Goal: Task Accomplishment & Management: Manage account settings

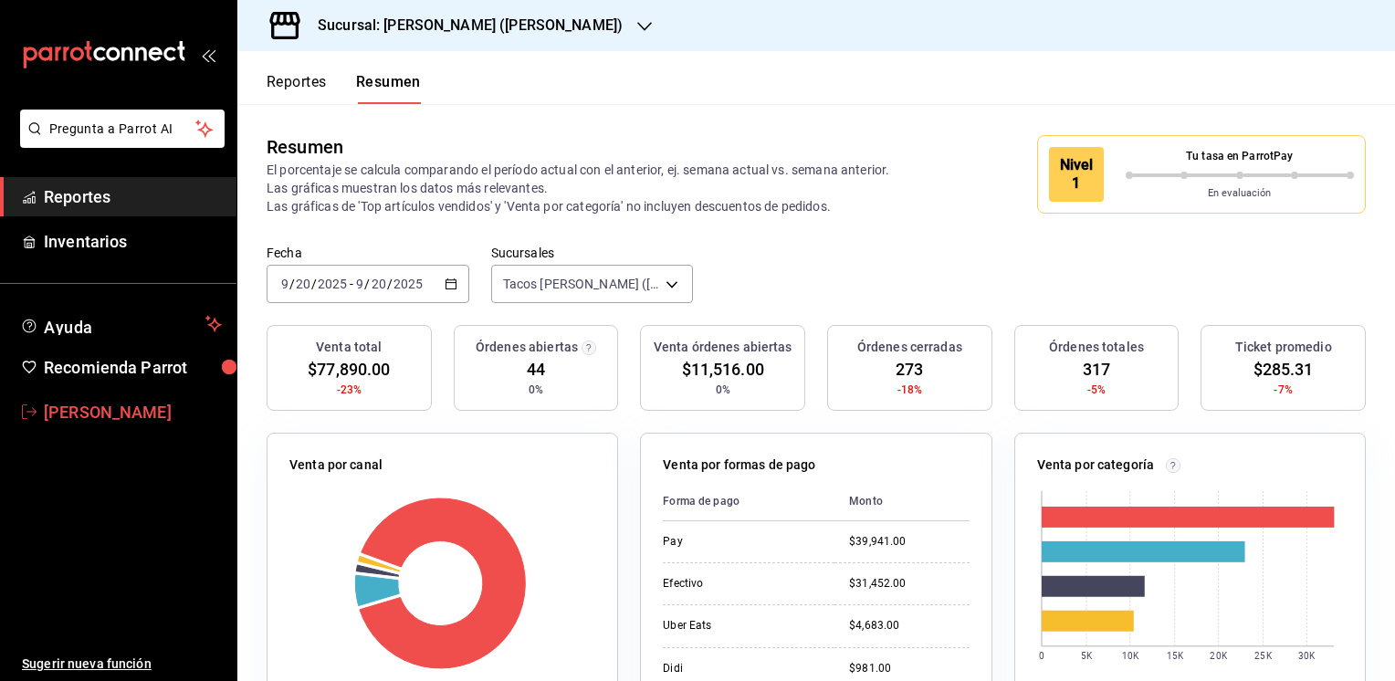
click at [99, 411] on span "[PERSON_NAME]" at bounding box center [133, 412] width 178 height 25
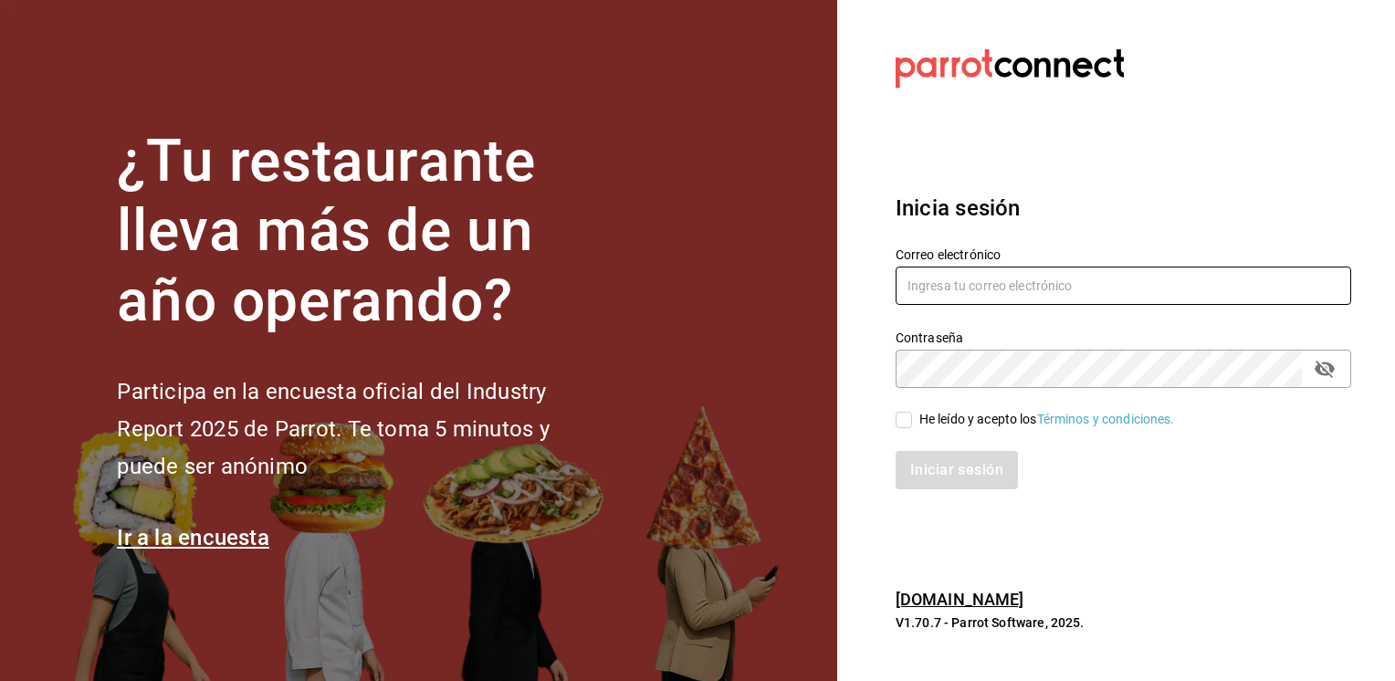
type input "jmario.caballero@hotmail.com"
click at [907, 421] on input "He leído y acepto los Términos y condiciones." at bounding box center [903, 420] width 16 height 16
checkbox input "true"
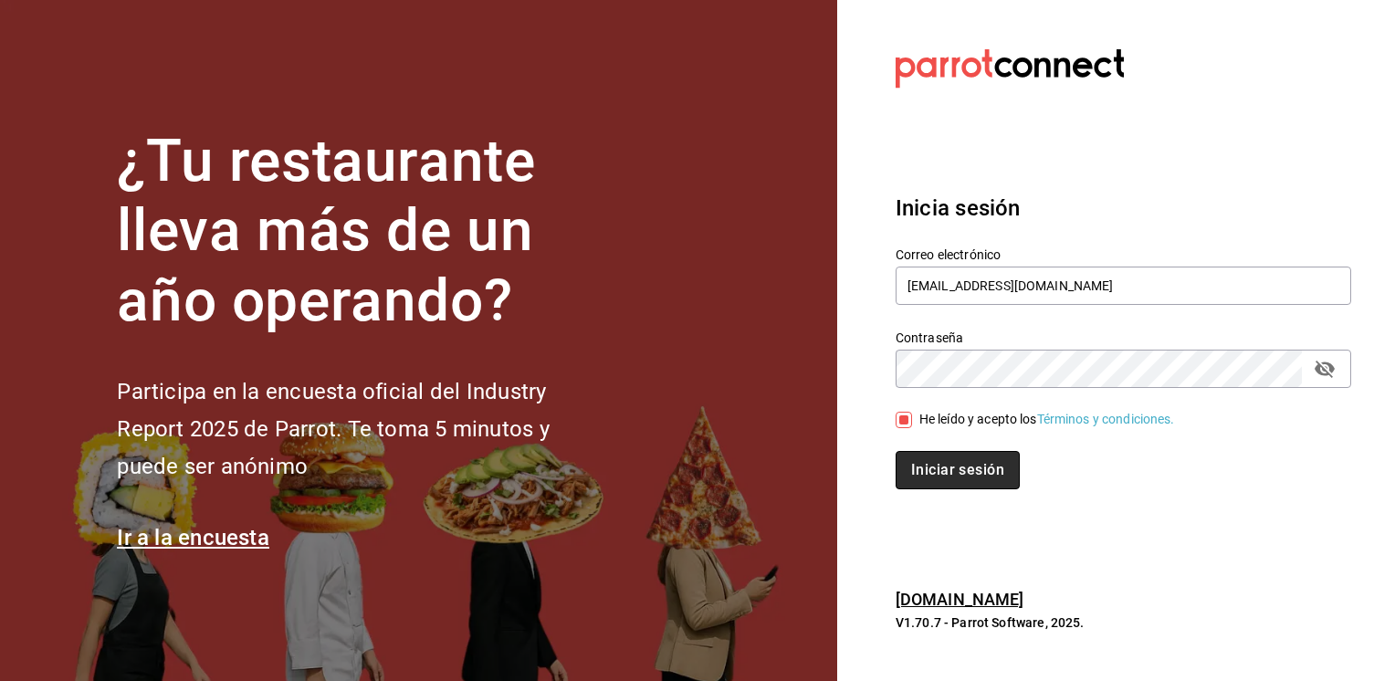
click at [937, 469] on button "Iniciar sesión" at bounding box center [957, 470] width 124 height 38
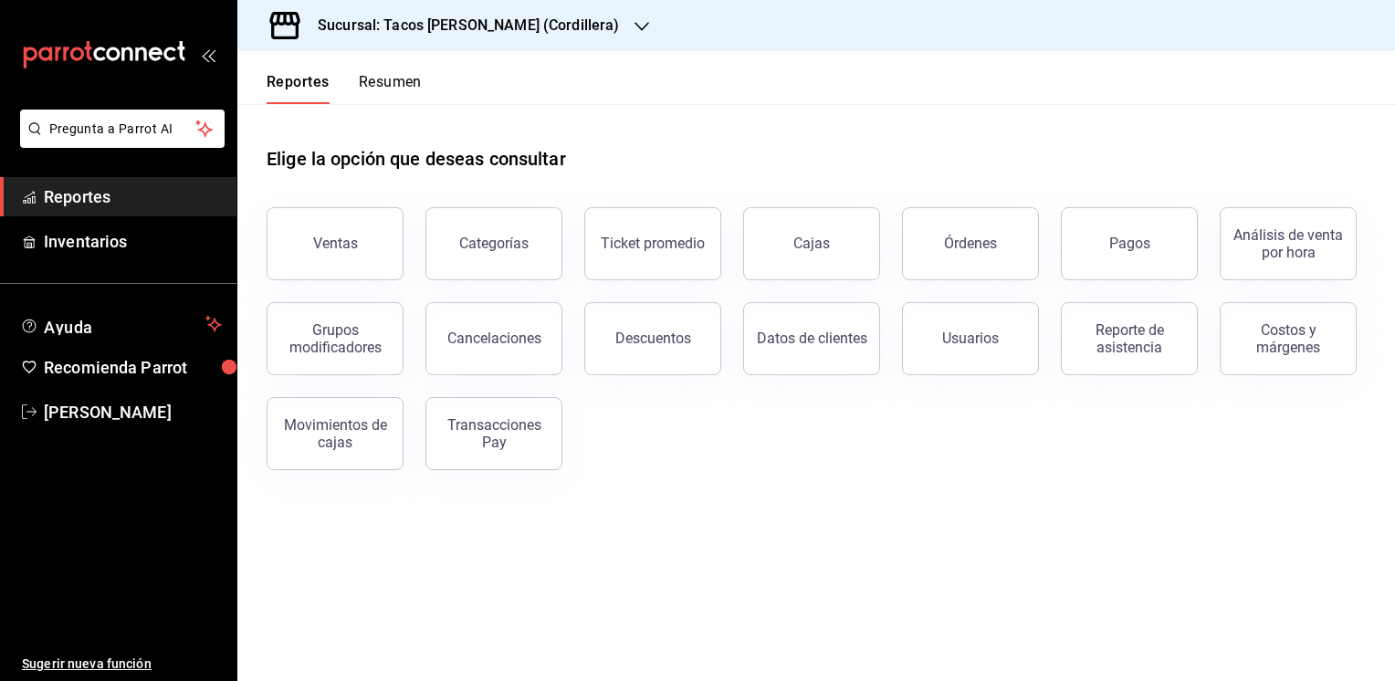
click at [634, 21] on icon "button" at bounding box center [641, 26] width 15 height 15
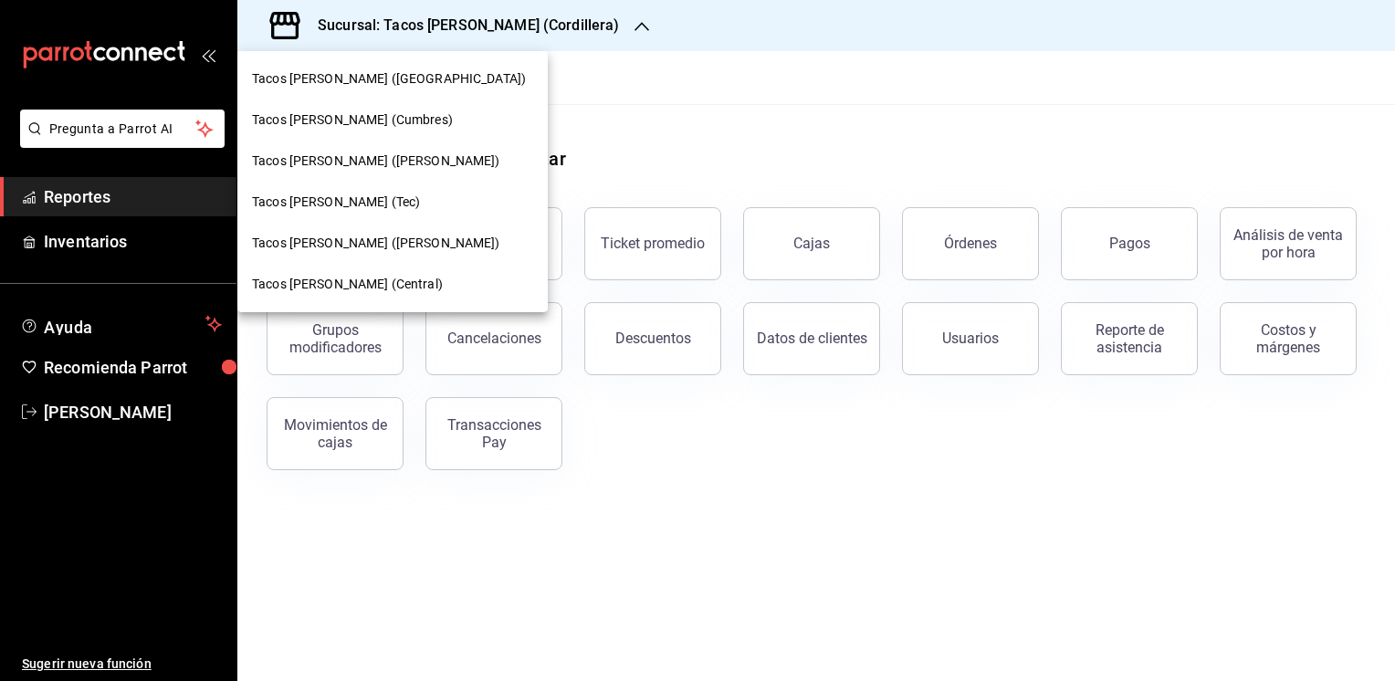
click at [346, 246] on span "Tacos [PERSON_NAME] ([PERSON_NAME])" at bounding box center [376, 243] width 248 height 19
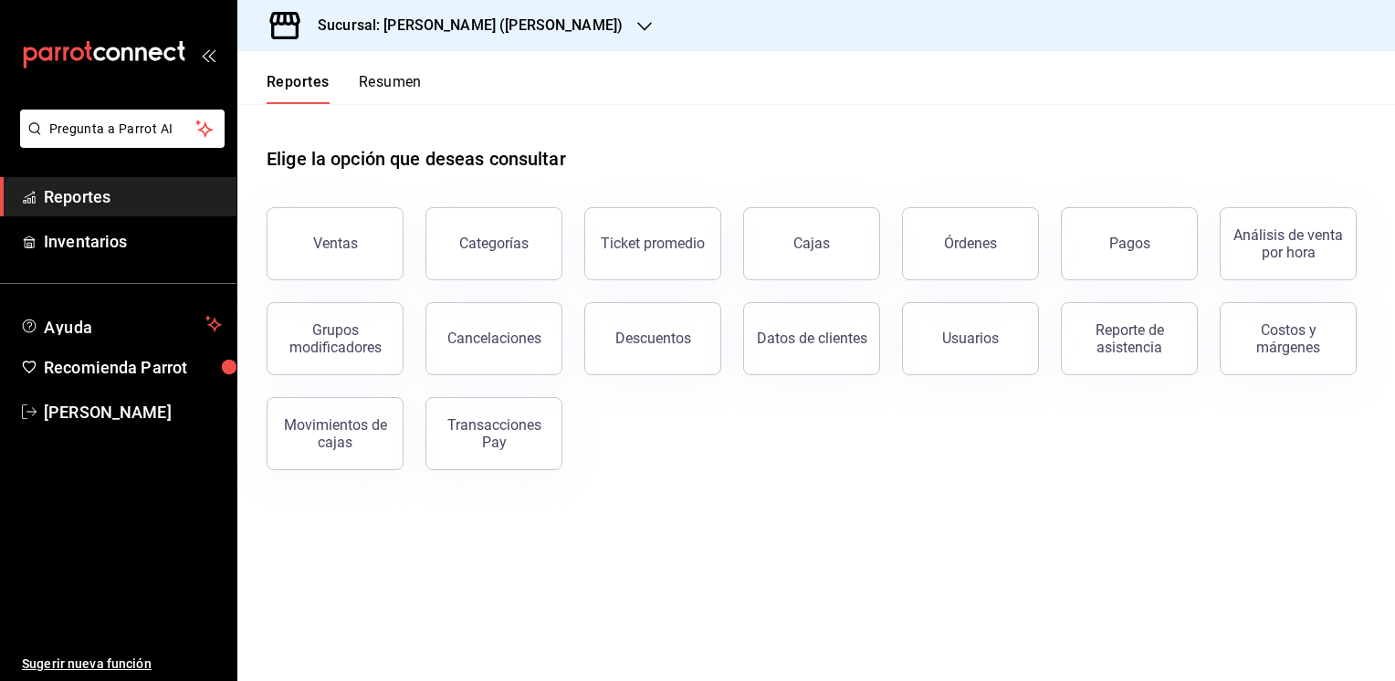
click at [403, 89] on button "Resumen" at bounding box center [390, 88] width 63 height 31
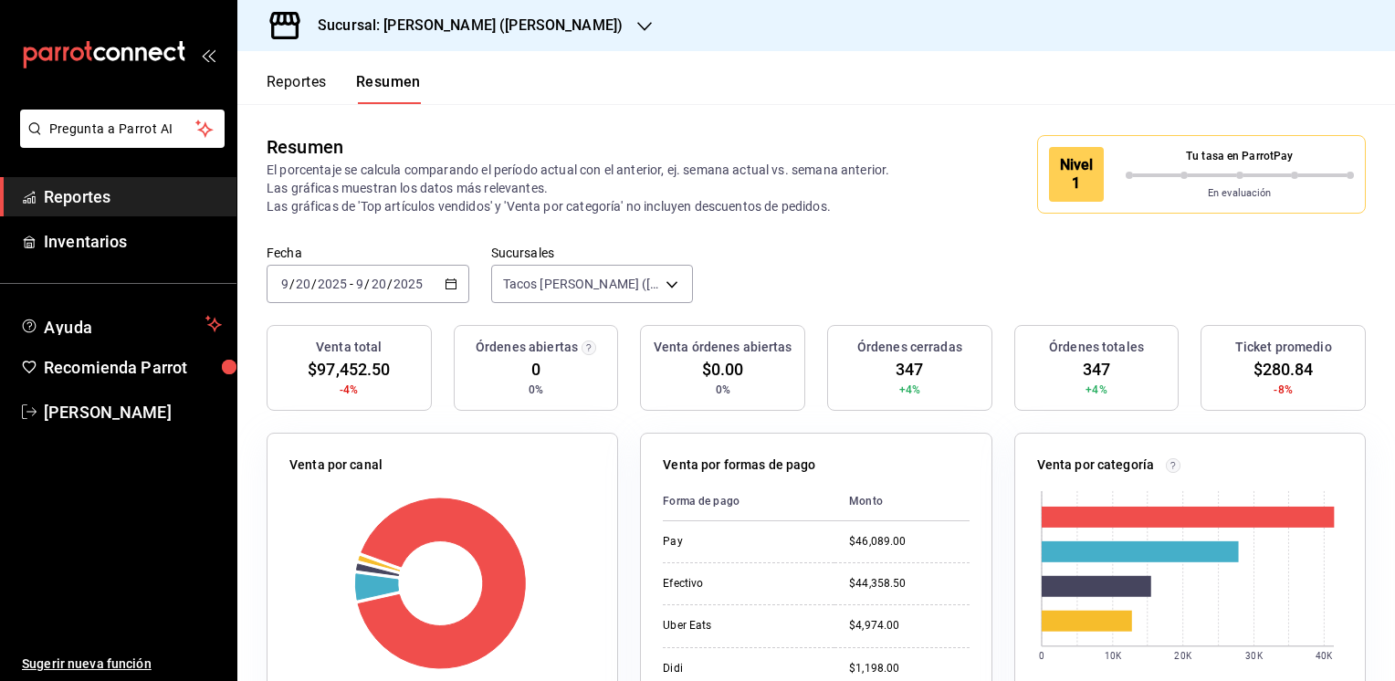
click at [287, 75] on button "Reportes" at bounding box center [296, 88] width 60 height 31
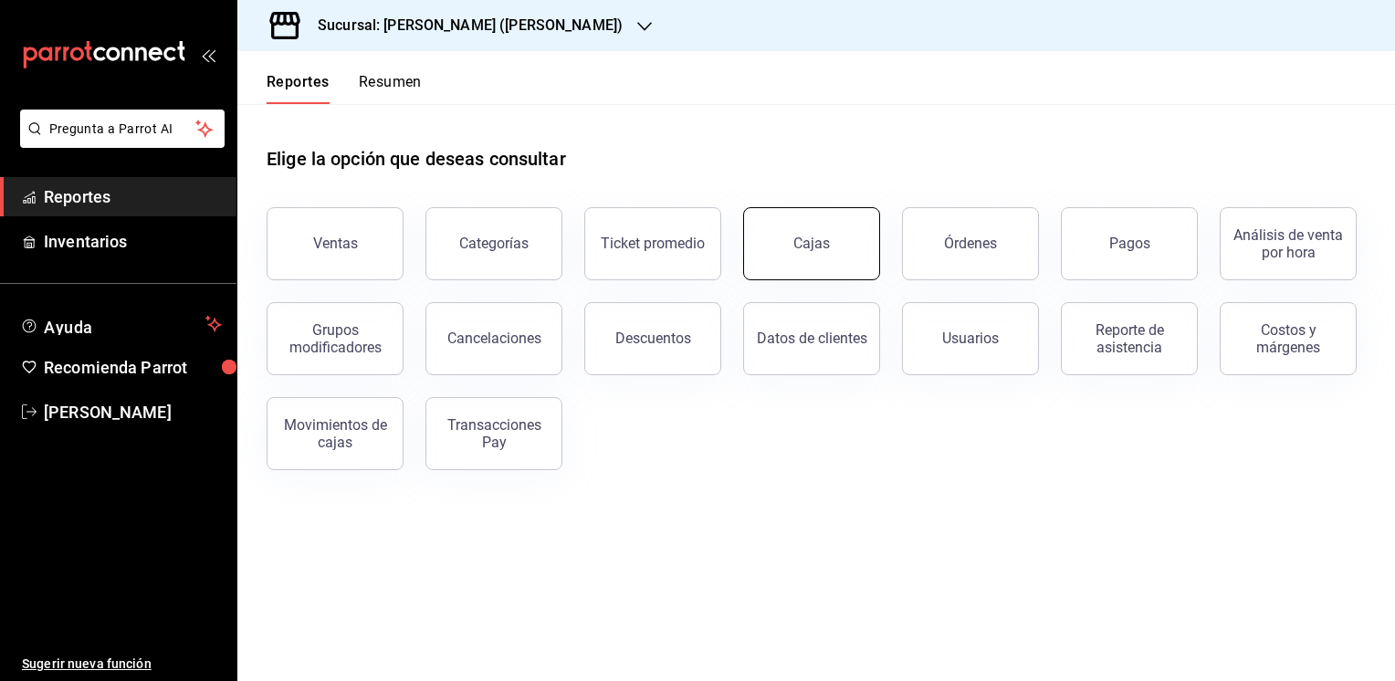
click at [832, 254] on link "Cajas" at bounding box center [811, 243] width 137 height 73
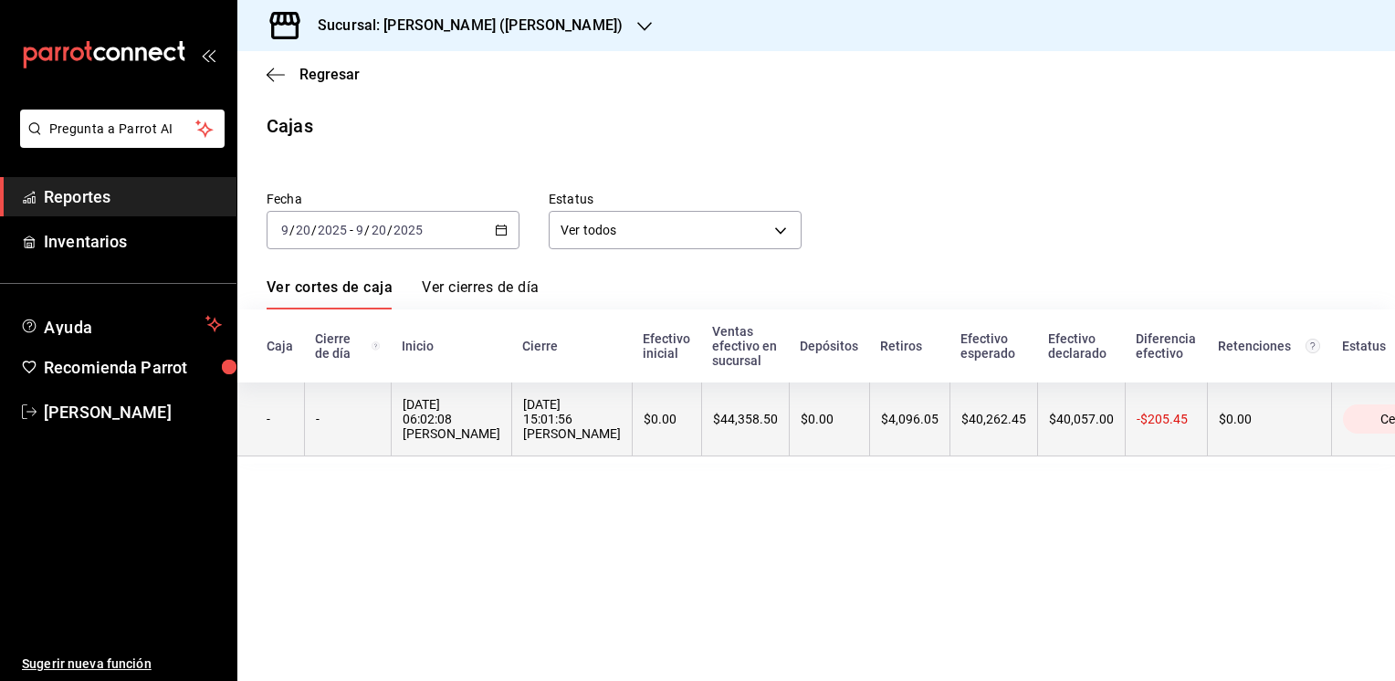
click at [964, 408] on th "$40,262.45" at bounding box center [993, 419] width 88 height 74
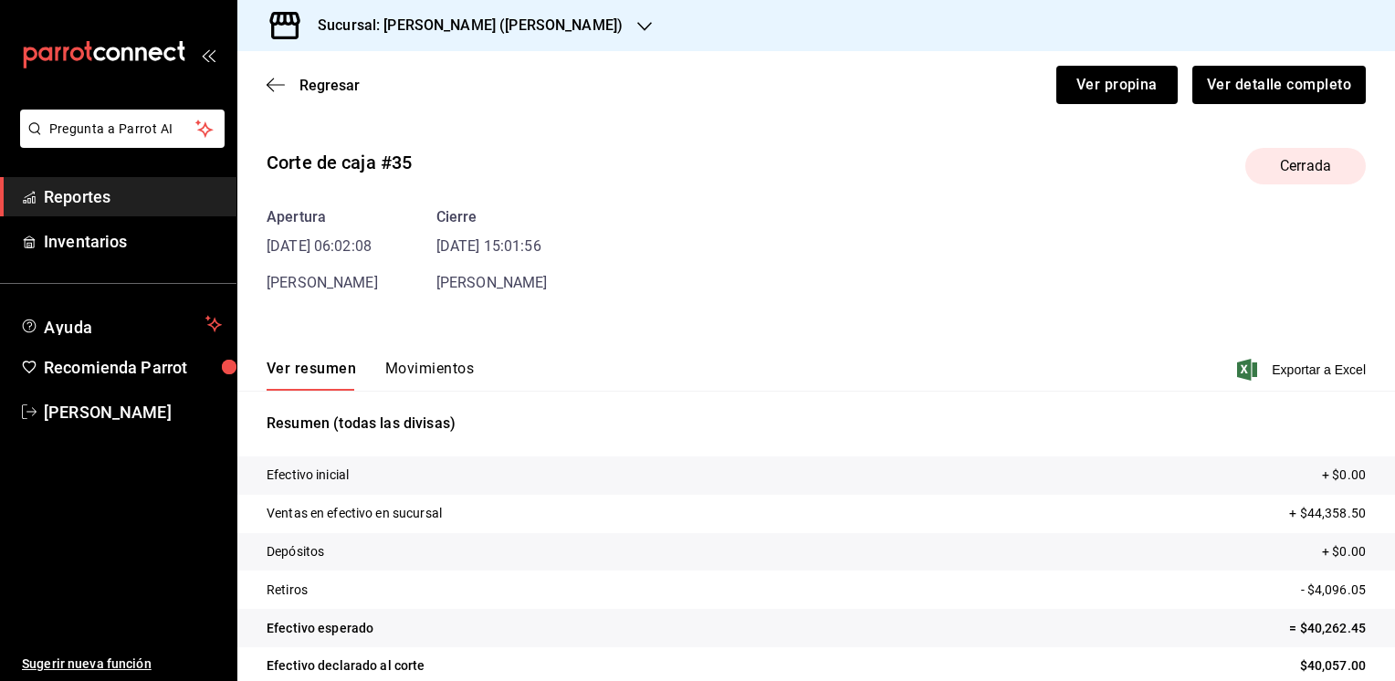
click at [413, 365] on button "Movimientos" at bounding box center [429, 375] width 89 height 31
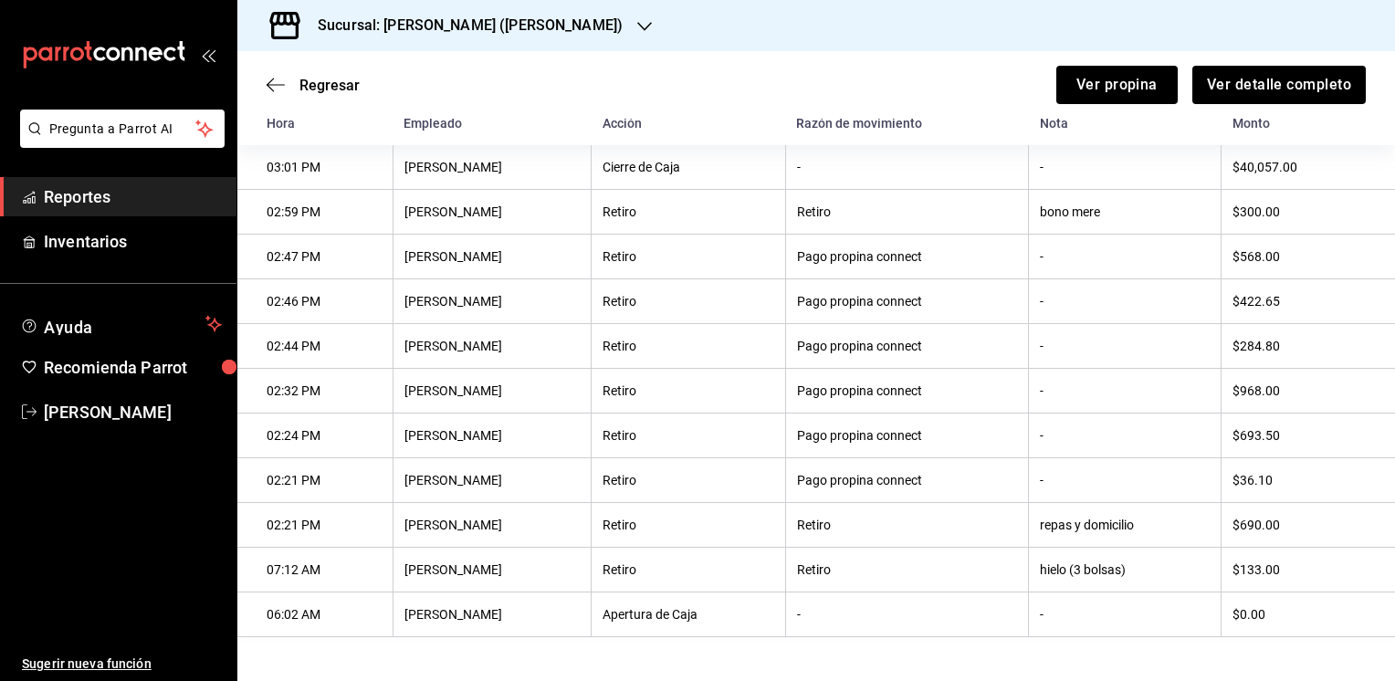
scroll to position [296, 0]
click at [287, 84] on span "Regresar" at bounding box center [312, 85] width 93 height 17
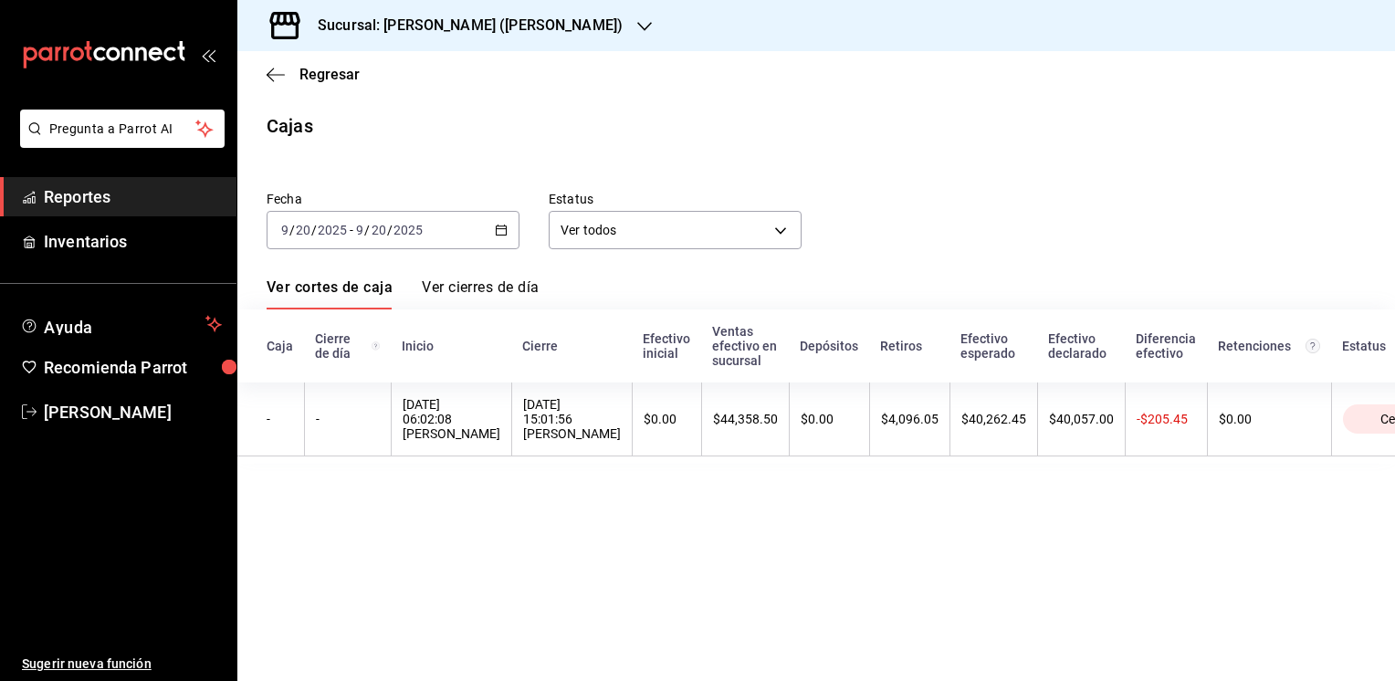
click at [637, 29] on icon "button" at bounding box center [644, 26] width 15 height 9
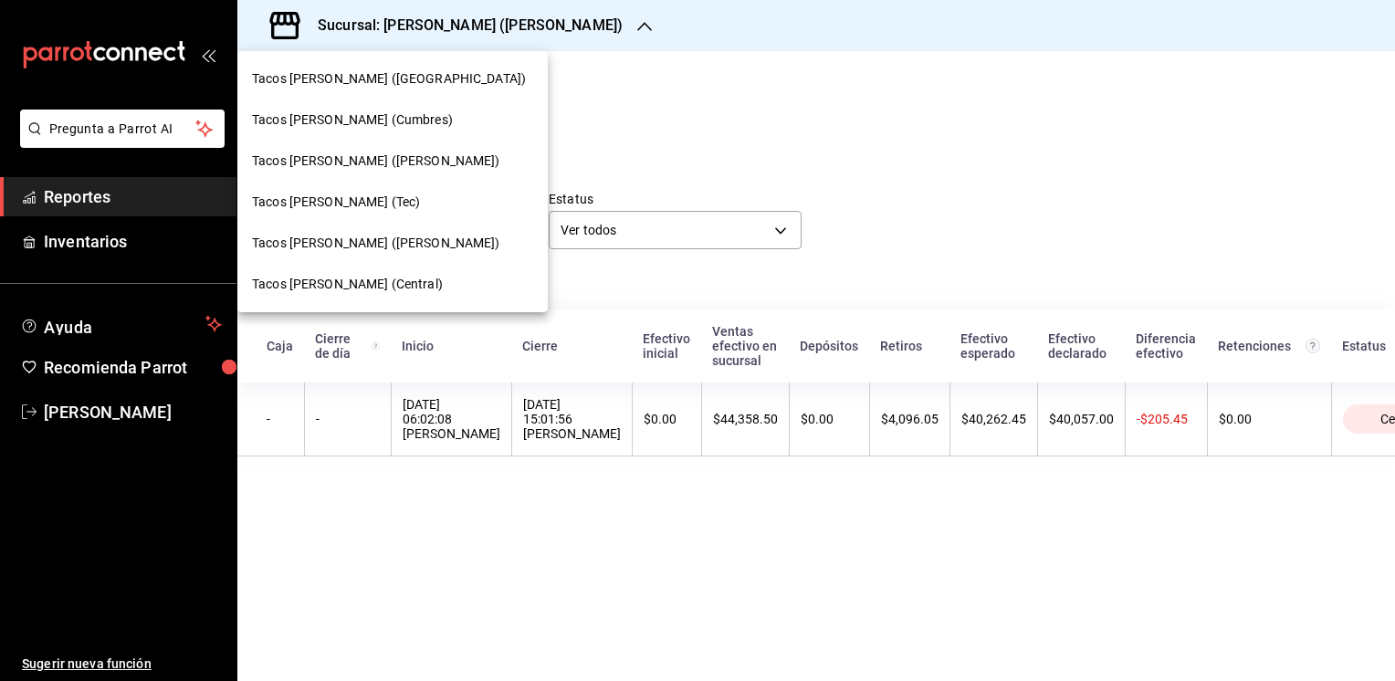
click at [322, 290] on span "Tacos [PERSON_NAME] (Central)" at bounding box center [347, 284] width 191 height 19
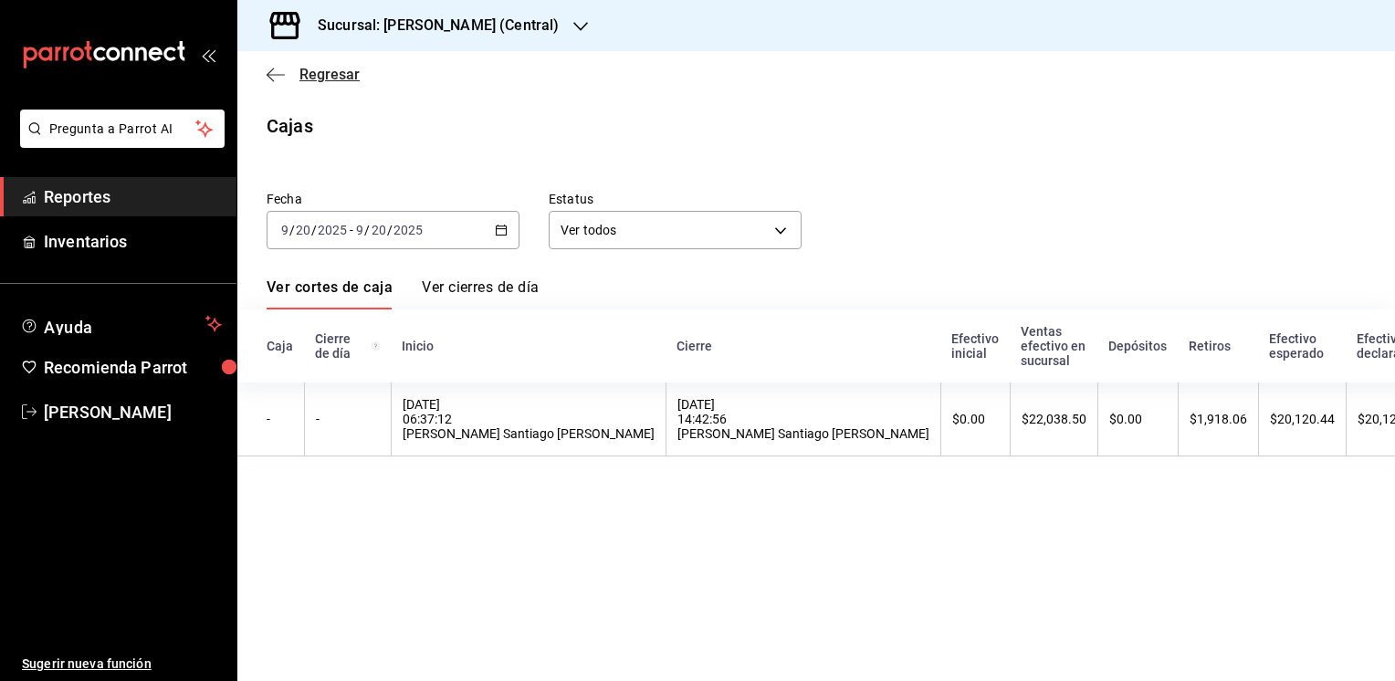
click at [347, 70] on span "Regresar" at bounding box center [329, 74] width 60 height 17
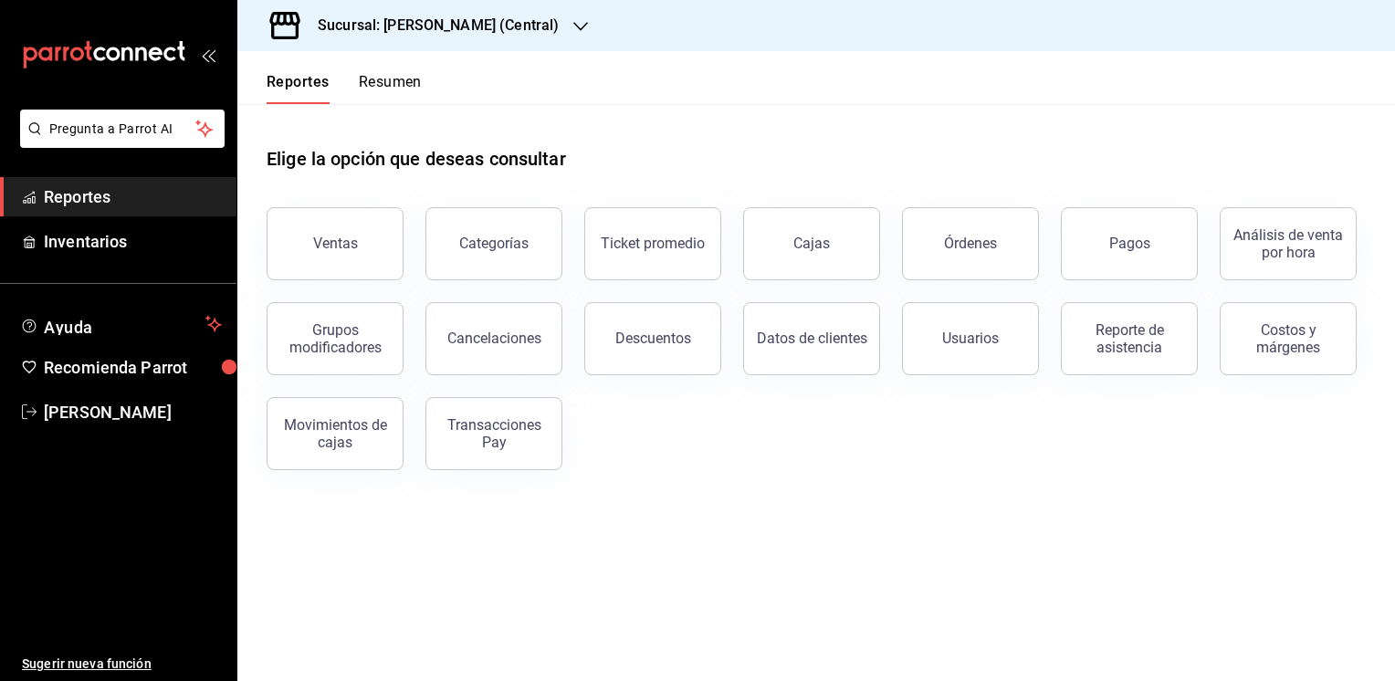
click at [398, 78] on button "Resumen" at bounding box center [390, 88] width 63 height 31
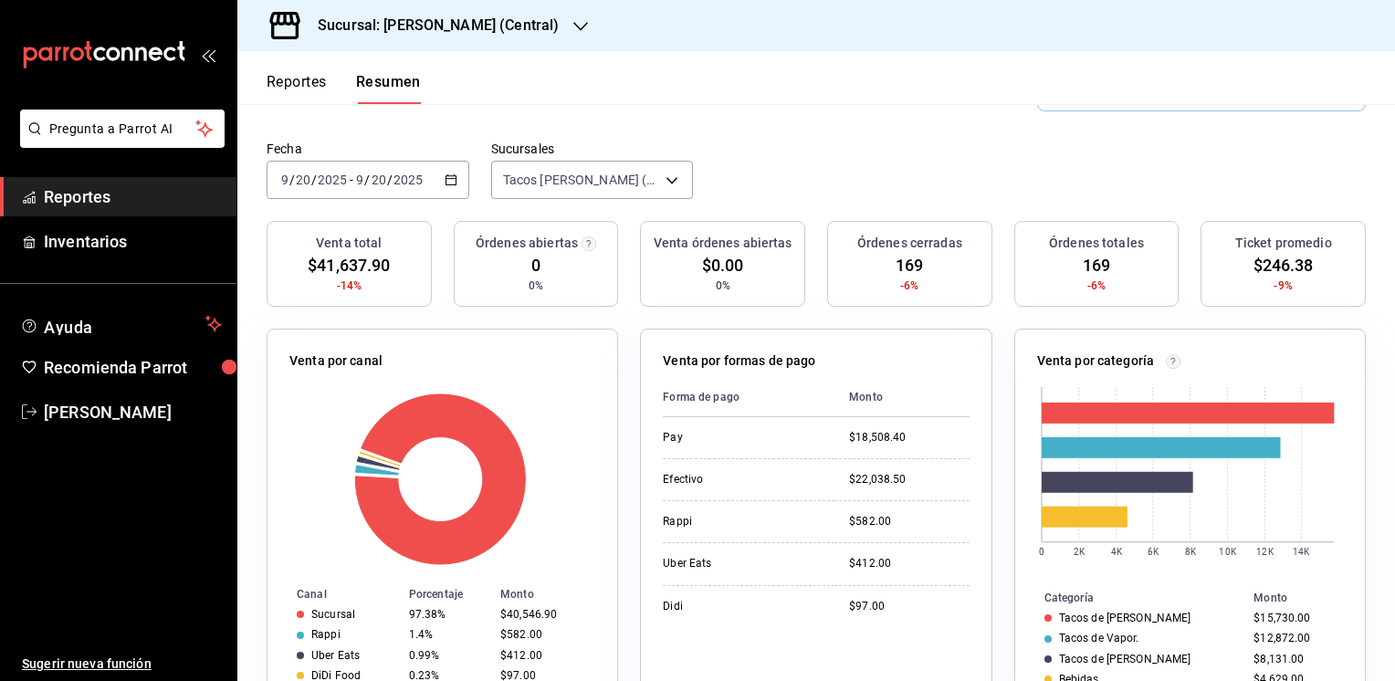
scroll to position [115, 0]
click at [294, 79] on button "Reportes" at bounding box center [296, 88] width 60 height 31
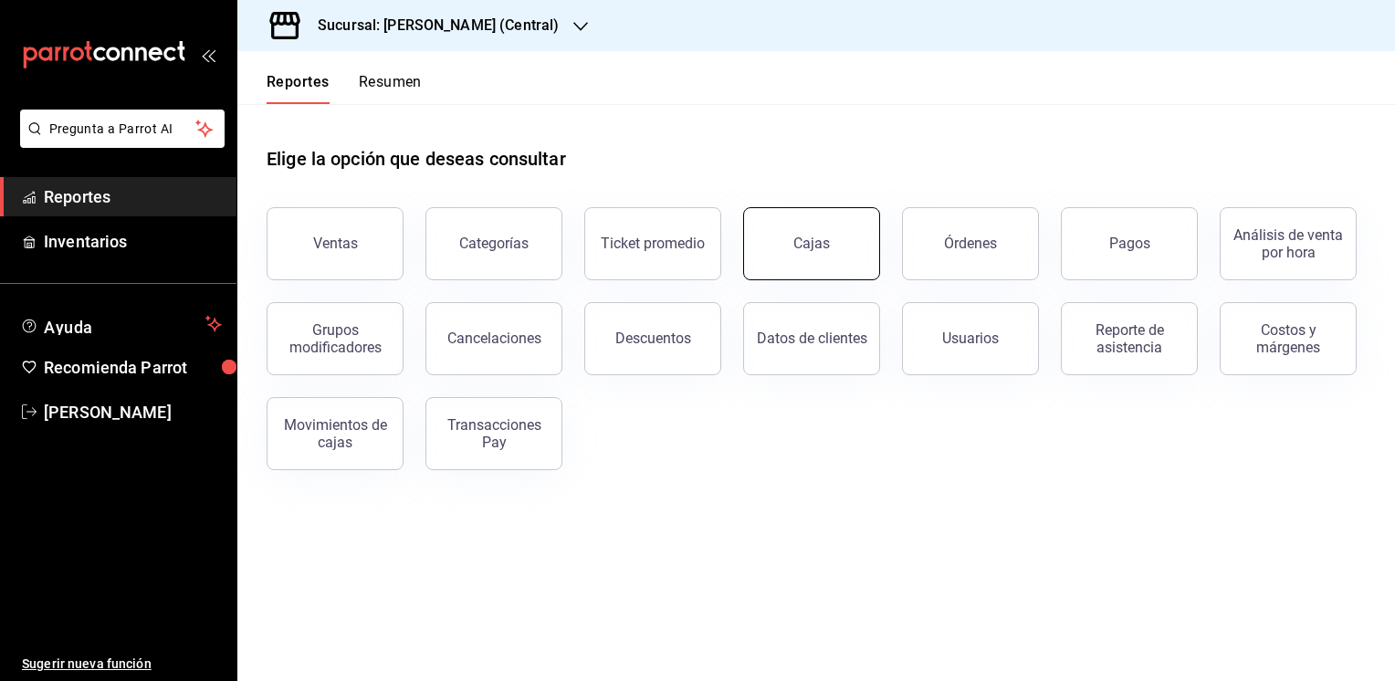
click at [810, 251] on div "Cajas" at bounding box center [811, 244] width 37 height 22
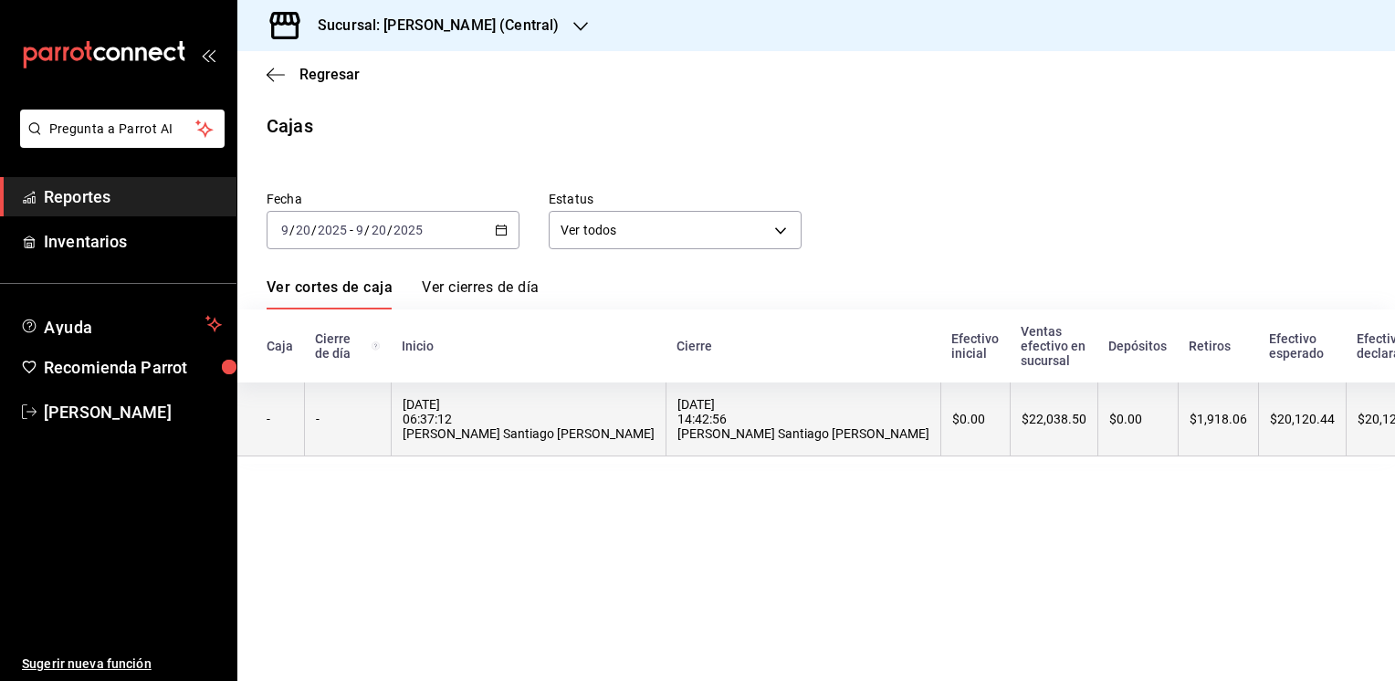
click at [1345, 425] on th "$20,120.00" at bounding box center [1389, 419] width 88 height 74
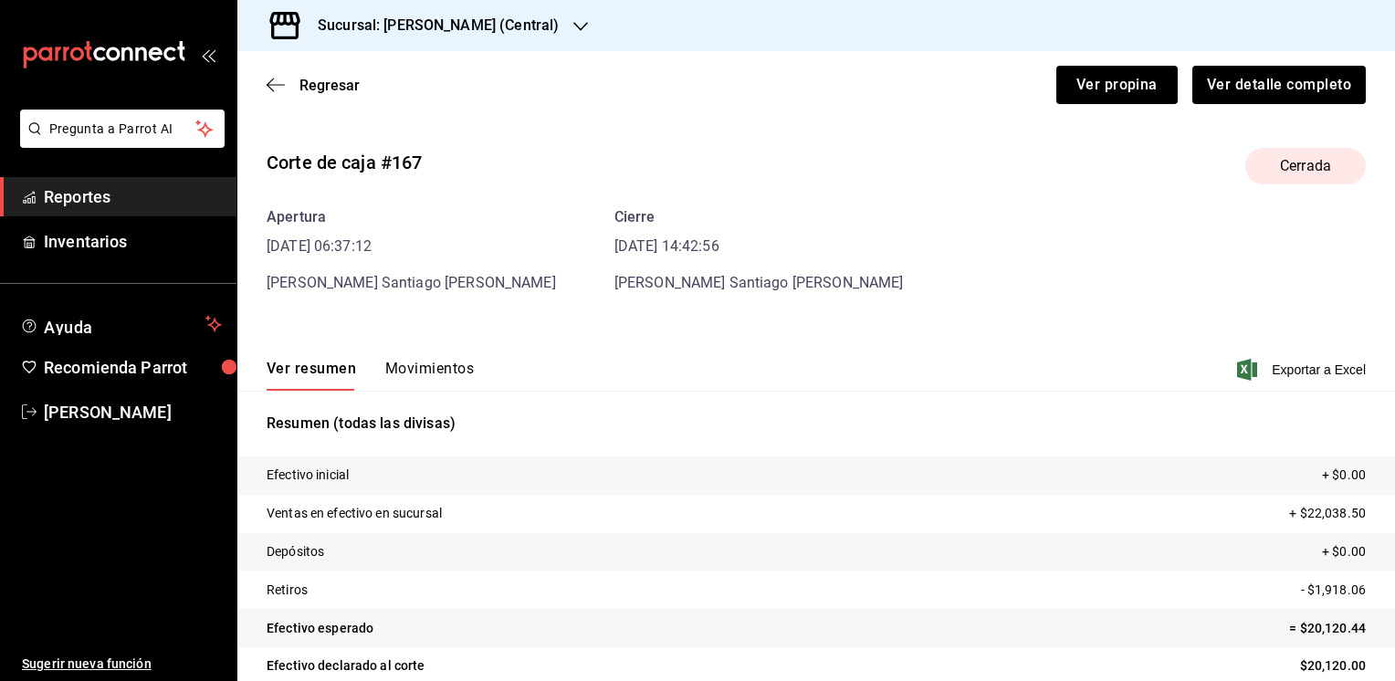
click at [443, 371] on button "Movimientos" at bounding box center [429, 375] width 89 height 31
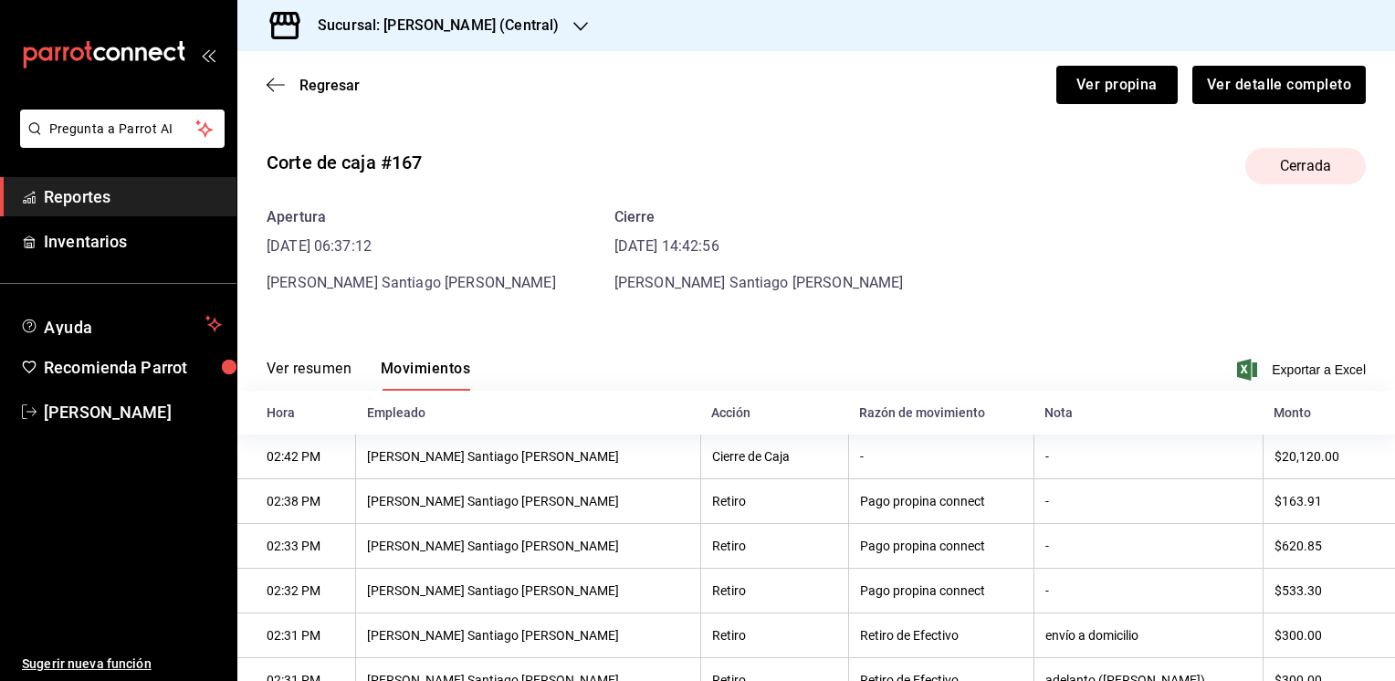
drag, startPoint x: 1378, startPoint y: 319, endPoint x: 1393, endPoint y: 439, distance: 121.4
click at [1393, 439] on div "Regresar Ver propina Ver detalle completo Corte de caja #167 Cerrada Apertura […" at bounding box center [815, 366] width 1157 height 630
drag, startPoint x: 1393, startPoint y: 439, endPoint x: 1140, endPoint y: 458, distance: 253.5
click at [1140, 458] on th "-" at bounding box center [1147, 456] width 229 height 45
click at [1150, 394] on th "Nota" at bounding box center [1147, 413] width 229 height 44
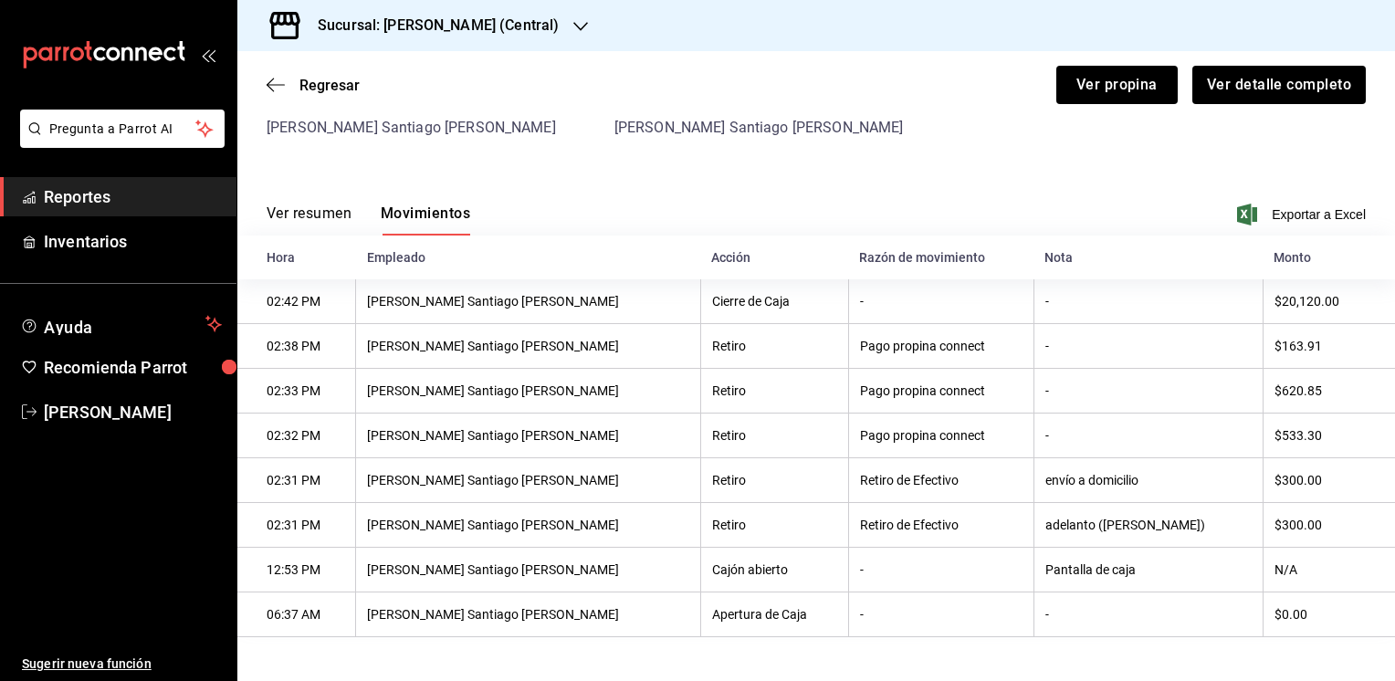
scroll to position [159, 0]
click at [310, 82] on span "Regresar" at bounding box center [329, 85] width 60 height 17
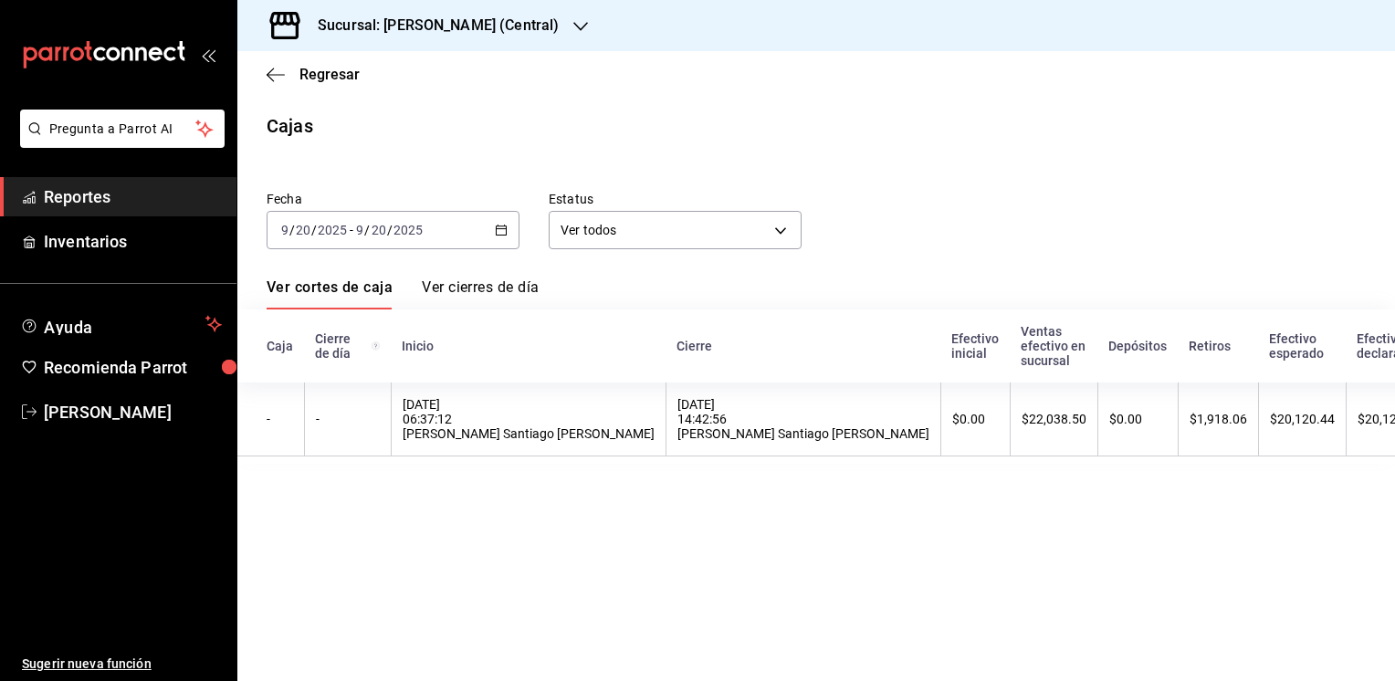
click at [581, 20] on icon "button" at bounding box center [580, 26] width 15 height 15
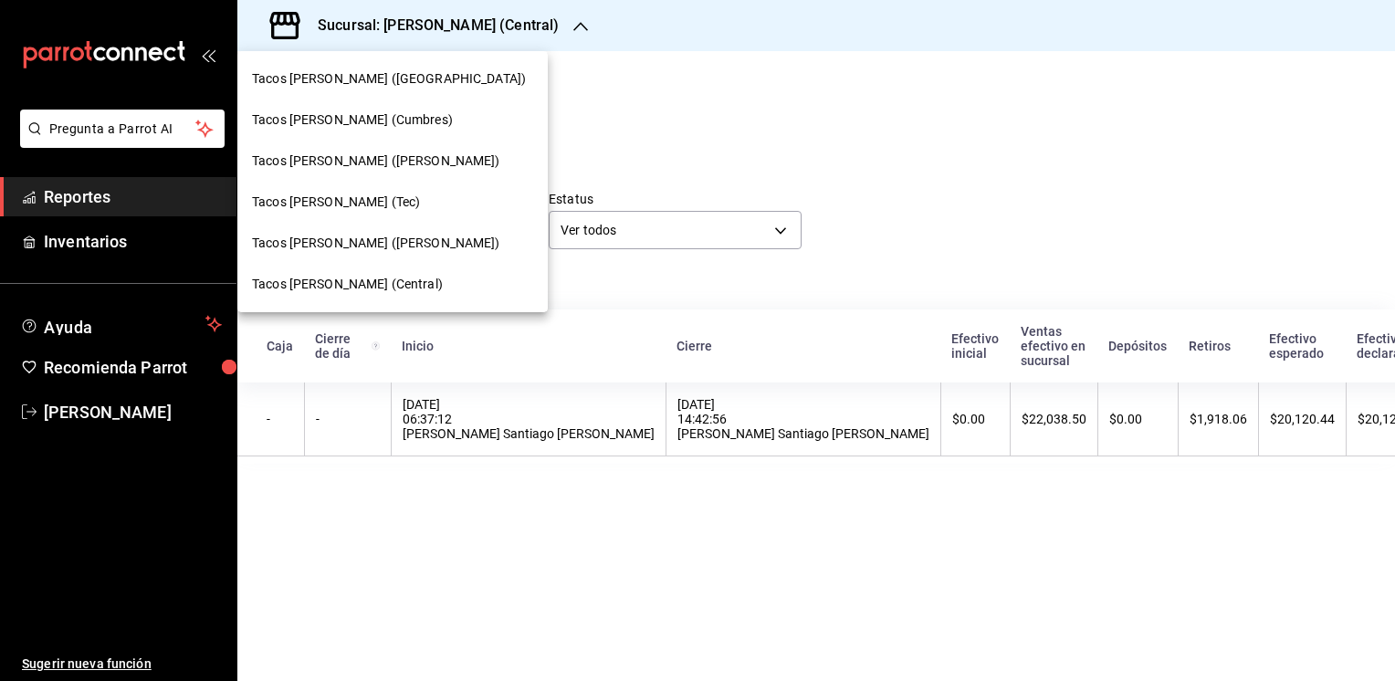
click at [329, 194] on span "Tacos [PERSON_NAME] (Tec)" at bounding box center [336, 202] width 168 height 19
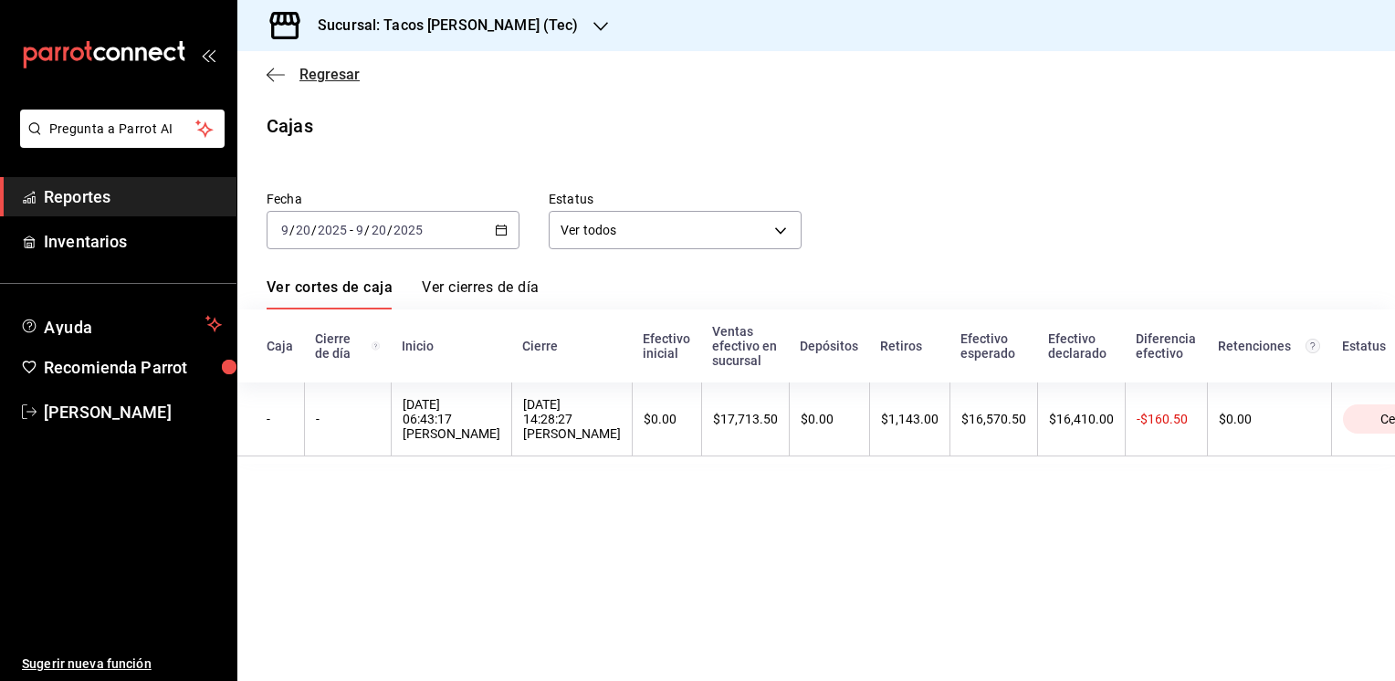
click at [320, 72] on span "Regresar" at bounding box center [329, 74] width 60 height 17
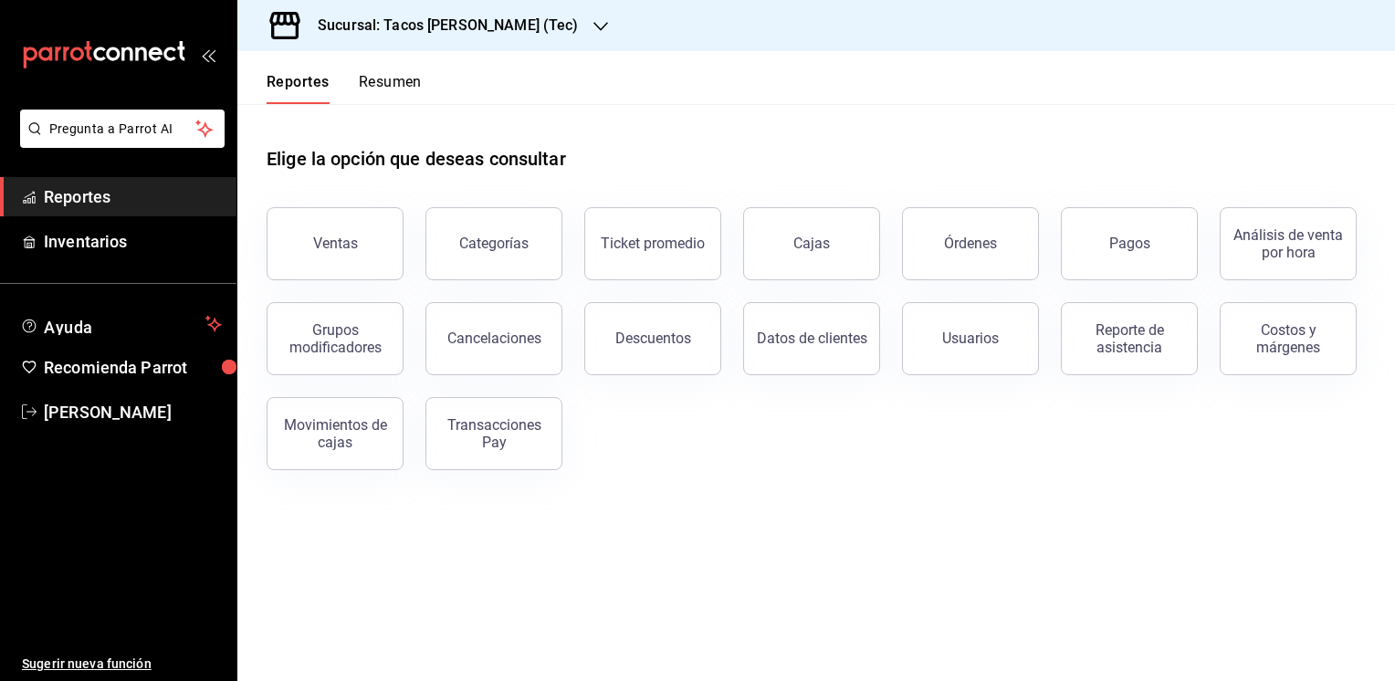
click at [400, 78] on button "Resumen" at bounding box center [390, 88] width 63 height 31
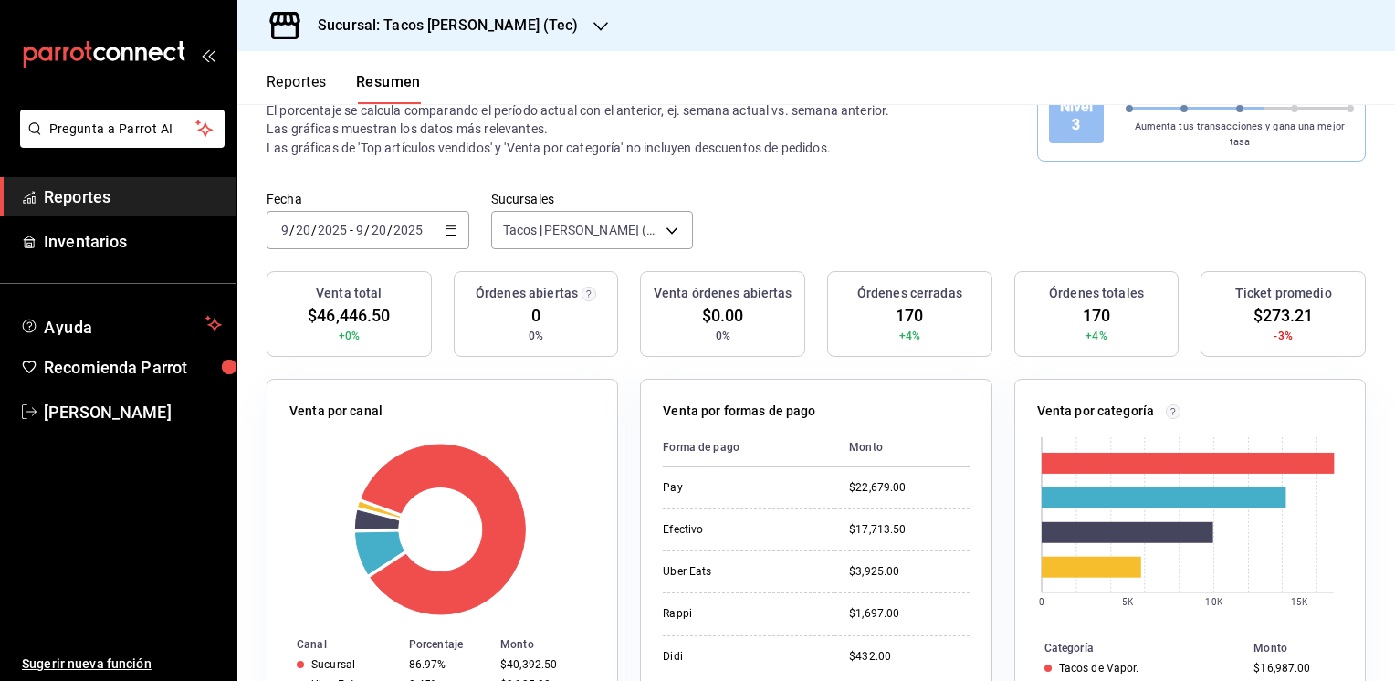
scroll to position [62, 0]
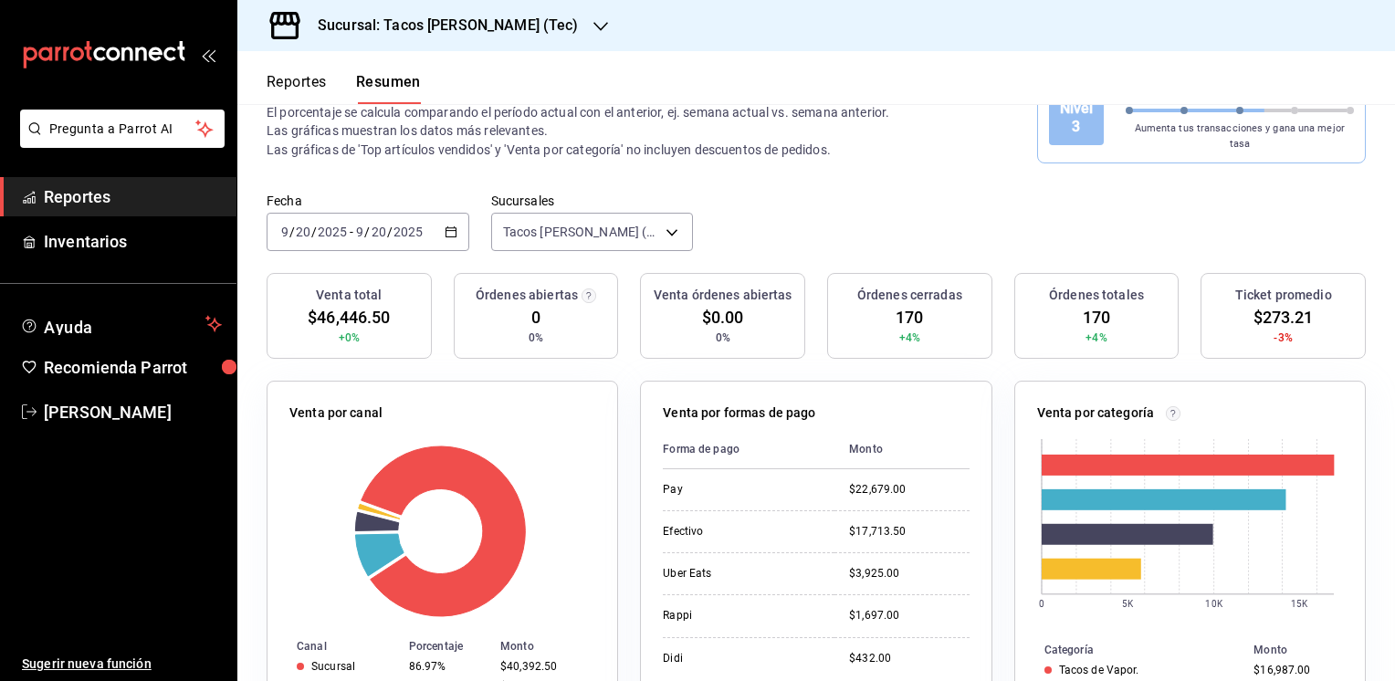
click at [292, 75] on button "Reportes" at bounding box center [296, 88] width 60 height 31
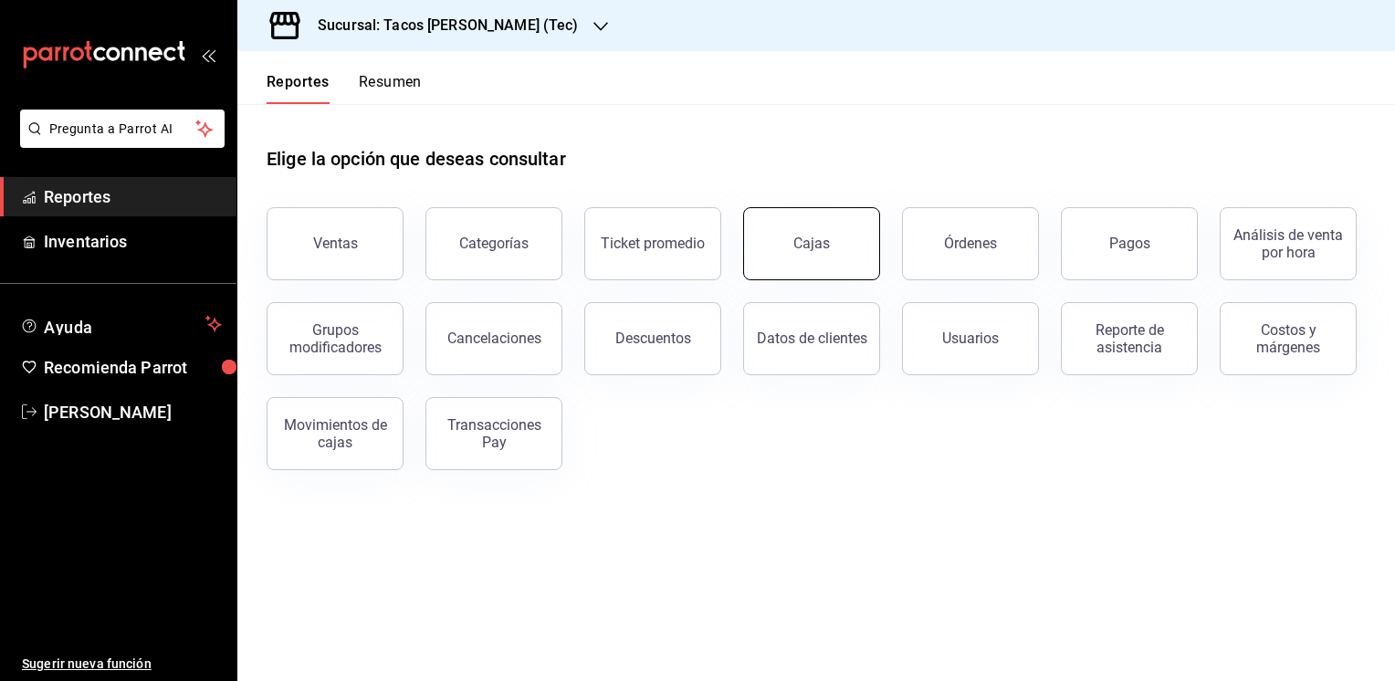
click at [810, 246] on div "Cajas" at bounding box center [811, 244] width 37 height 22
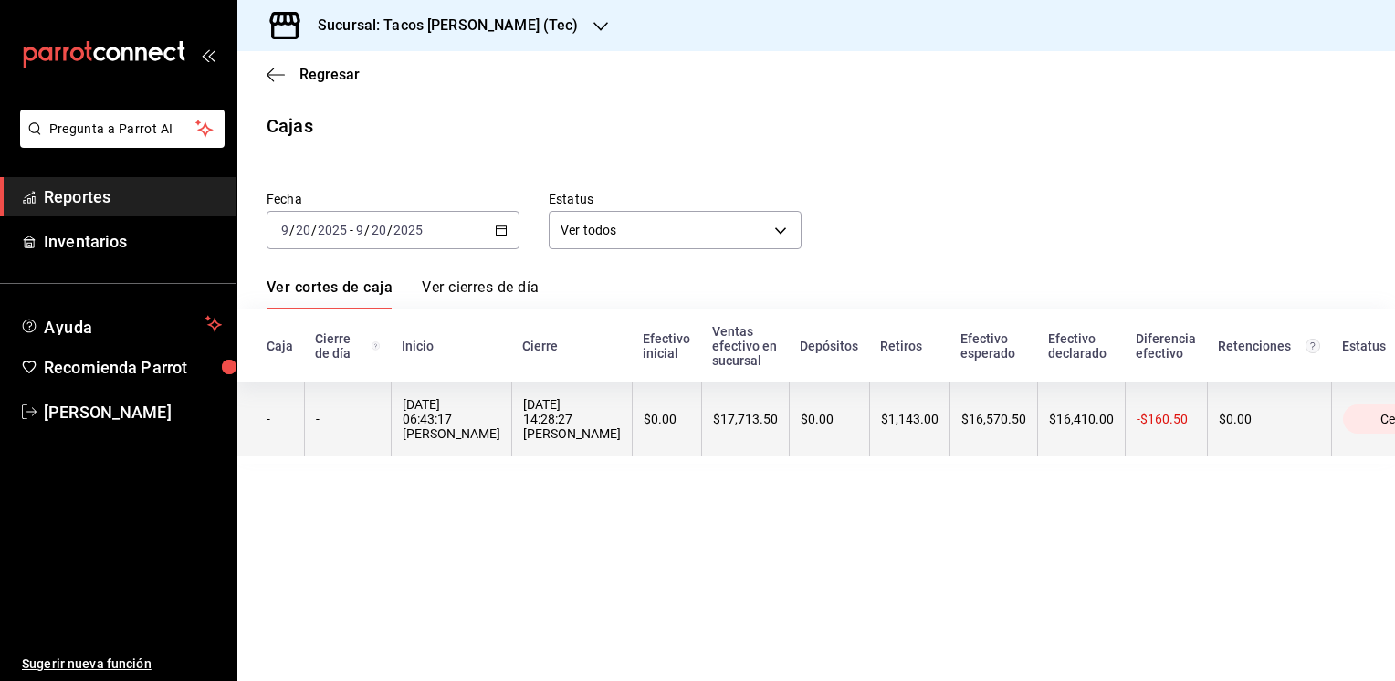
click at [858, 424] on div "$0.00" at bounding box center [828, 419] width 57 height 15
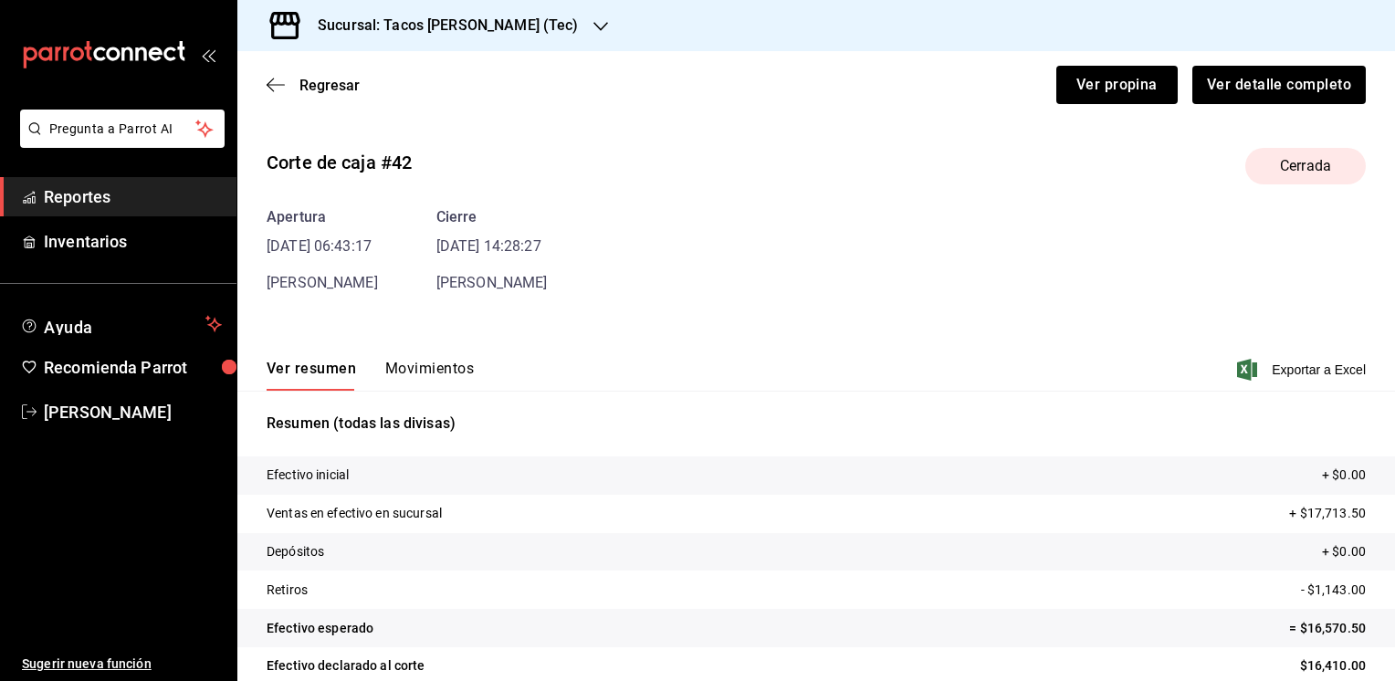
click at [429, 360] on button "Movimientos" at bounding box center [429, 375] width 89 height 31
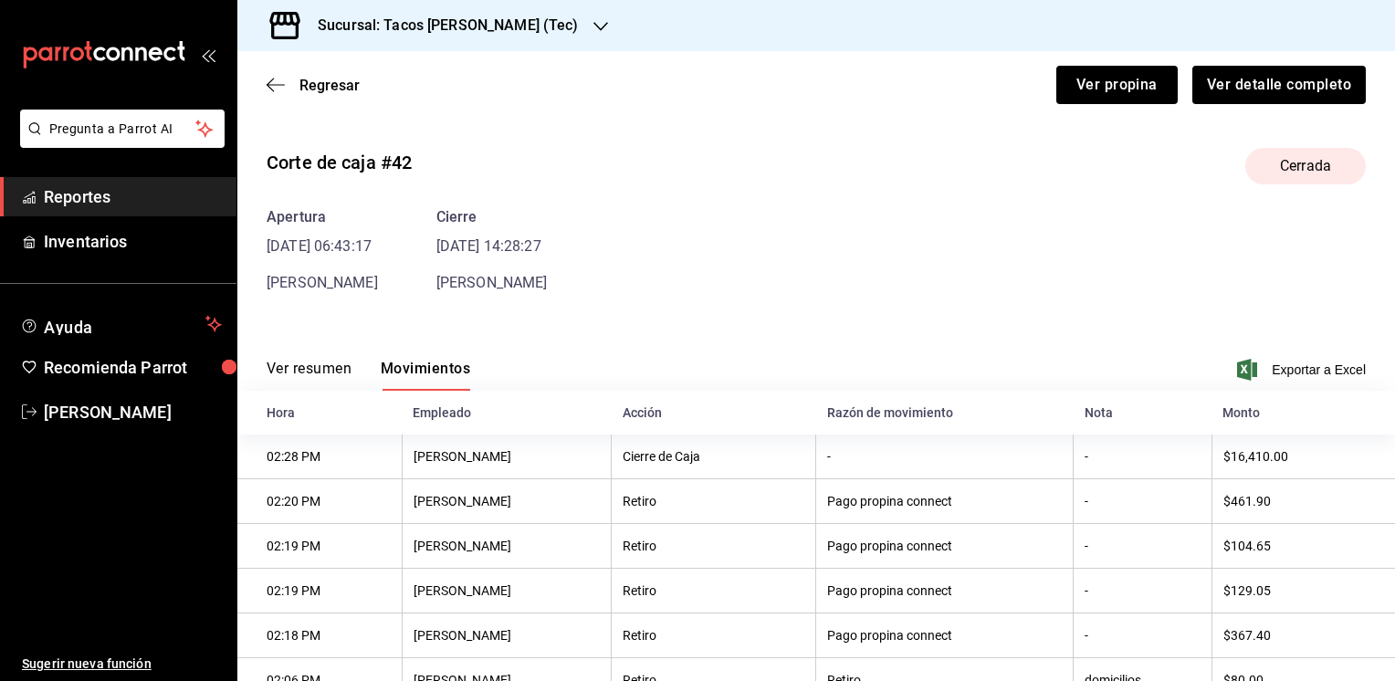
scroll to position [114, 0]
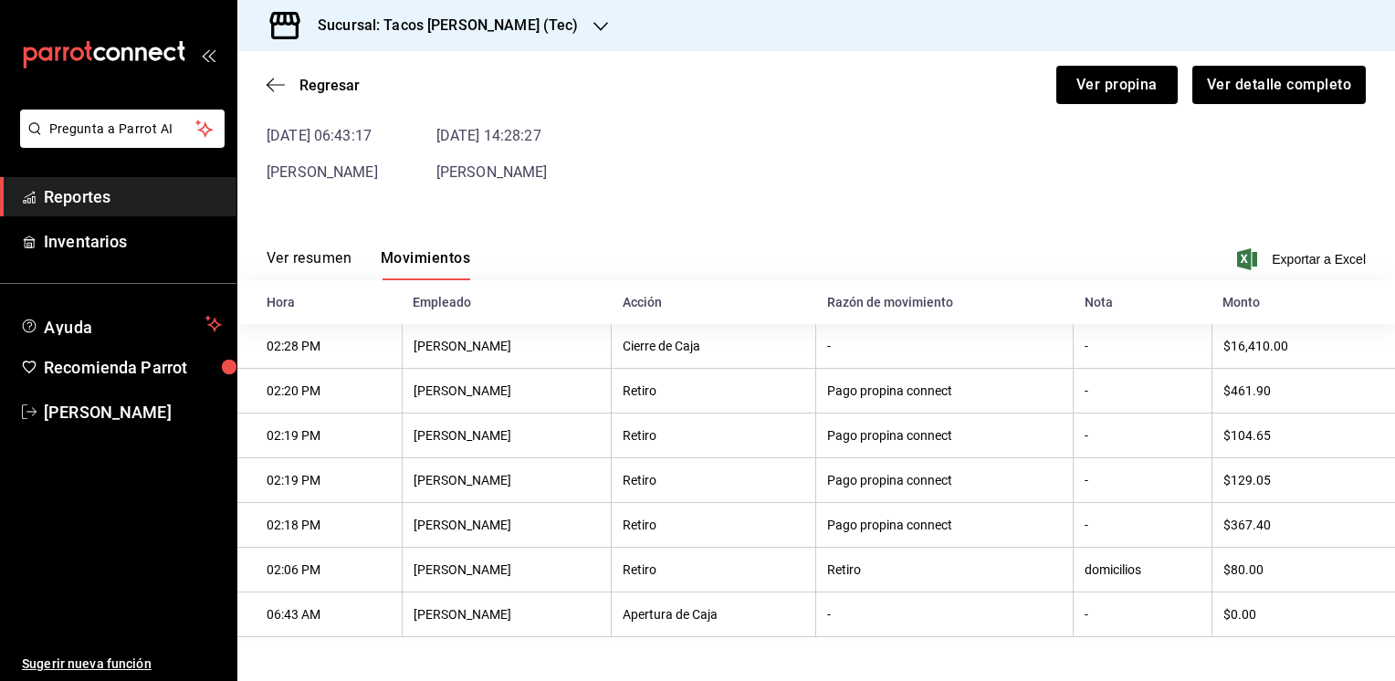
click at [285, 249] on button "Ver resumen" at bounding box center [308, 264] width 85 height 31
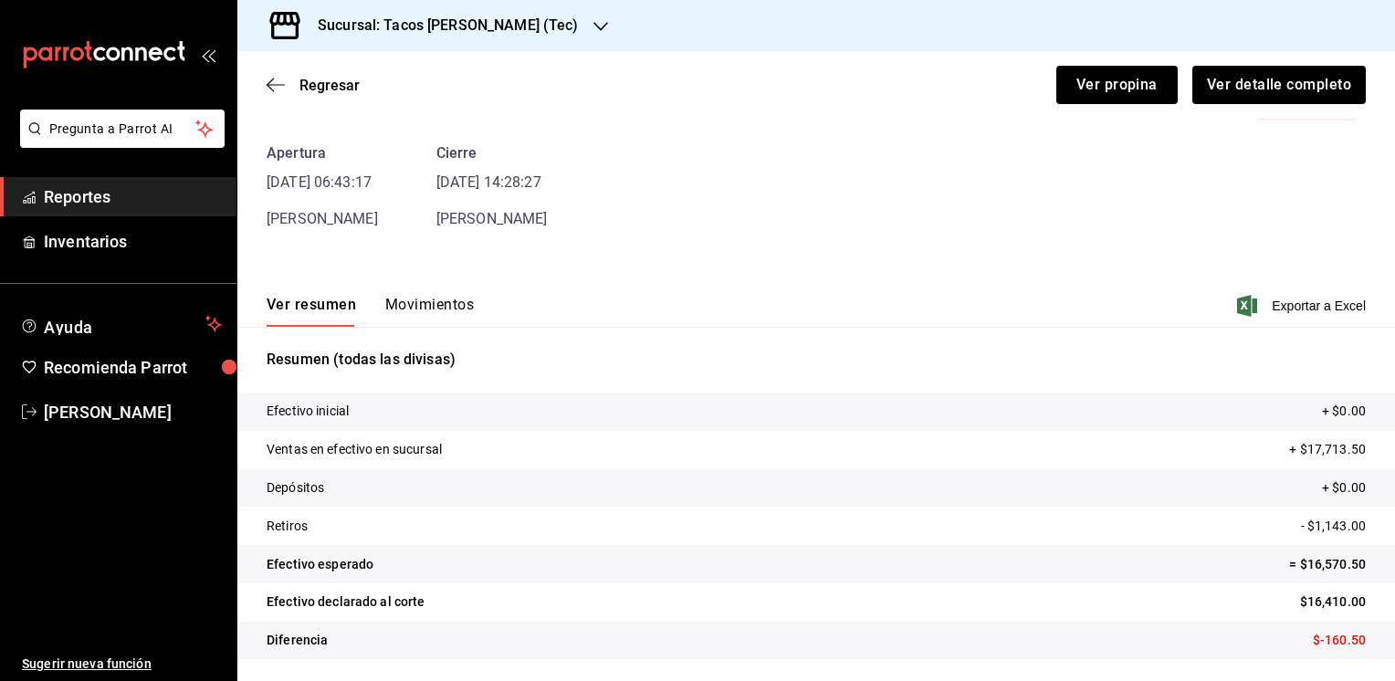
scroll to position [64, 0]
click at [323, 82] on span "Regresar" at bounding box center [329, 85] width 60 height 17
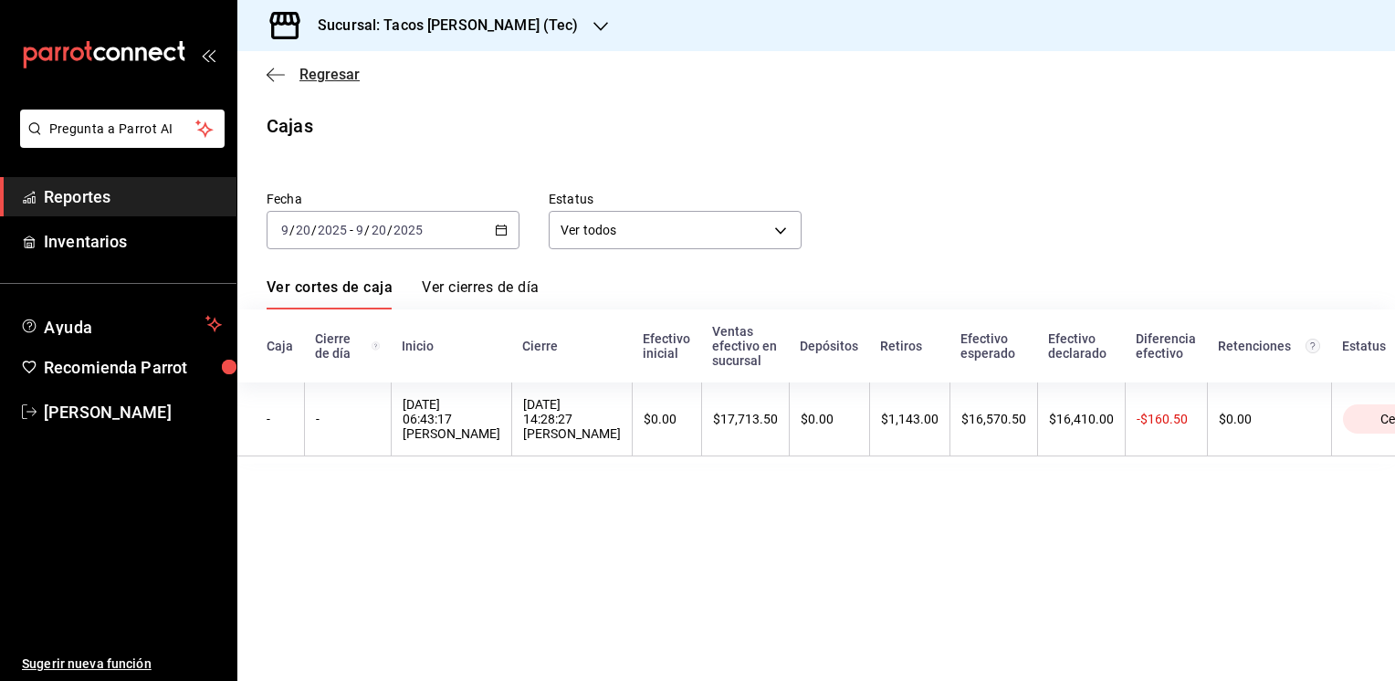
click at [316, 75] on span "Regresar" at bounding box center [329, 74] width 60 height 17
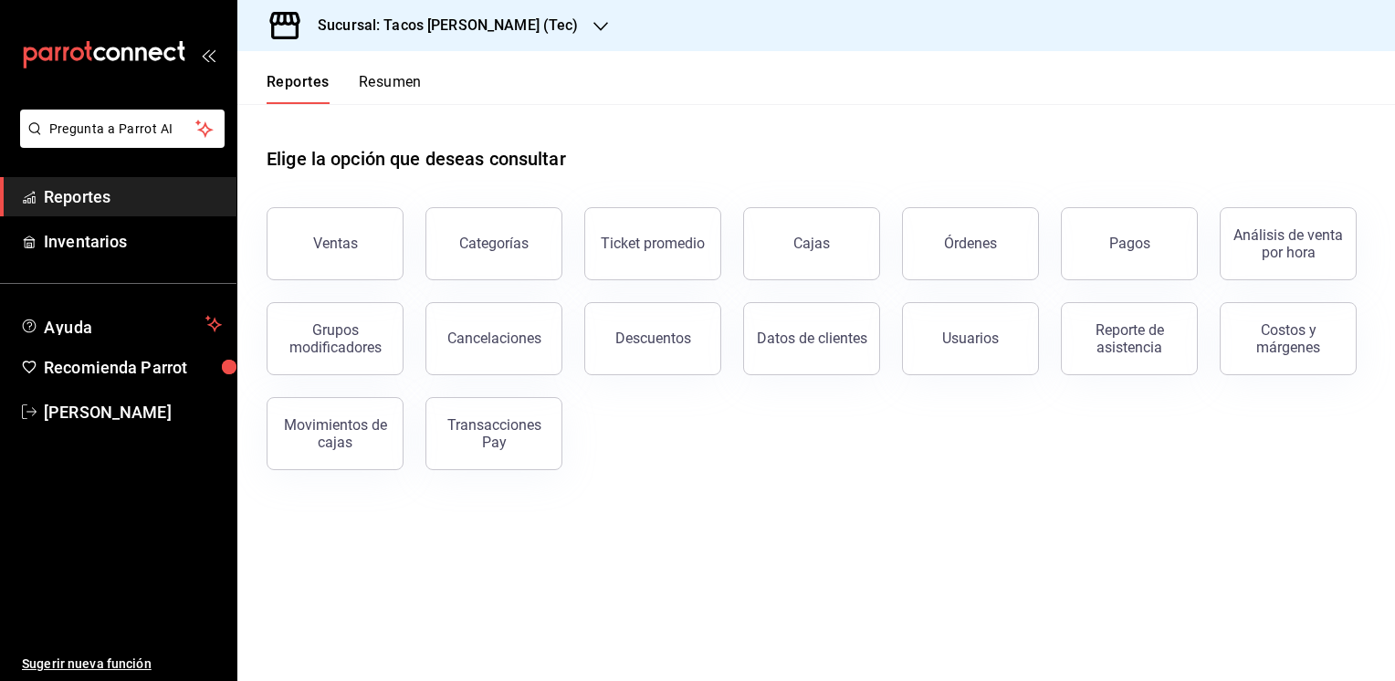
click at [593, 28] on icon "button" at bounding box center [600, 26] width 15 height 15
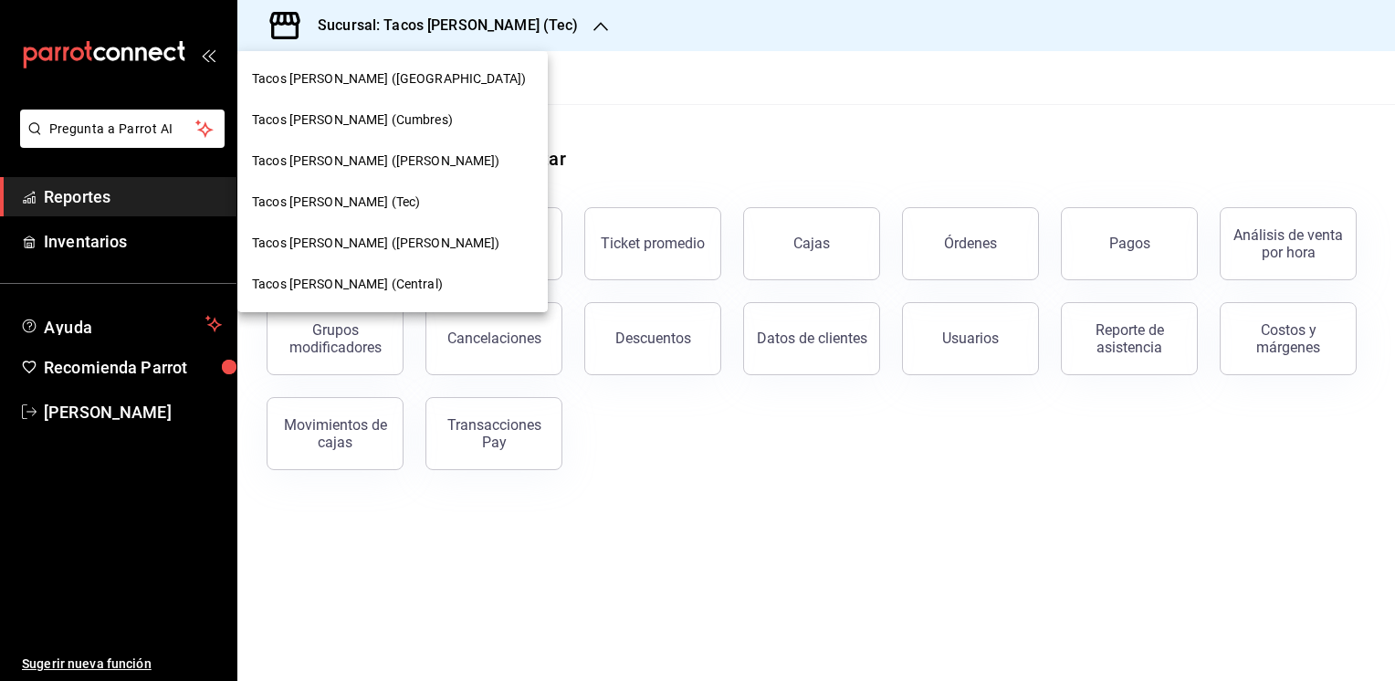
click at [405, 115] on span "Tacos [PERSON_NAME] (Cumbres)" at bounding box center [352, 119] width 201 height 19
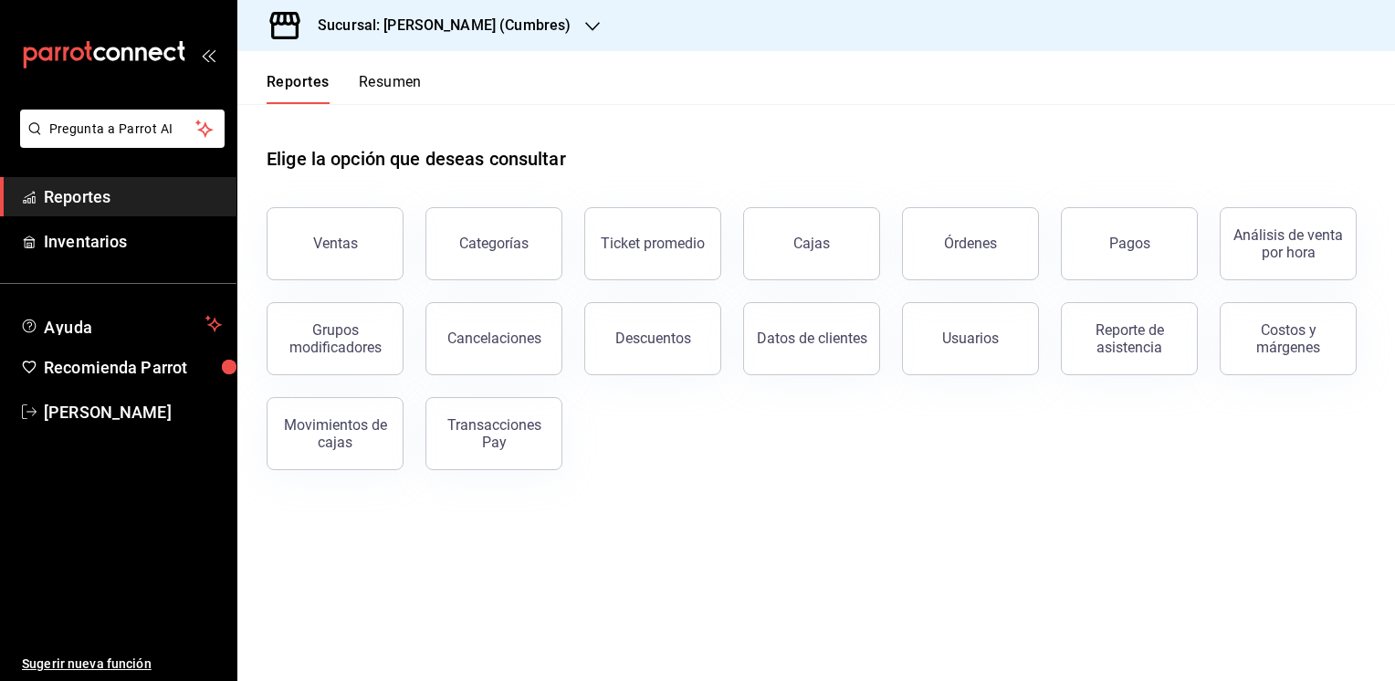
click at [411, 78] on button "Resumen" at bounding box center [390, 88] width 63 height 31
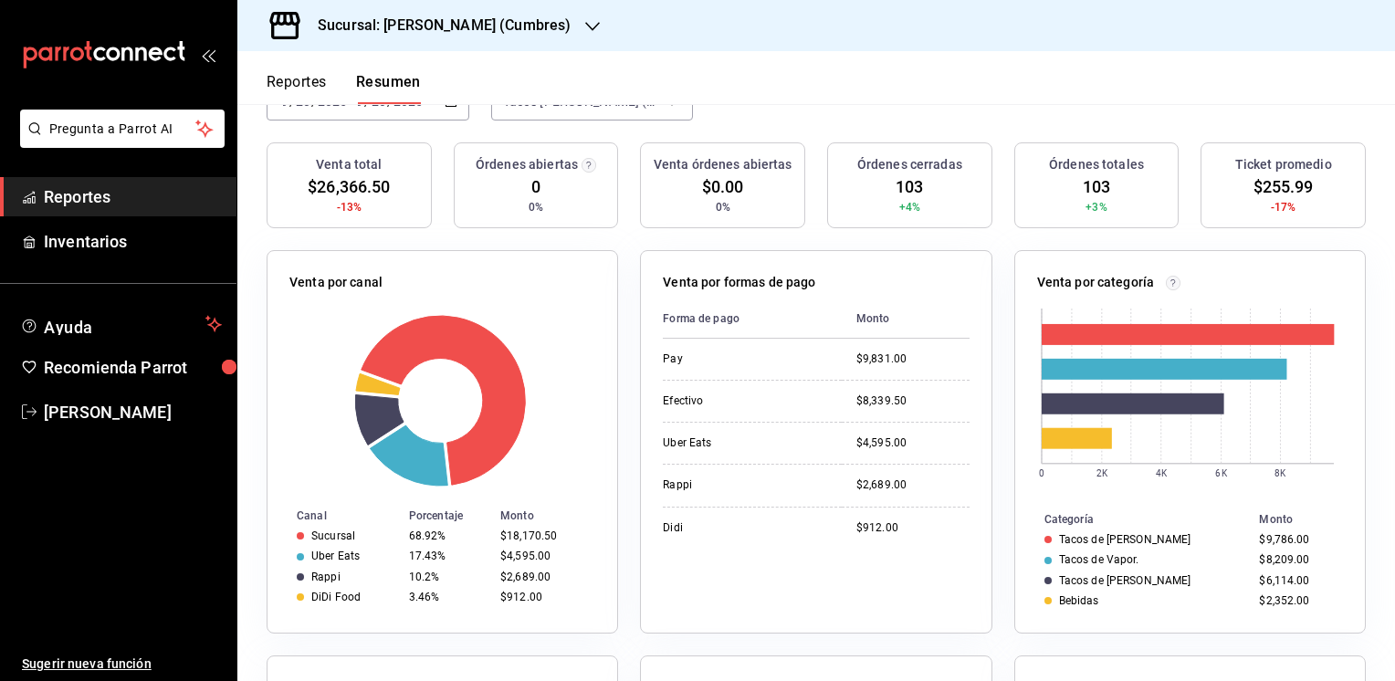
scroll to position [192, 0]
click at [299, 82] on button "Reportes" at bounding box center [296, 88] width 60 height 31
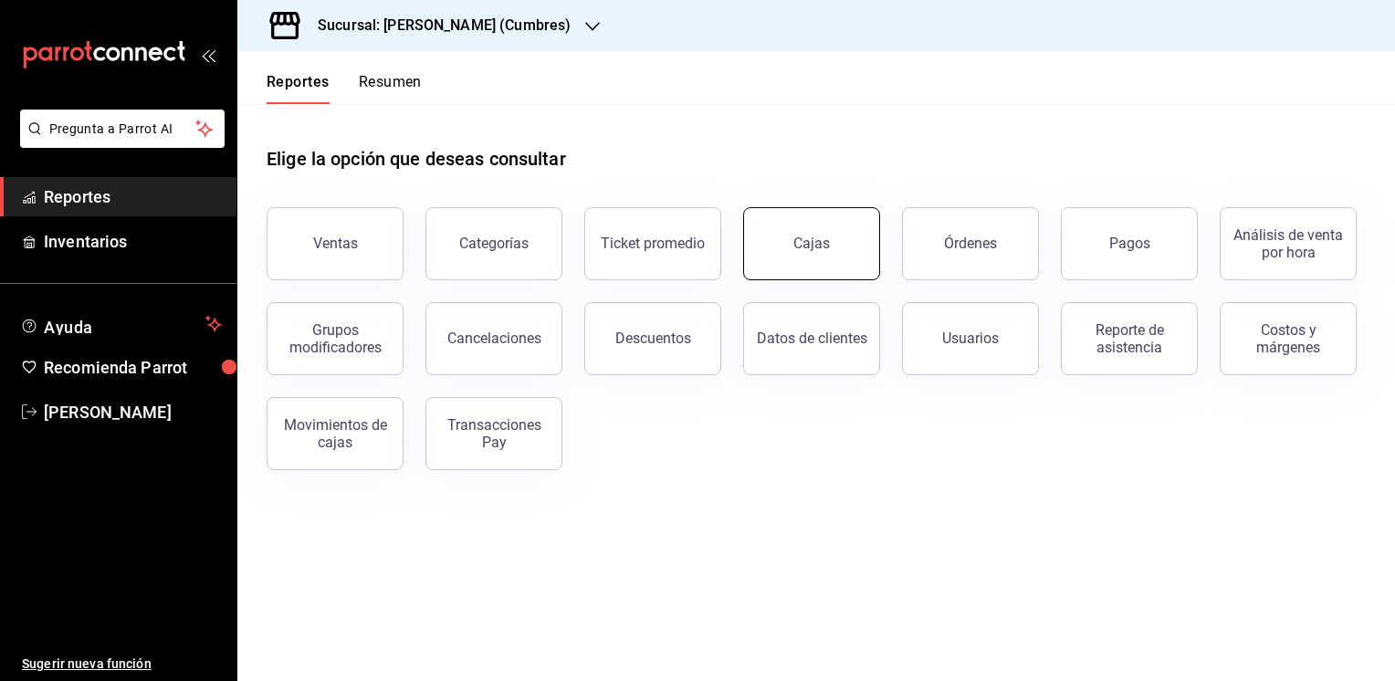
click at [794, 232] on link "Cajas" at bounding box center [811, 243] width 137 height 73
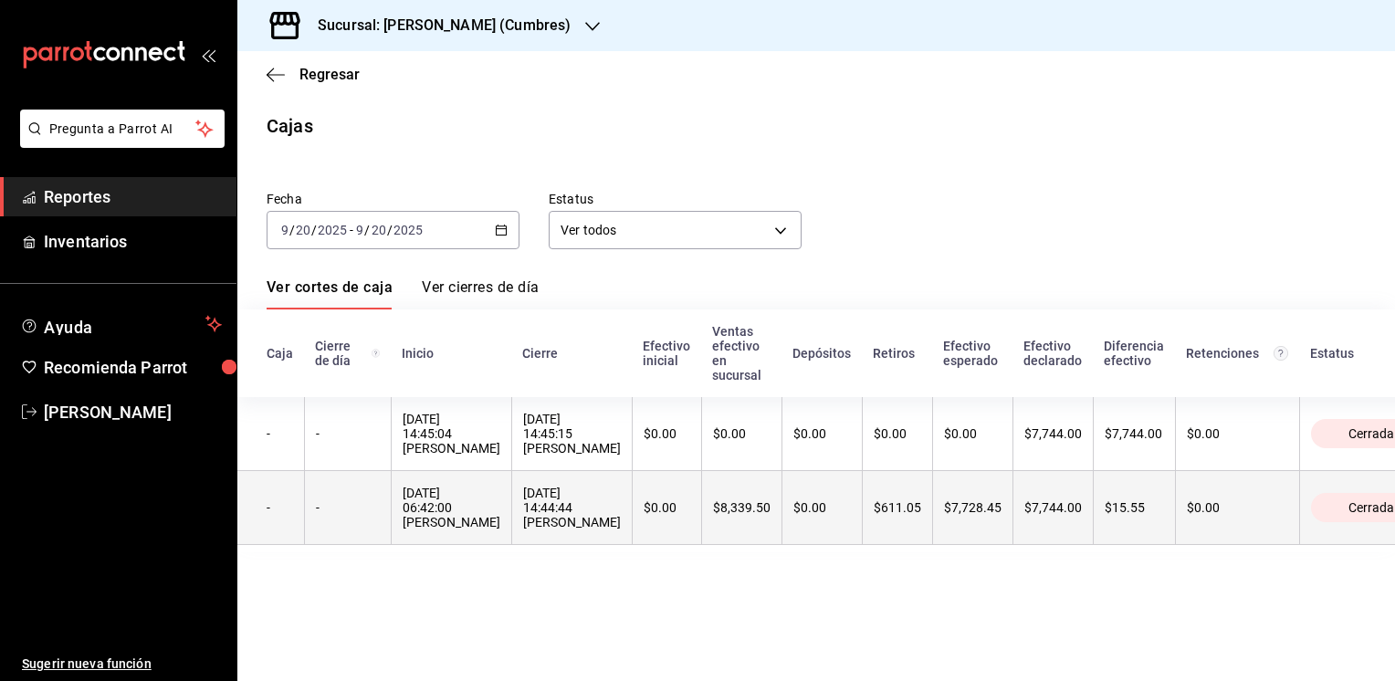
click at [862, 520] on th "$611.05" at bounding box center [897, 508] width 70 height 74
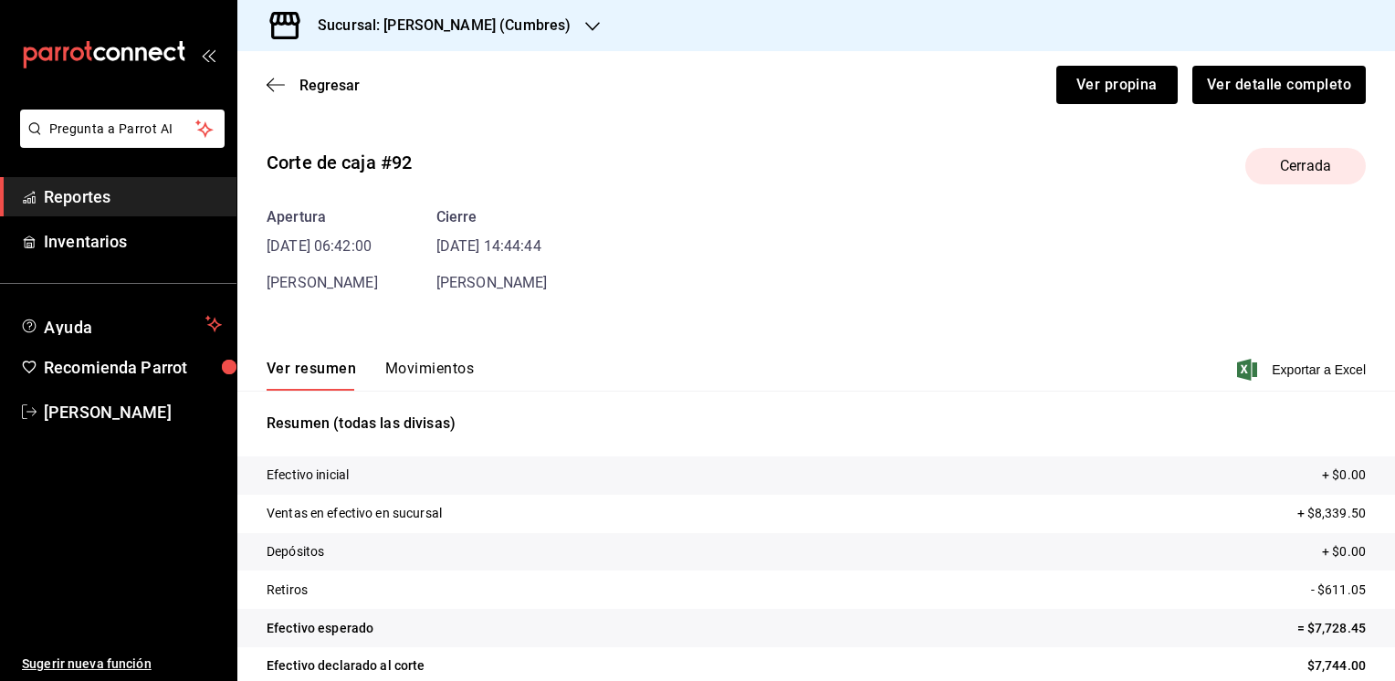
click at [408, 369] on button "Movimientos" at bounding box center [429, 375] width 89 height 31
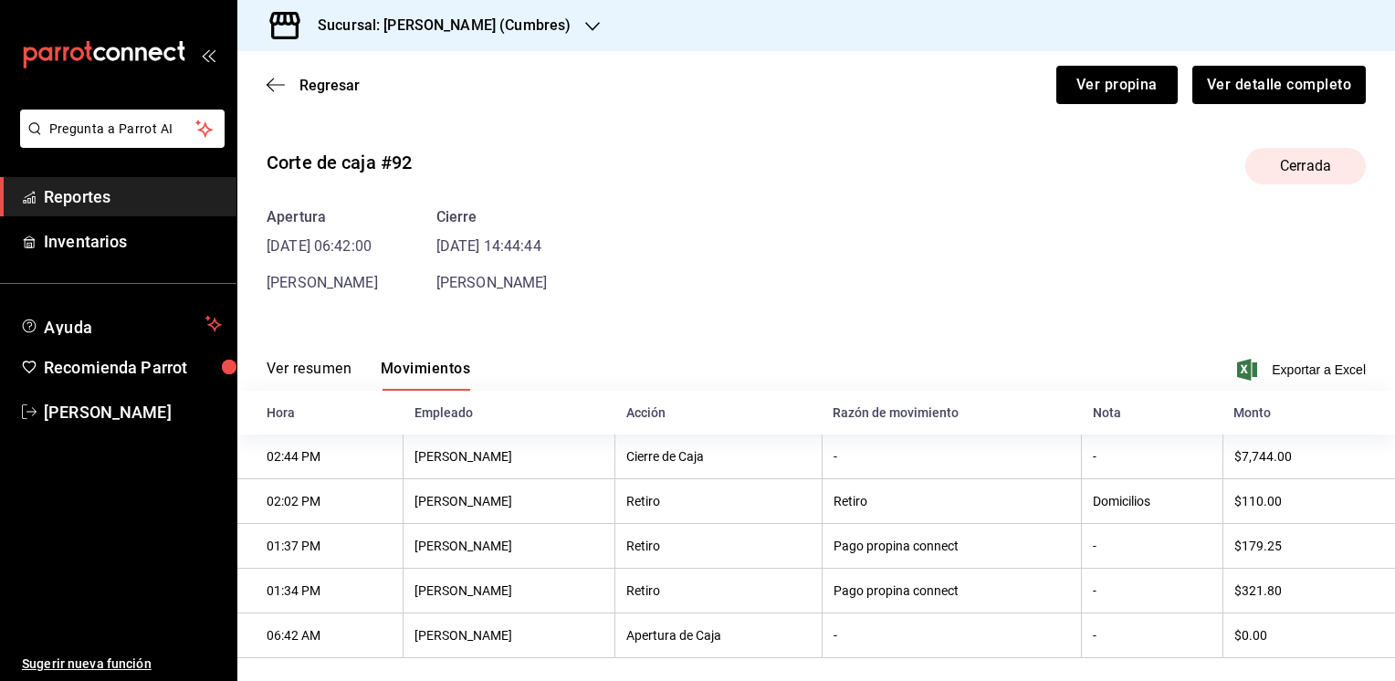
scroll to position [24, 0]
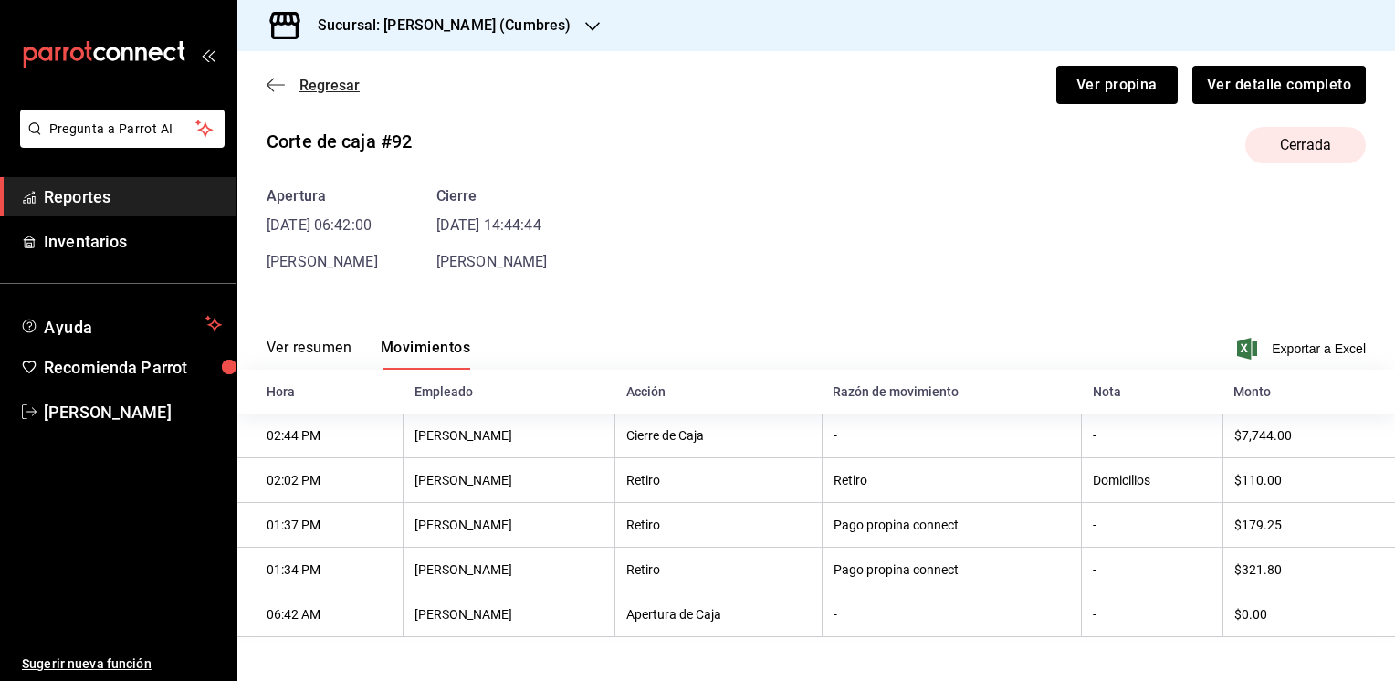
click at [319, 91] on span "Regresar" at bounding box center [329, 85] width 60 height 17
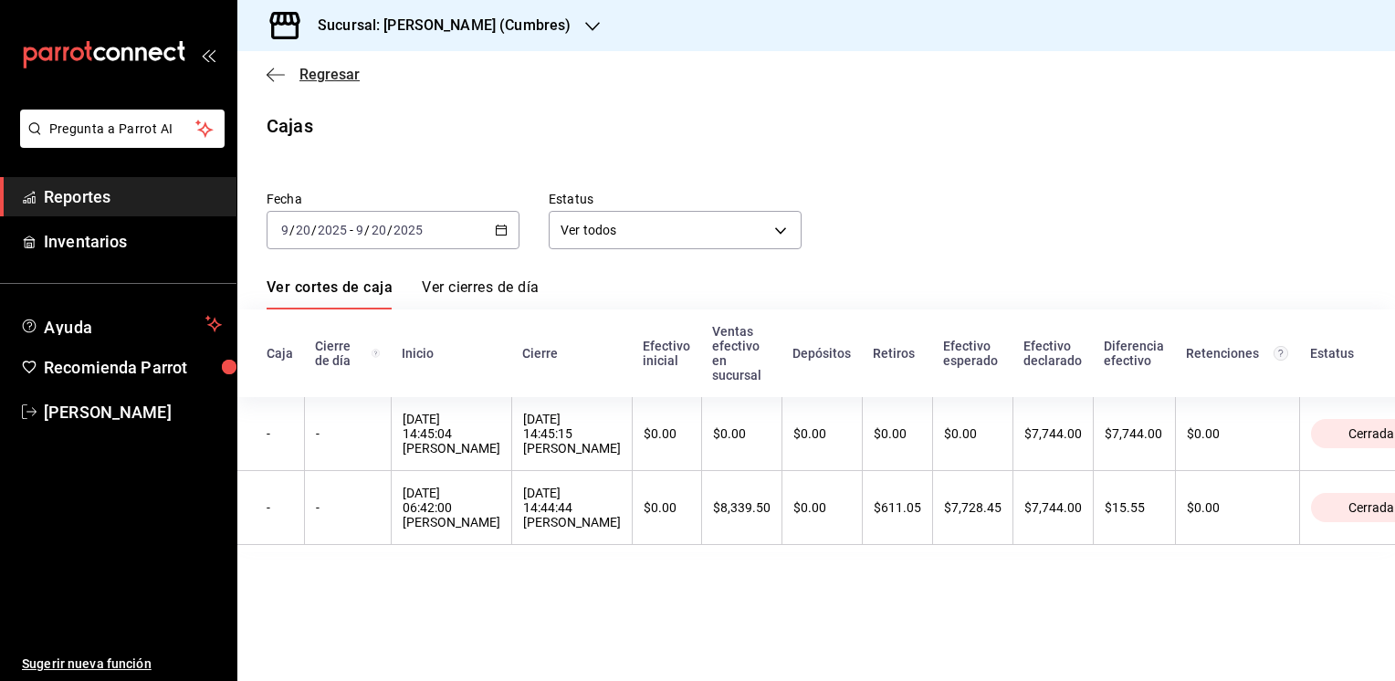
click at [289, 73] on span "Regresar" at bounding box center [312, 74] width 93 height 17
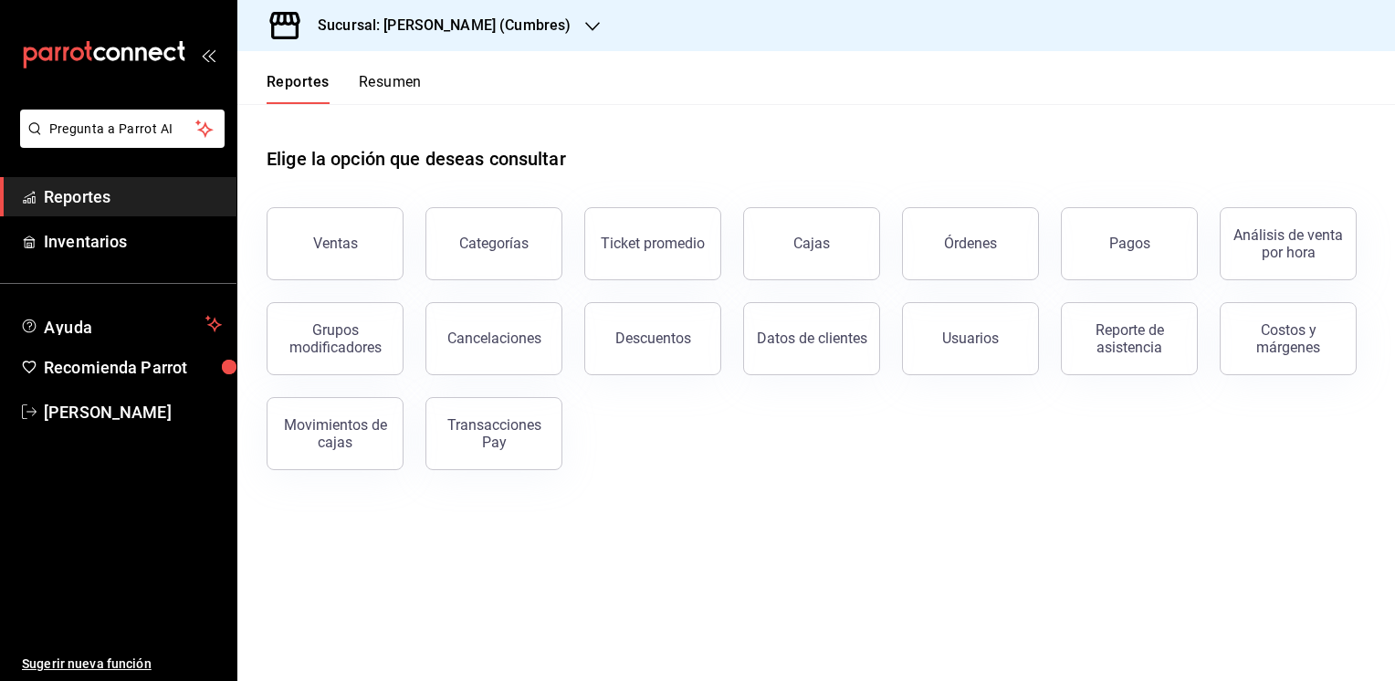
click at [383, 85] on button "Resumen" at bounding box center [390, 88] width 63 height 31
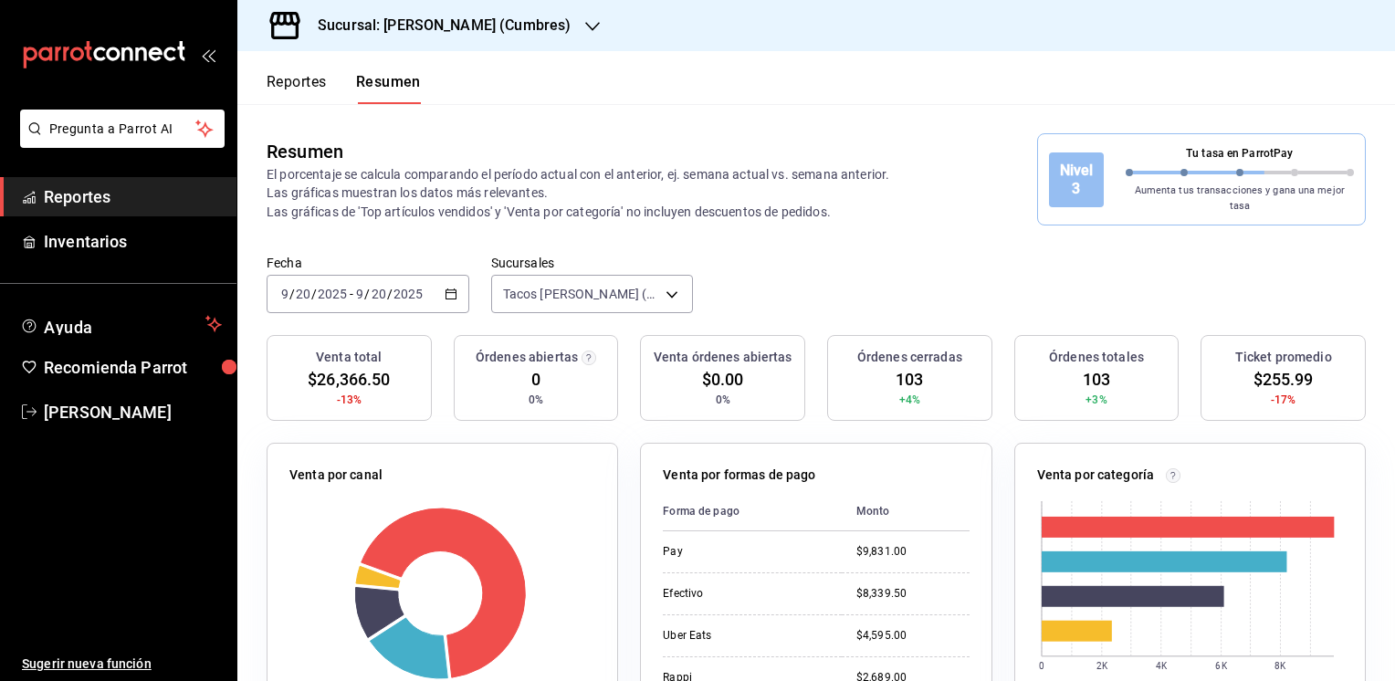
click at [302, 89] on button "Reportes" at bounding box center [296, 88] width 60 height 31
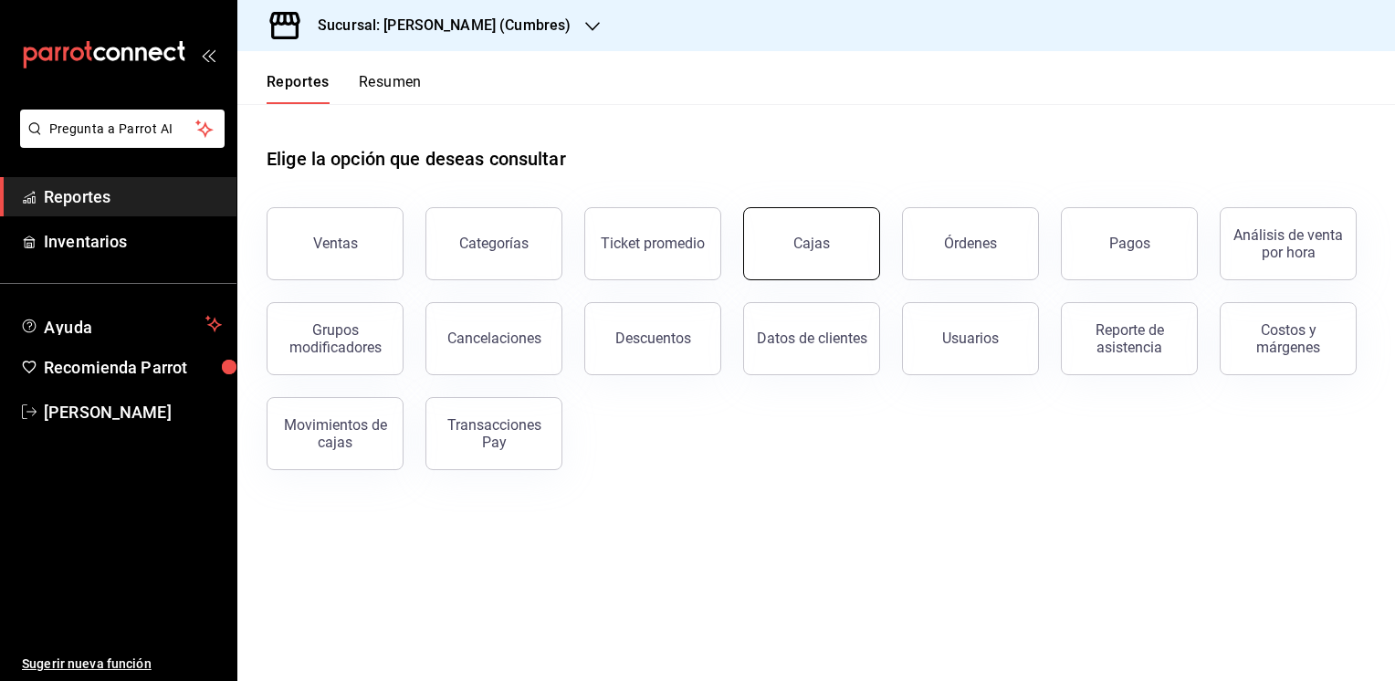
click at [790, 256] on link "Cajas" at bounding box center [811, 243] width 137 height 73
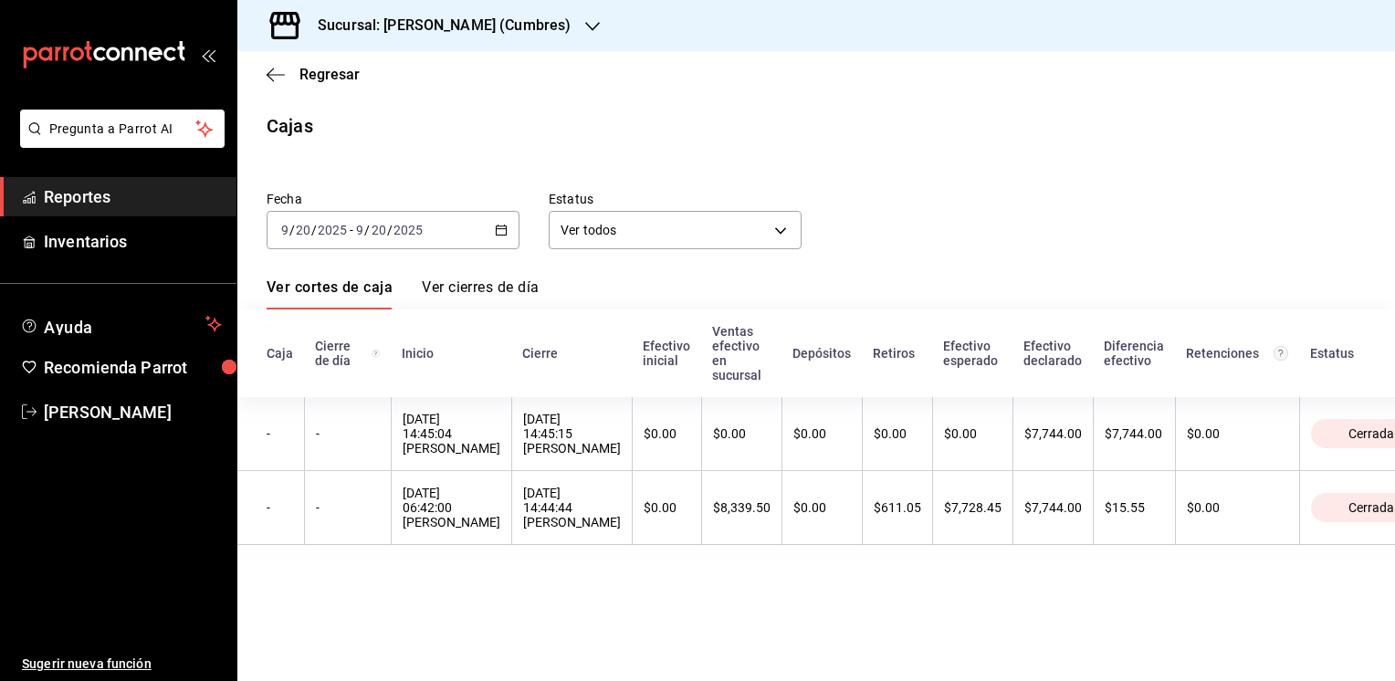
click at [589, 22] on icon "button" at bounding box center [592, 26] width 15 height 15
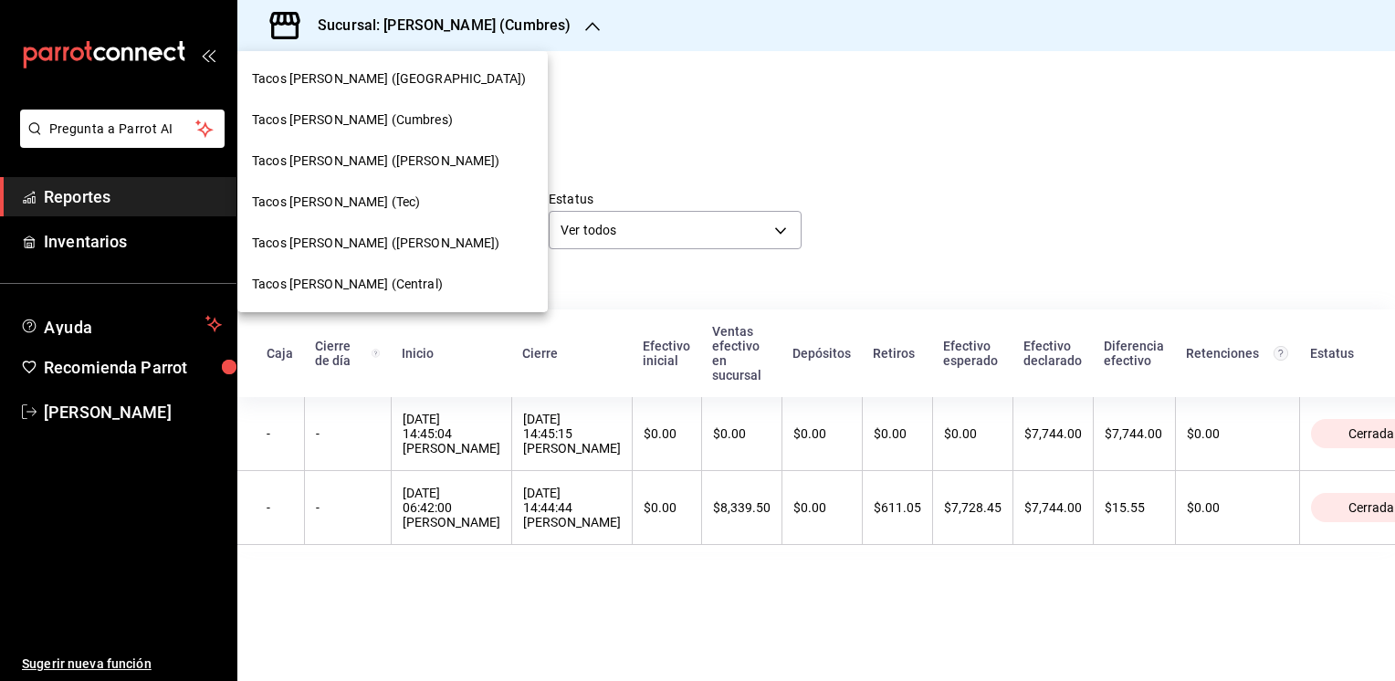
click at [371, 90] on div "Tacos [PERSON_NAME] ([GEOGRAPHIC_DATA])" at bounding box center [392, 78] width 310 height 41
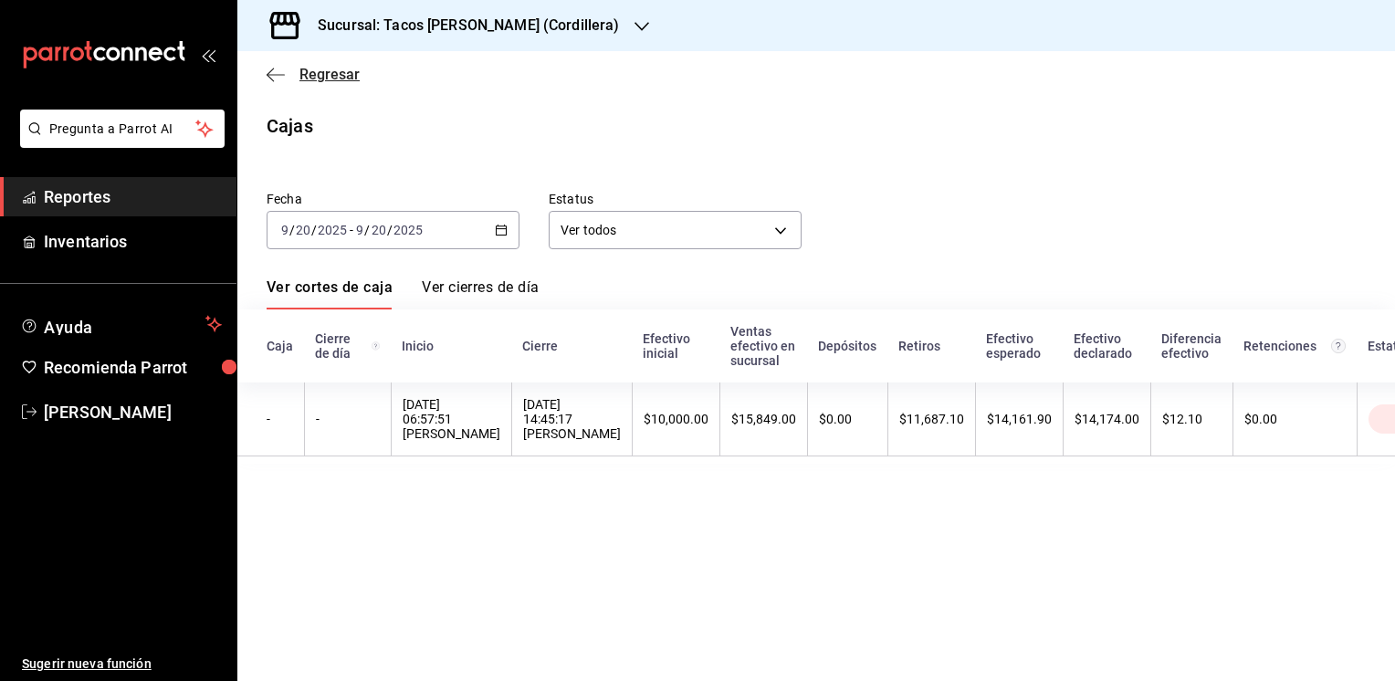
click at [329, 78] on span "Regresar" at bounding box center [329, 74] width 60 height 17
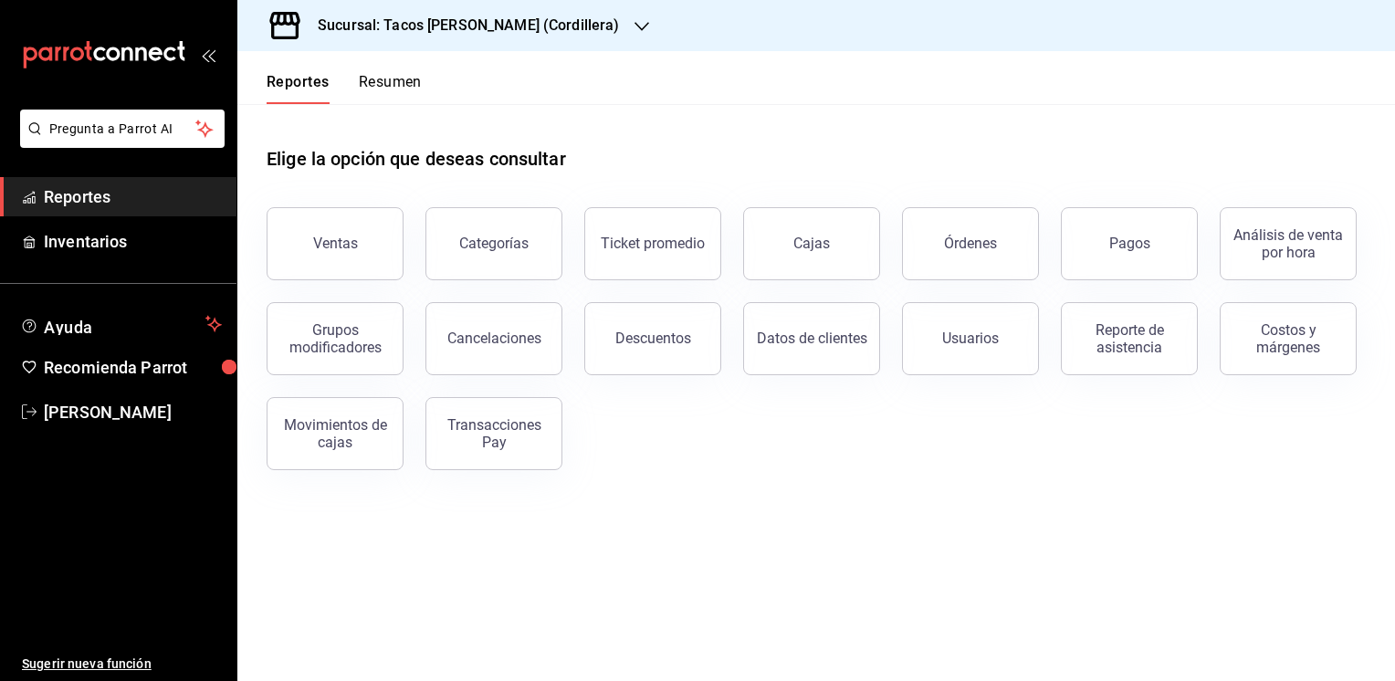
click at [405, 84] on button "Resumen" at bounding box center [390, 88] width 63 height 31
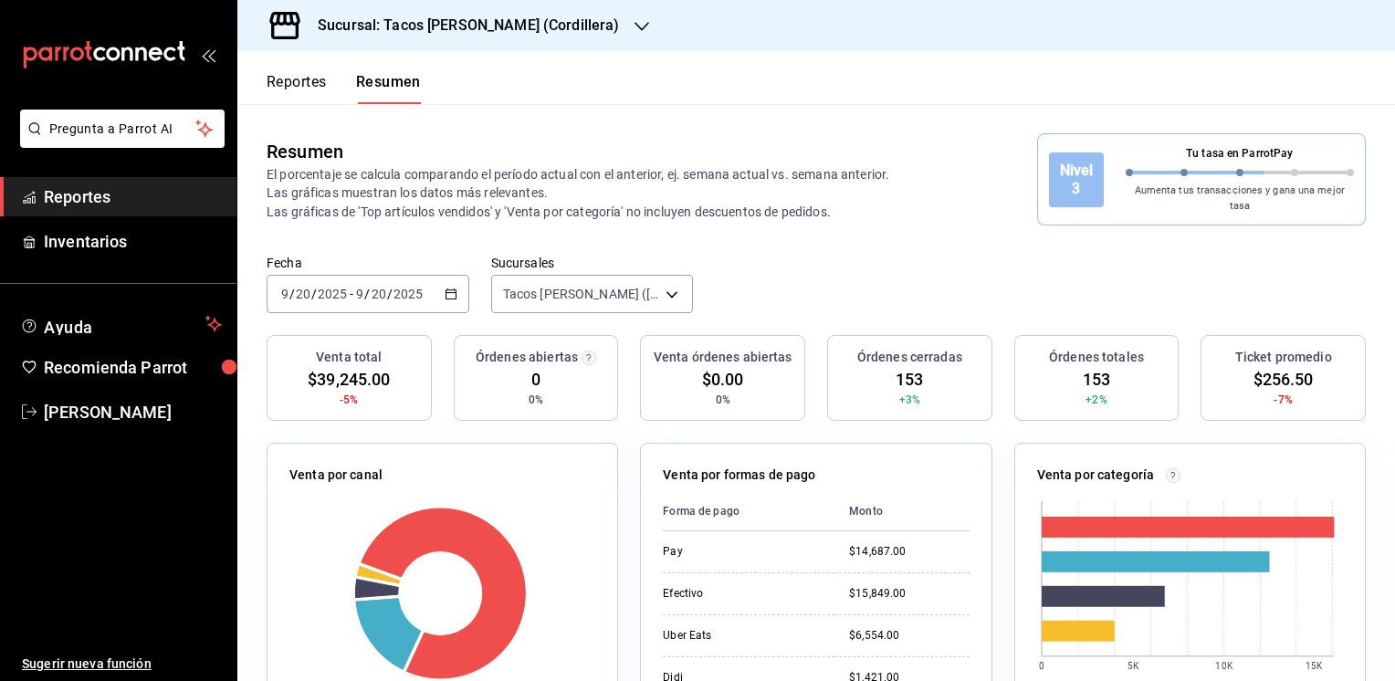
click at [898, 276] on div "Fecha [DATE] [DATE] - [DATE] [DATE] Sucursales Tacos [PERSON_NAME] ([GEOGRAPHIC…" at bounding box center [815, 295] width 1157 height 80
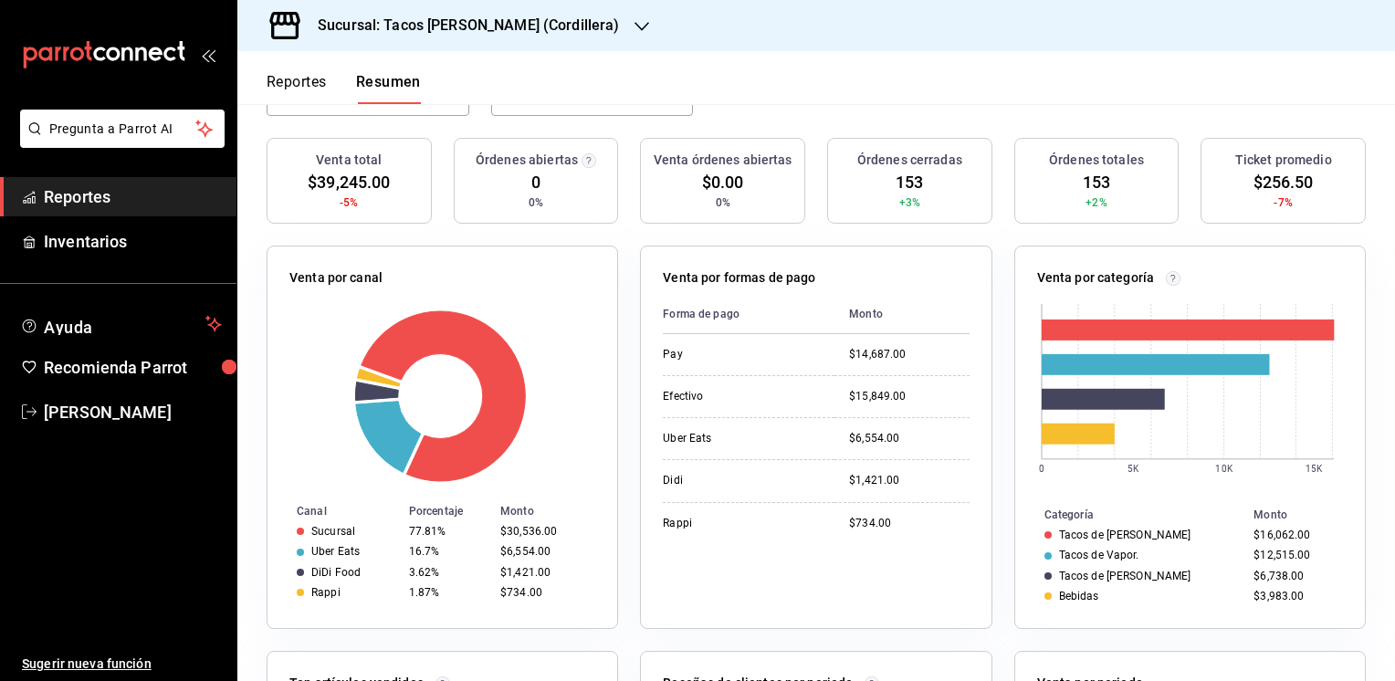
scroll to position [215, 0]
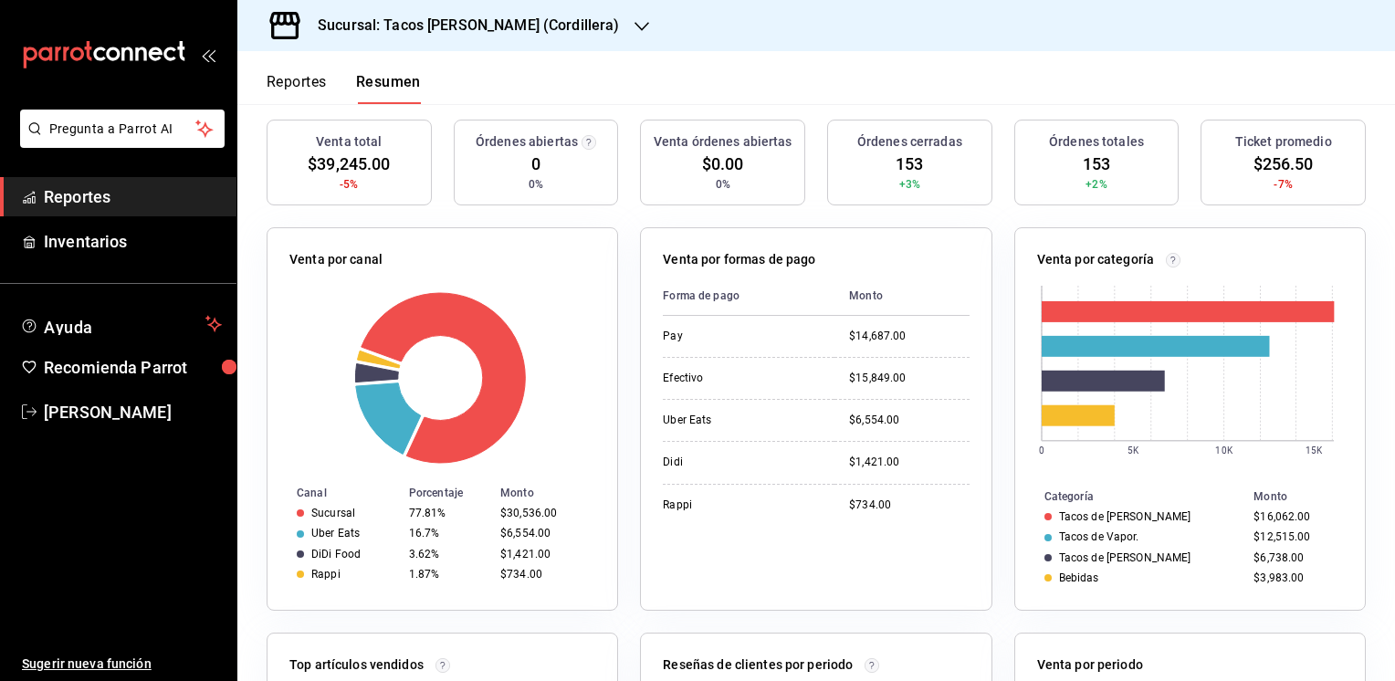
click at [285, 81] on button "Reportes" at bounding box center [296, 88] width 60 height 31
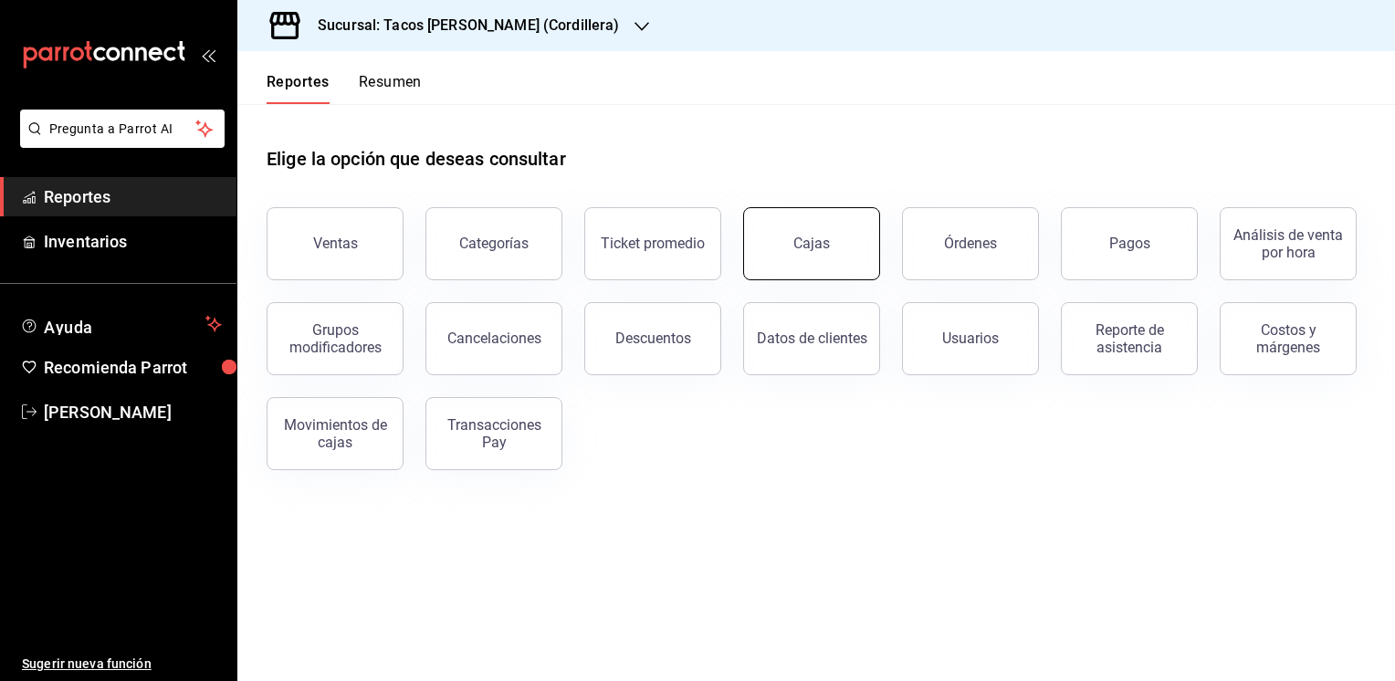
click at [822, 235] on div "Cajas" at bounding box center [811, 244] width 37 height 22
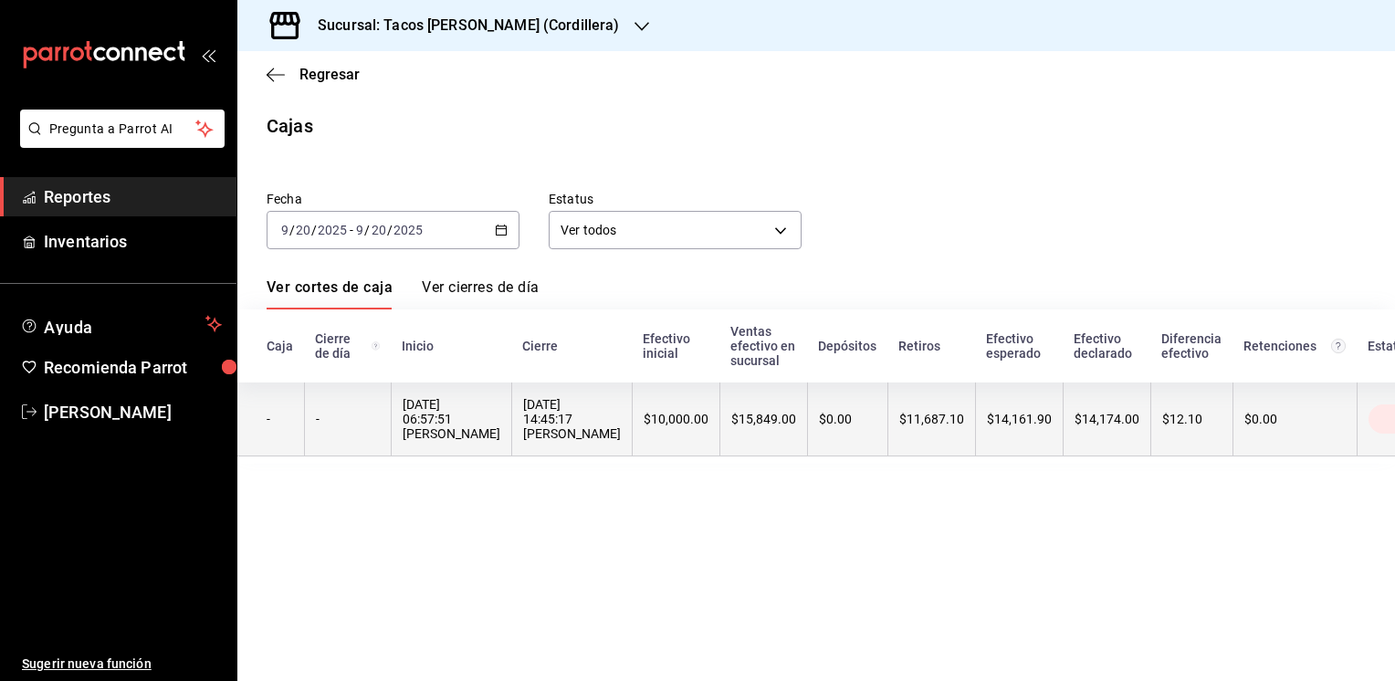
click at [899, 425] on div "$11,687.10" at bounding box center [931, 419] width 65 height 15
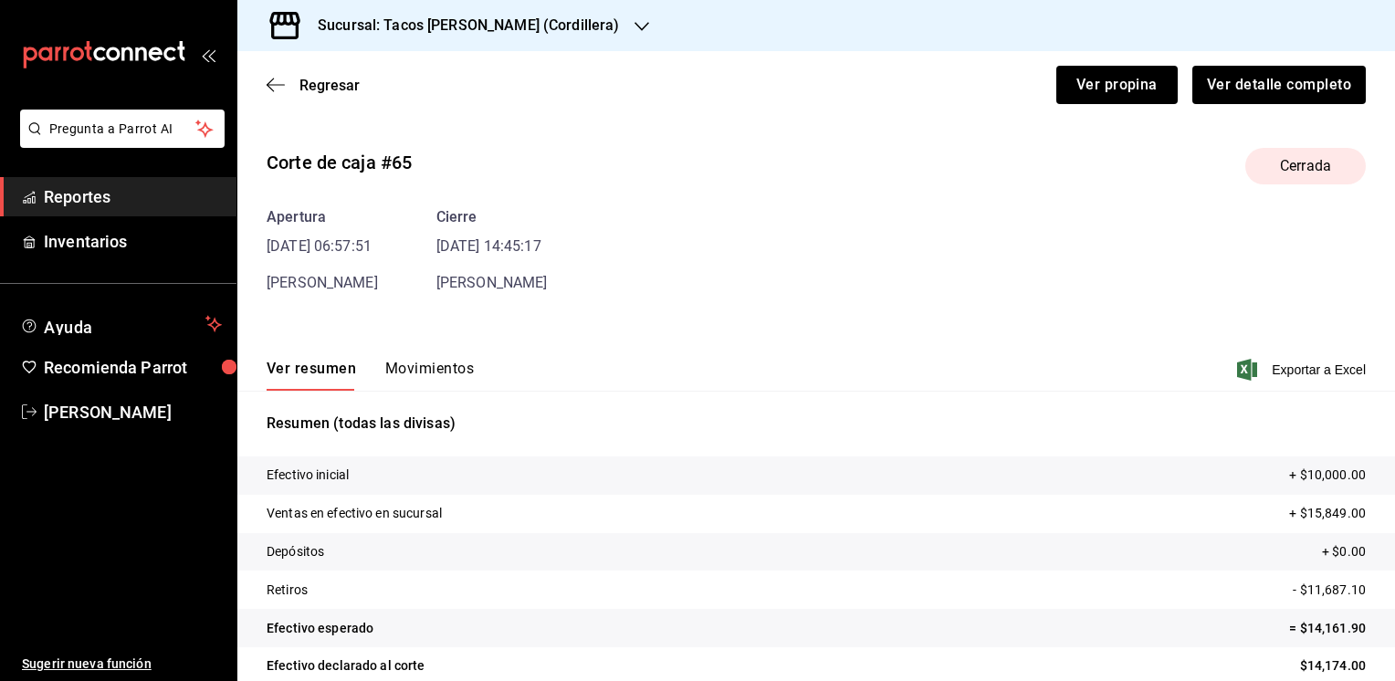
click at [437, 366] on button "Movimientos" at bounding box center [429, 375] width 89 height 31
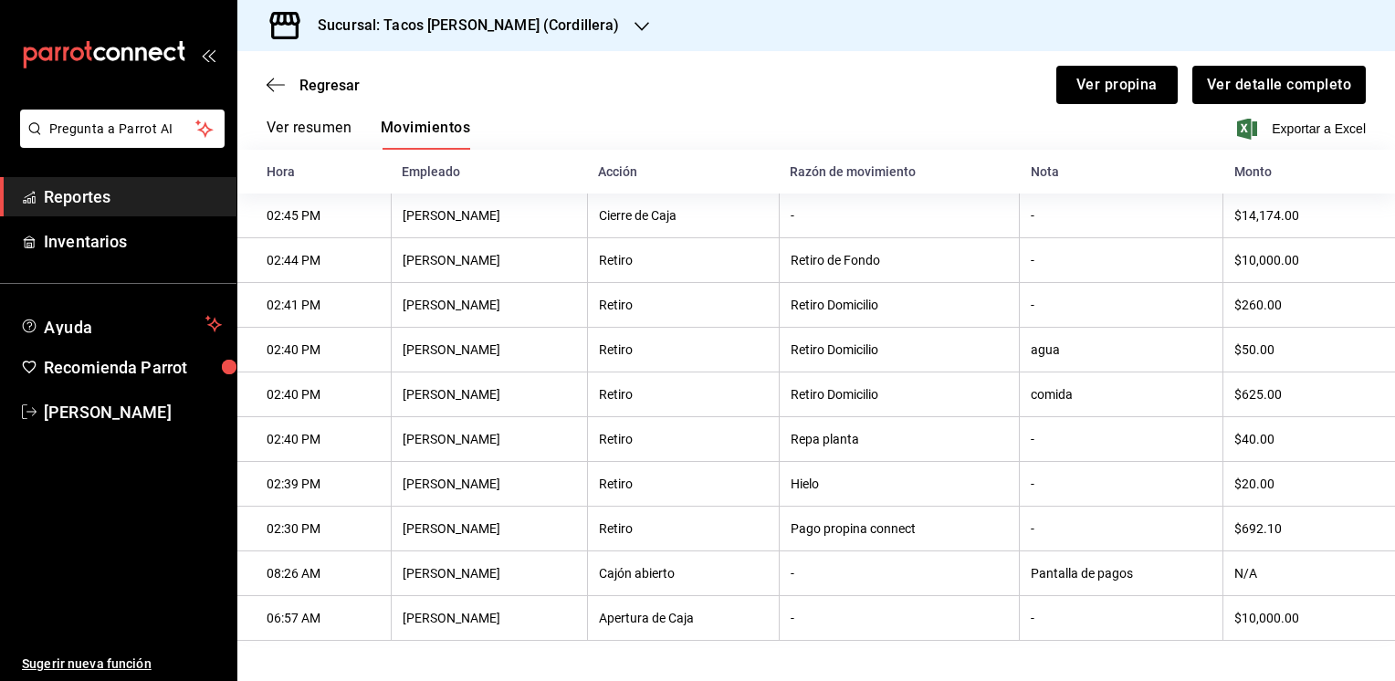
scroll to position [248, 0]
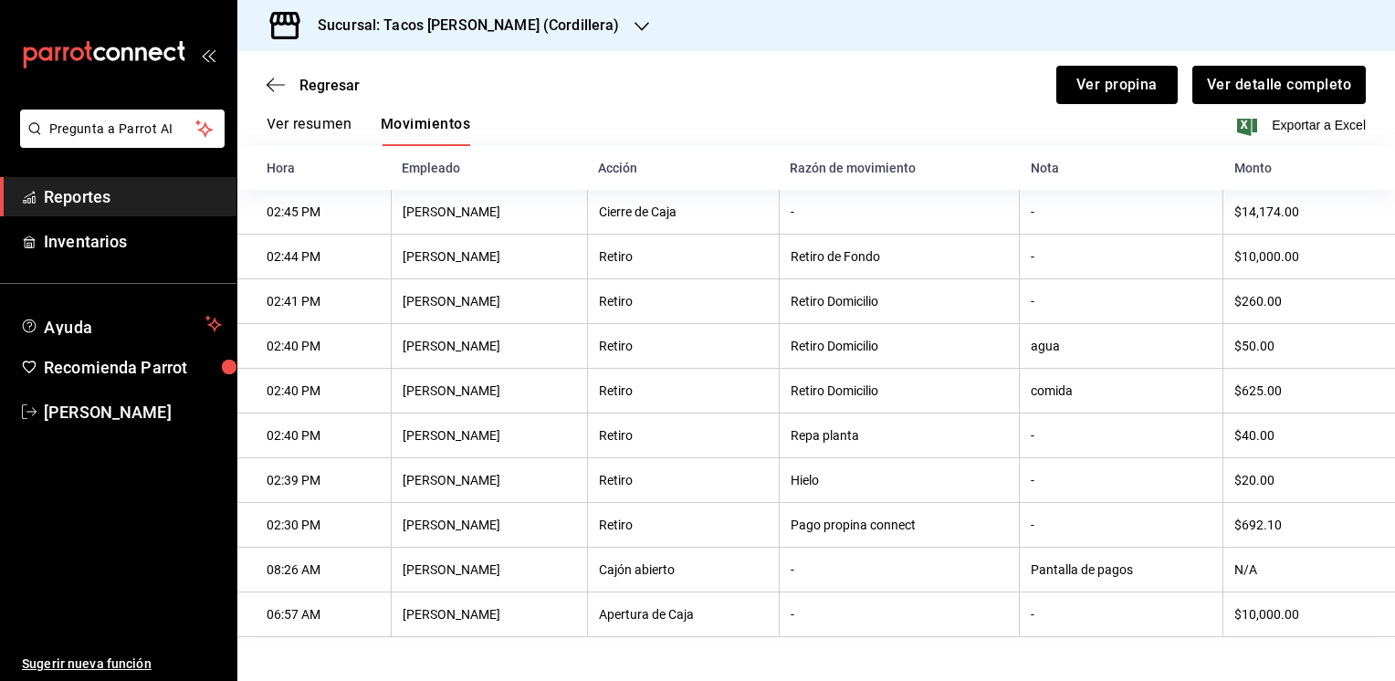
click at [589, 534] on th "Retiro" at bounding box center [683, 525] width 192 height 45
click at [315, 92] on span "Regresar" at bounding box center [329, 85] width 60 height 17
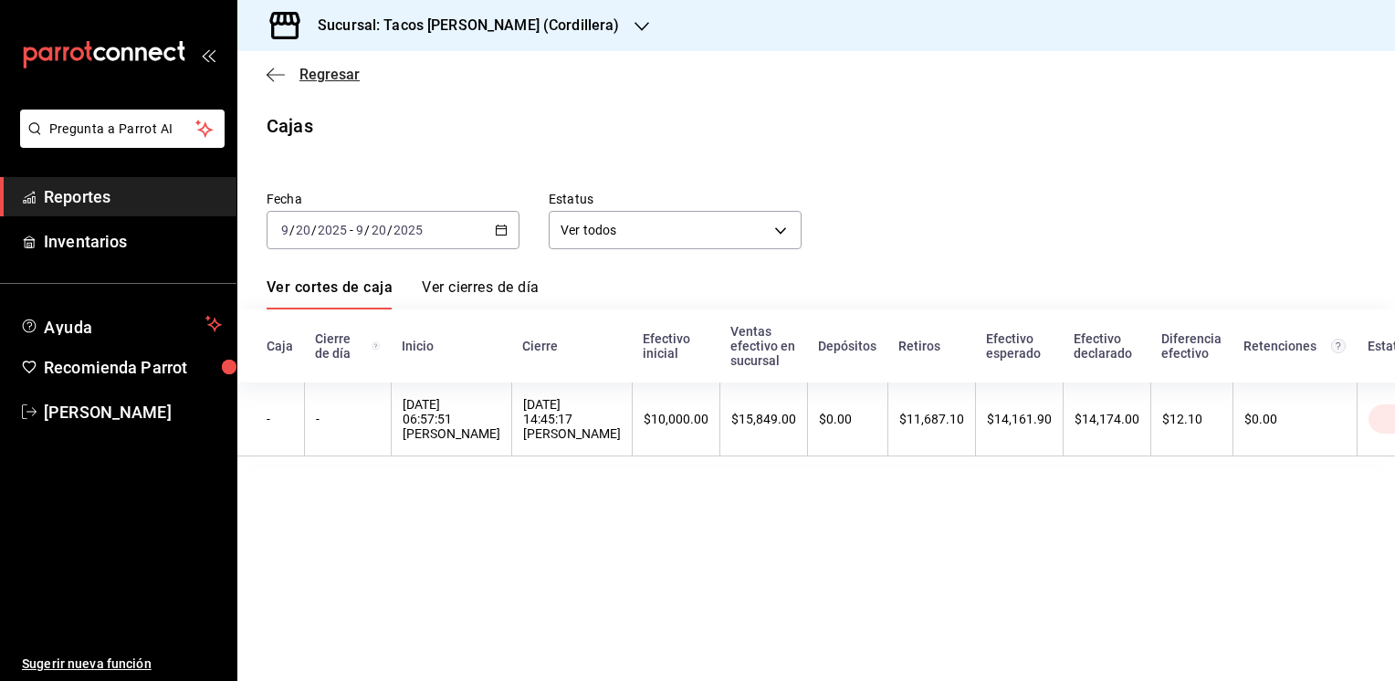
click at [309, 75] on span "Regresar" at bounding box center [329, 74] width 60 height 17
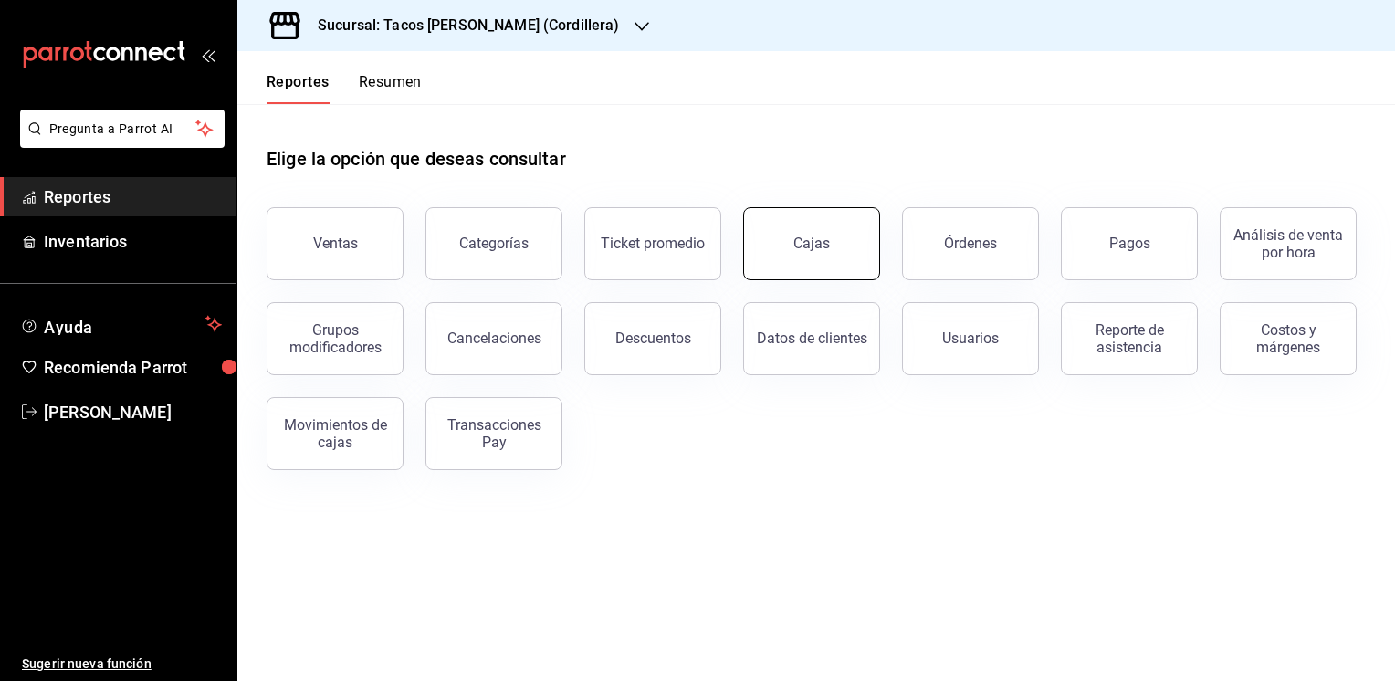
click at [807, 265] on link "Cajas" at bounding box center [811, 243] width 137 height 73
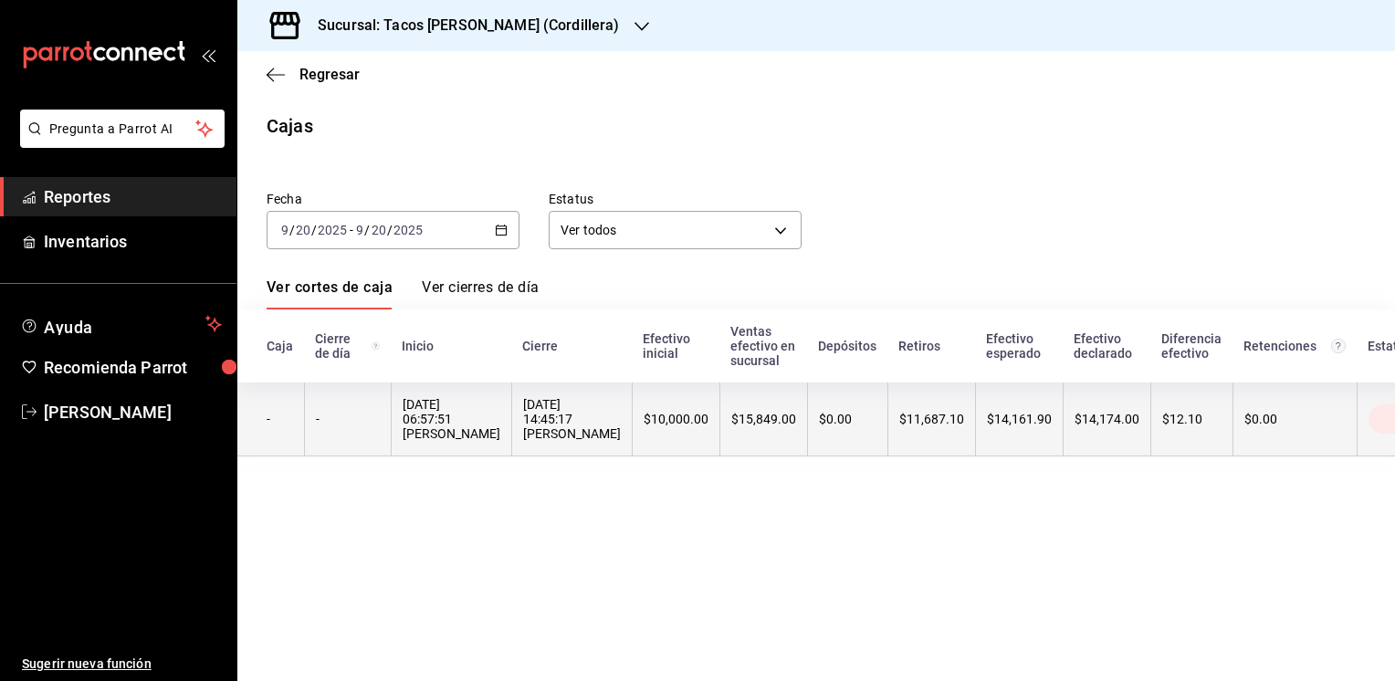
click at [903, 433] on th "$11,687.10" at bounding box center [931, 419] width 88 height 74
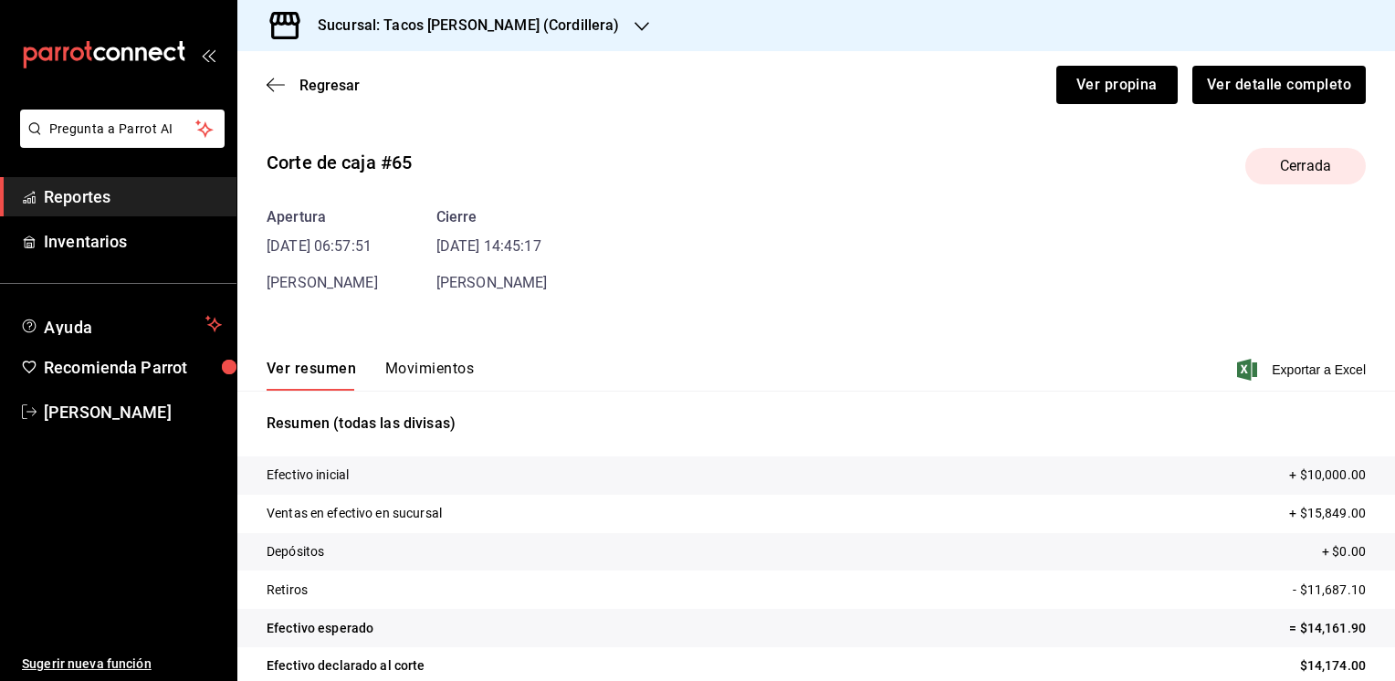
click at [444, 367] on button "Movimientos" at bounding box center [429, 375] width 89 height 31
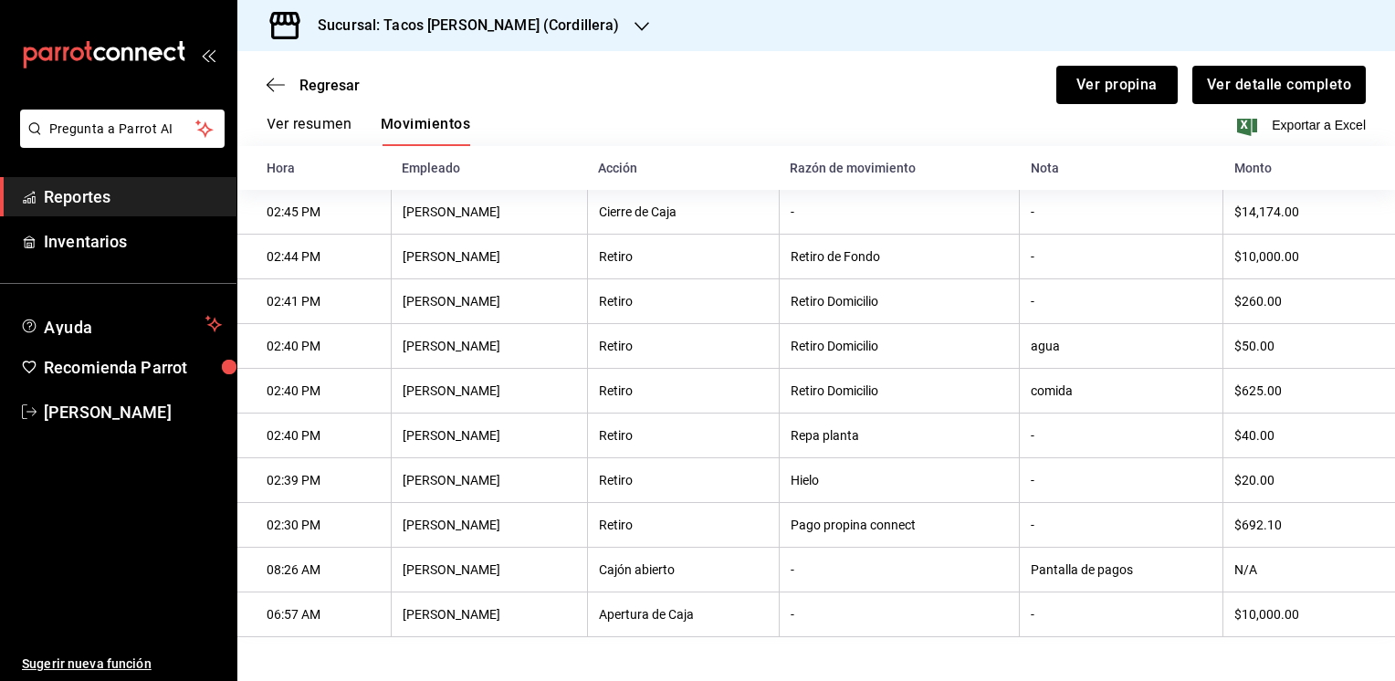
scroll to position [250, 0]
click at [634, 21] on icon "button" at bounding box center [641, 26] width 15 height 15
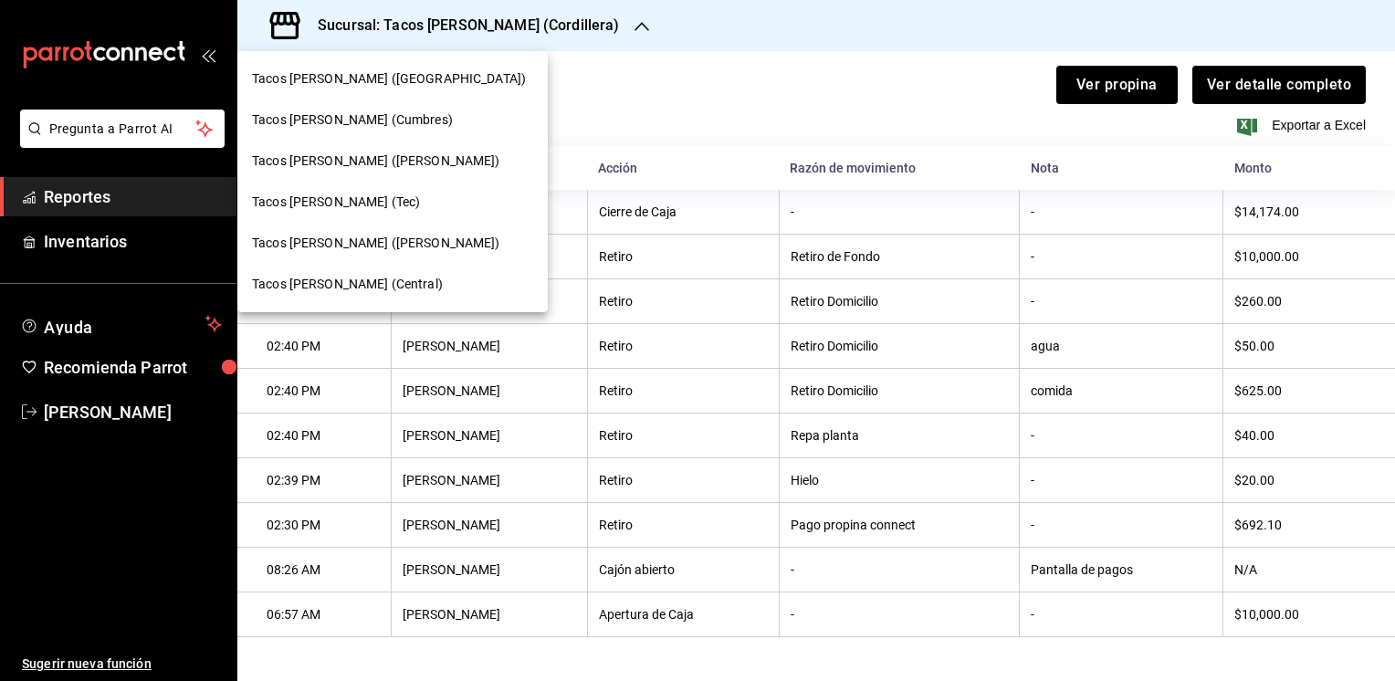
click at [371, 171] on div "Tacos [PERSON_NAME] ([PERSON_NAME])" at bounding box center [392, 161] width 310 height 41
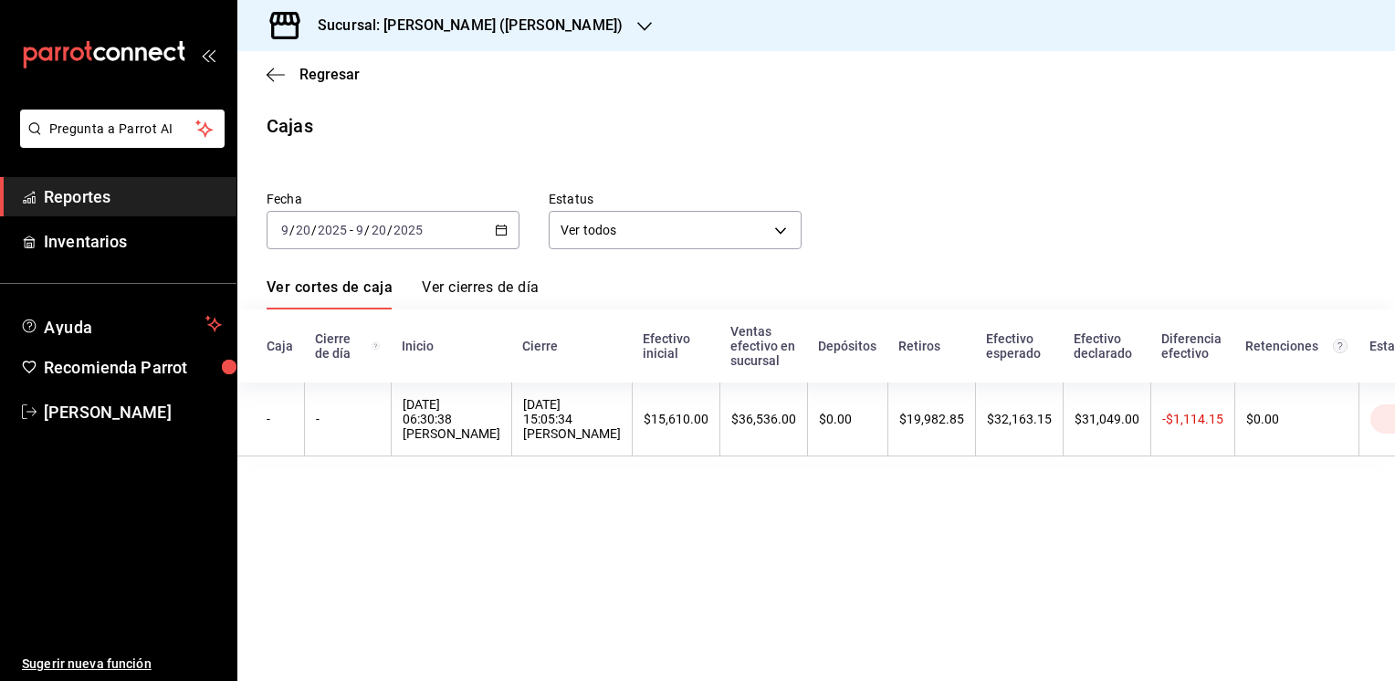
click at [310, 85] on div "Regresar" at bounding box center [815, 74] width 1157 height 47
click at [297, 80] on span "Regresar" at bounding box center [312, 74] width 93 height 17
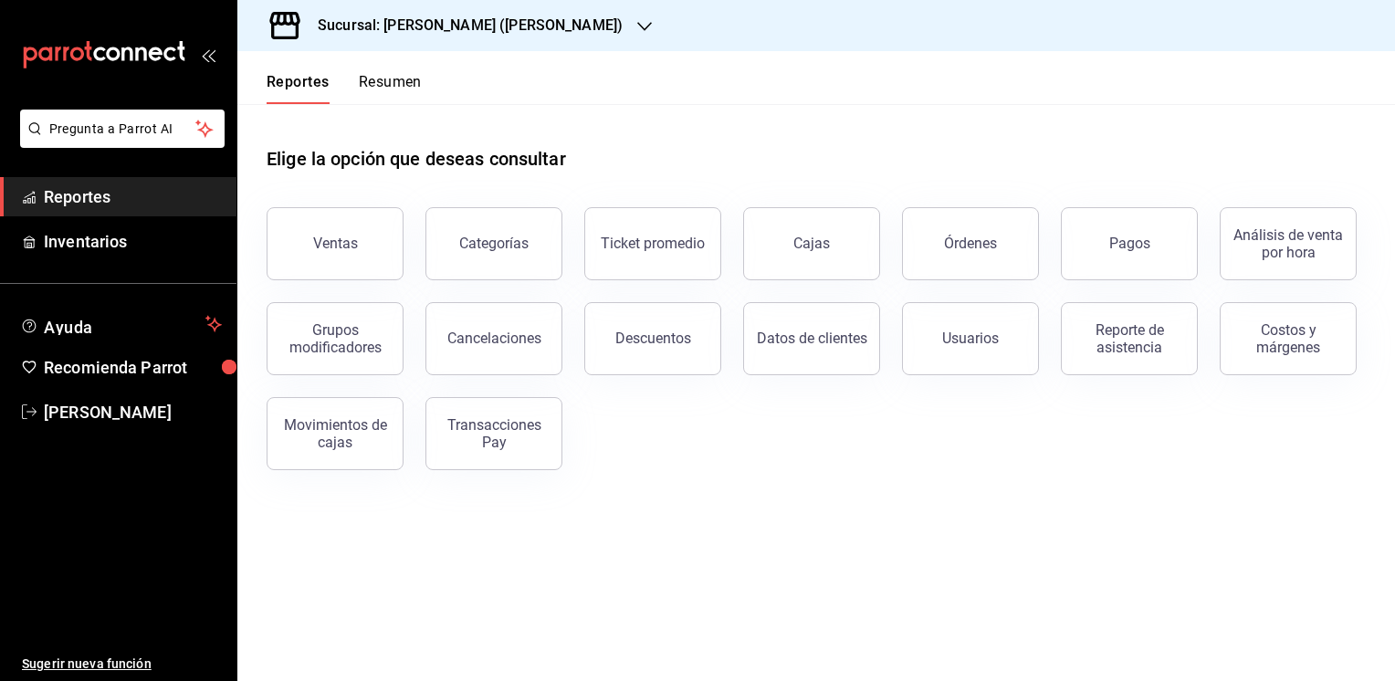
click at [382, 78] on button "Resumen" at bounding box center [390, 88] width 63 height 31
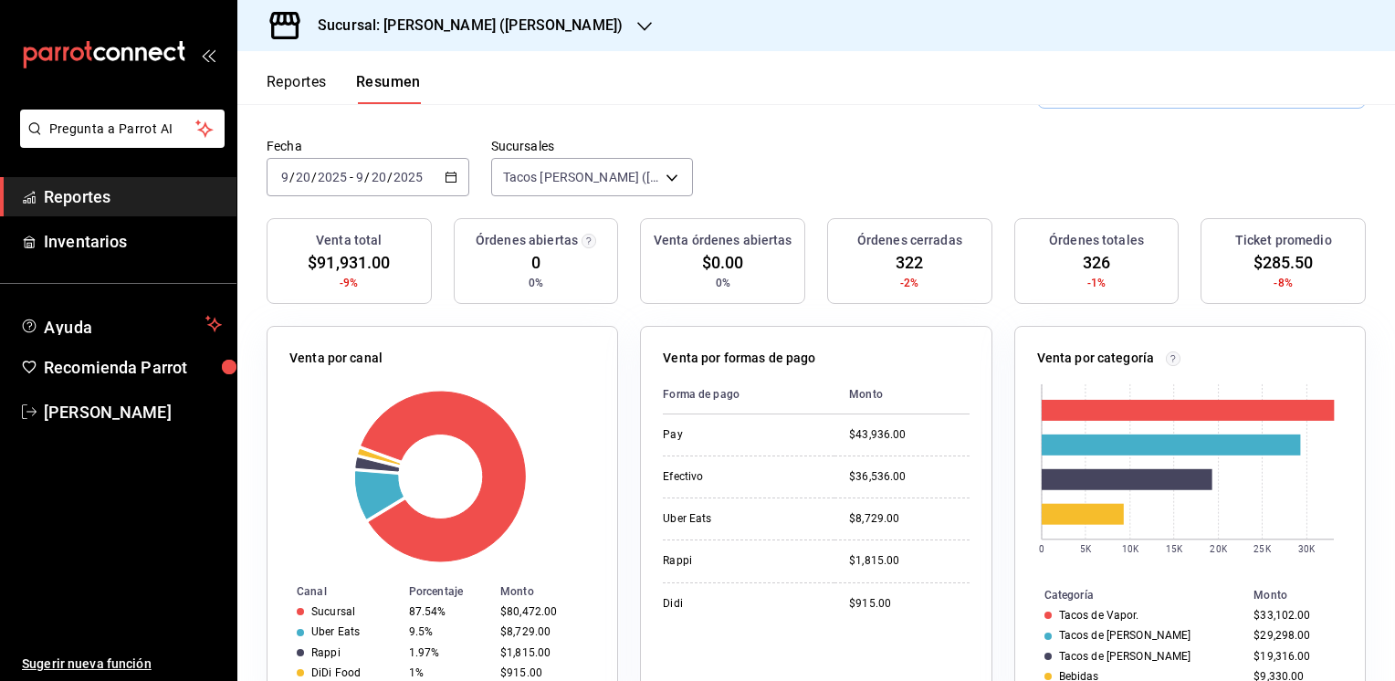
scroll to position [126, 0]
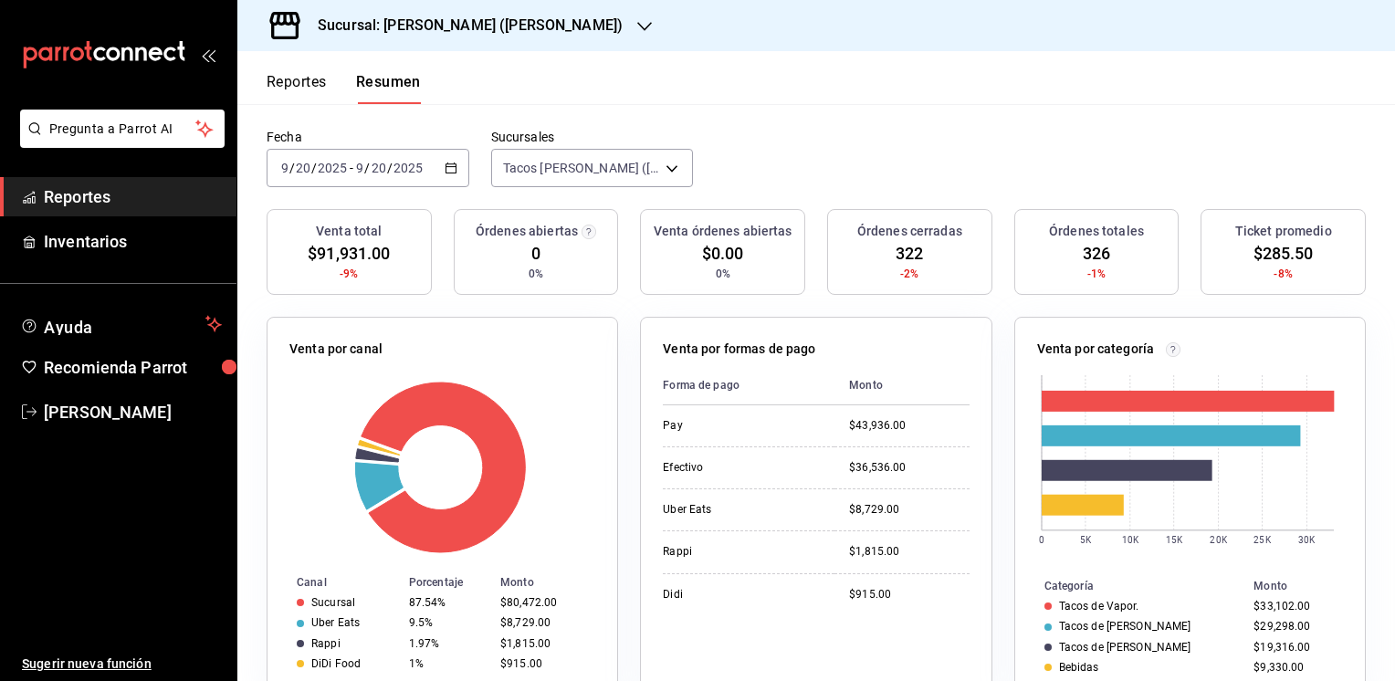
click at [293, 79] on button "Reportes" at bounding box center [296, 88] width 60 height 31
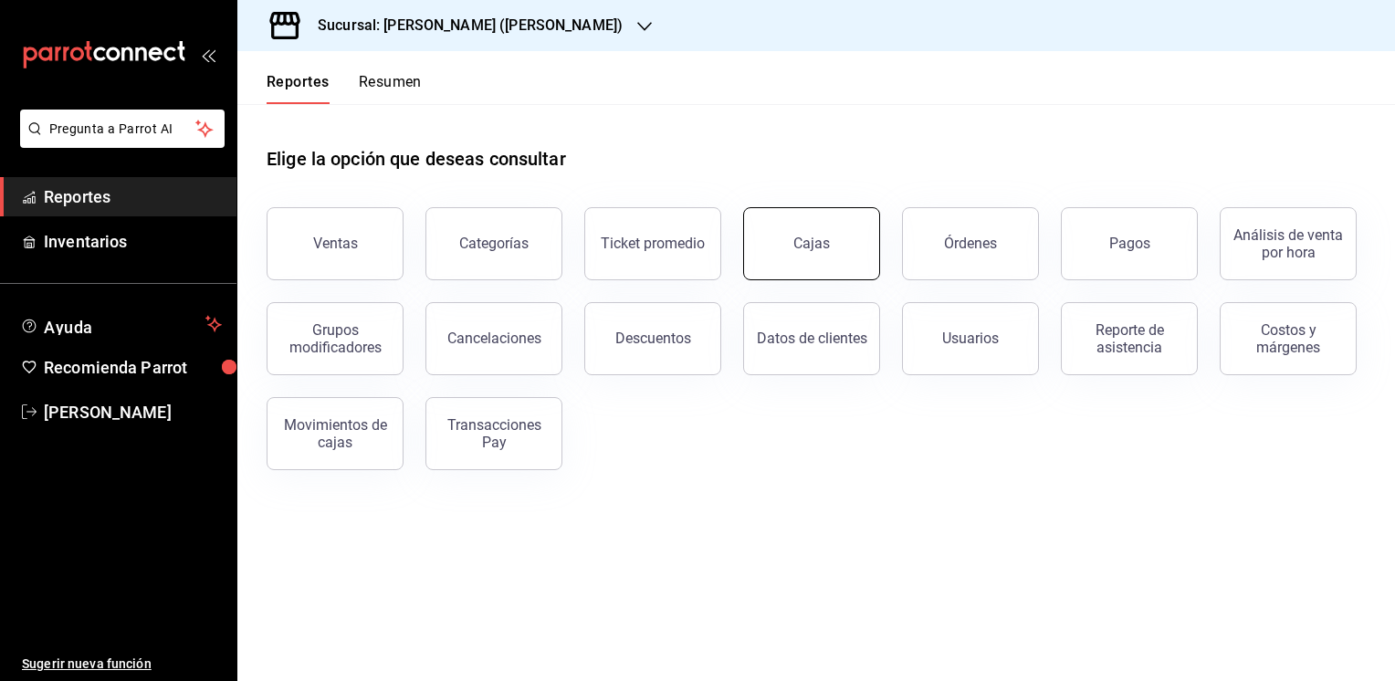
click at [828, 241] on div "Cajas" at bounding box center [811, 244] width 37 height 22
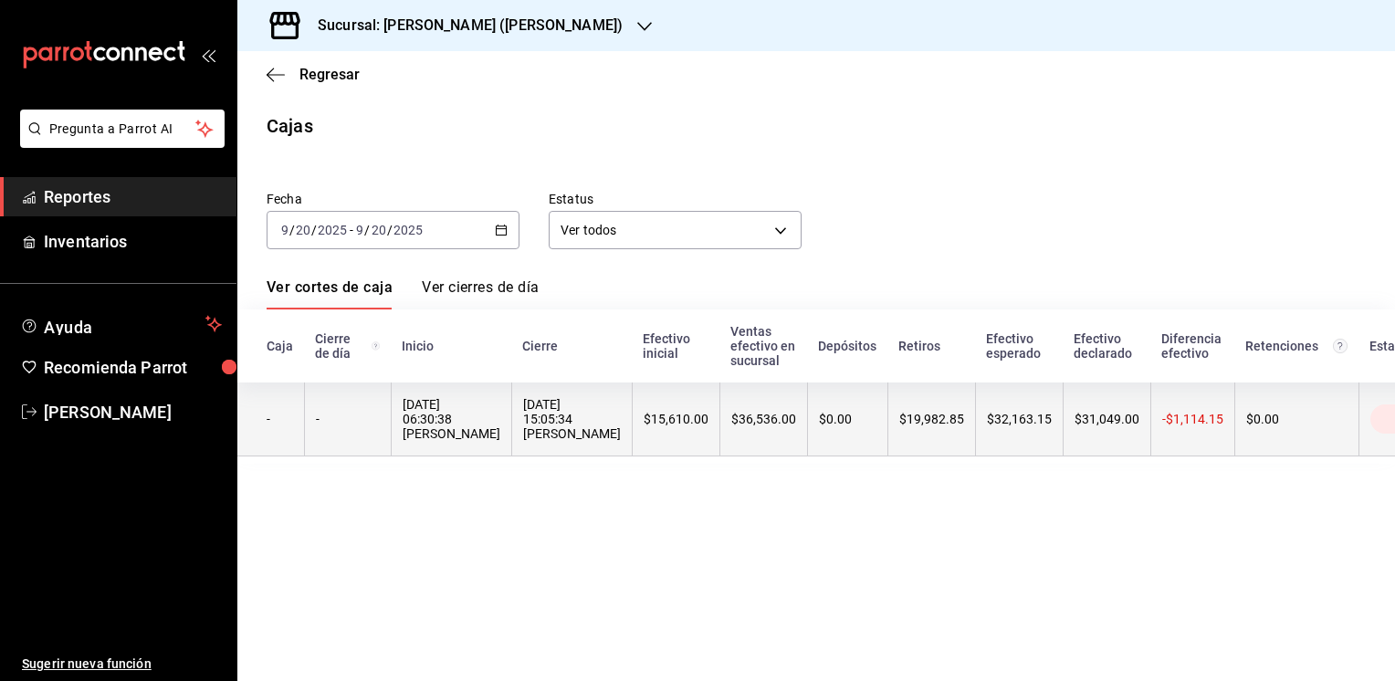
click at [940, 419] on th "$19,982.85" at bounding box center [931, 419] width 88 height 74
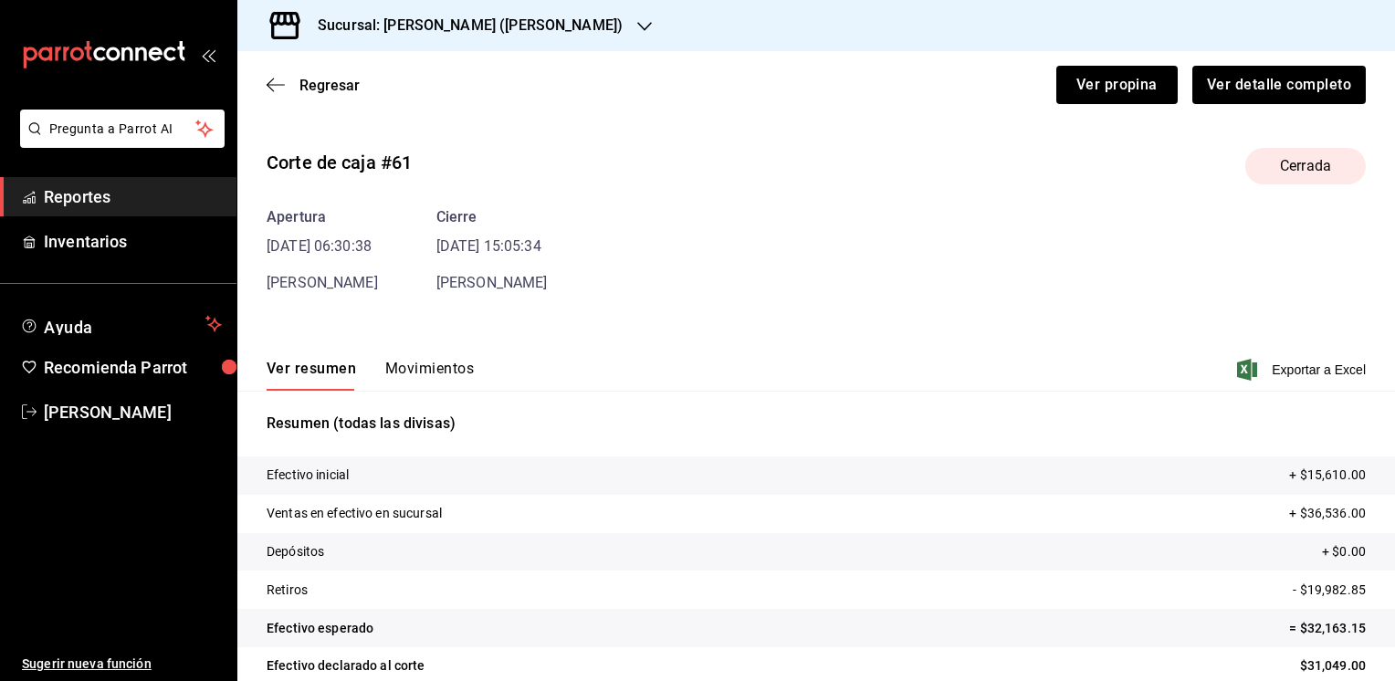
click at [432, 362] on button "Movimientos" at bounding box center [429, 375] width 89 height 31
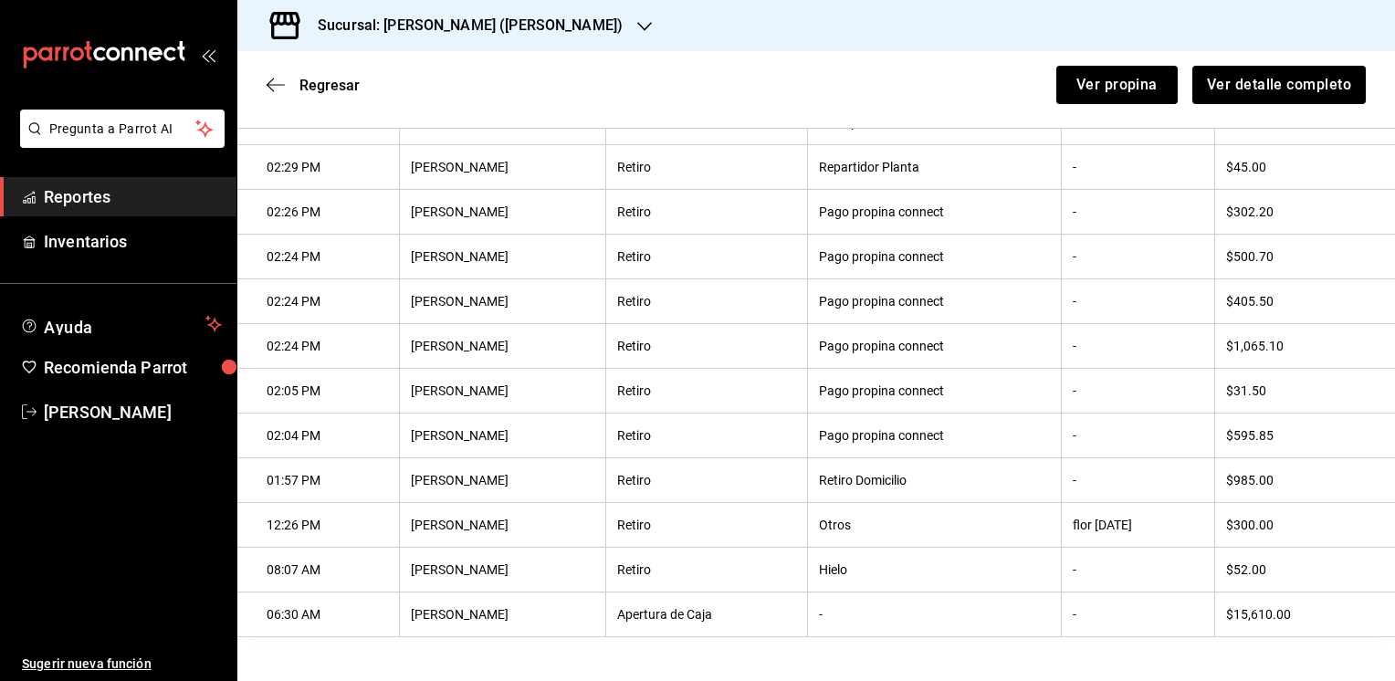
scroll to position [465, 0]
click at [329, 77] on span "Regresar" at bounding box center [329, 85] width 60 height 17
